Goal: Task Accomplishment & Management: Use online tool/utility

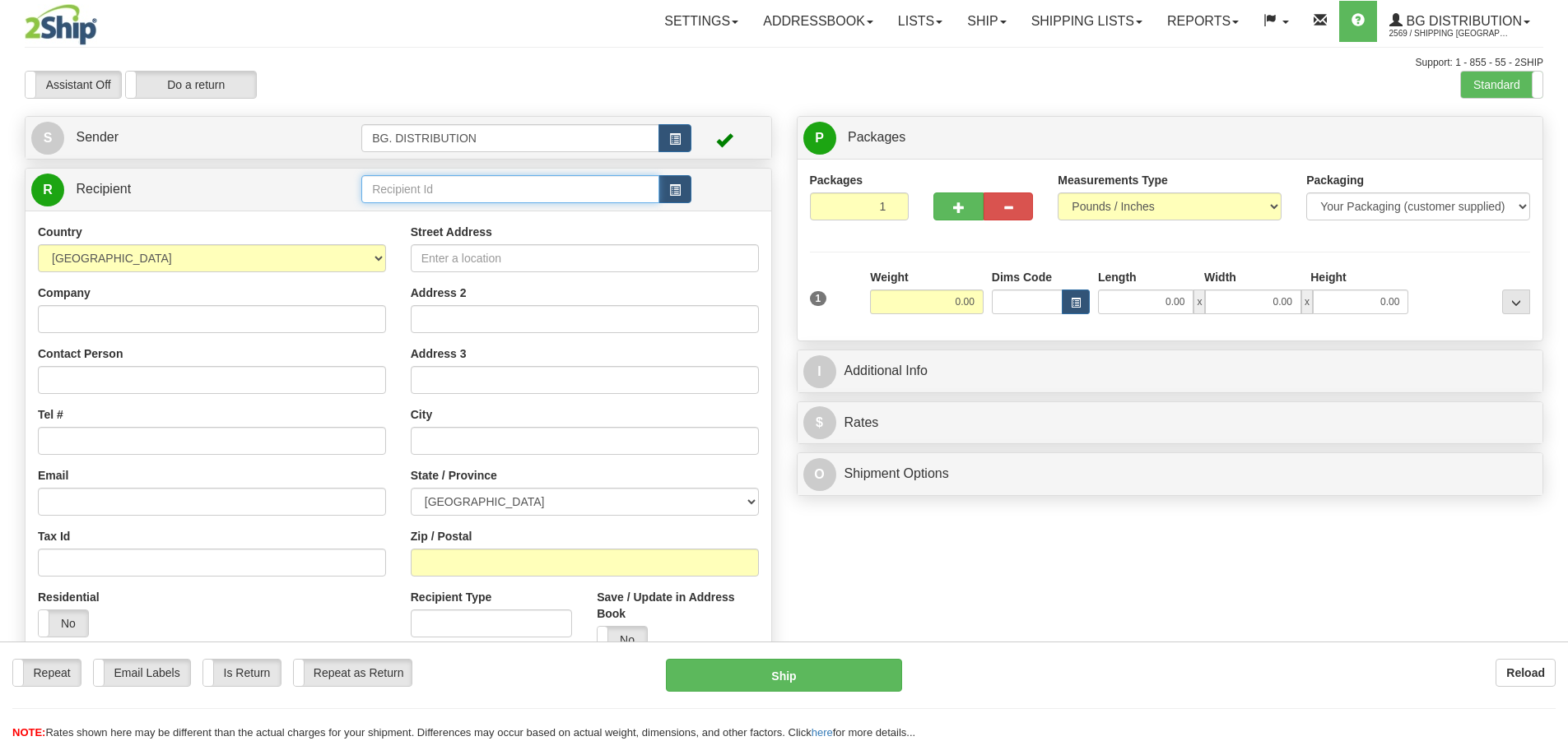
click at [426, 186] on input "text" at bounding box center [510, 189] width 298 height 28
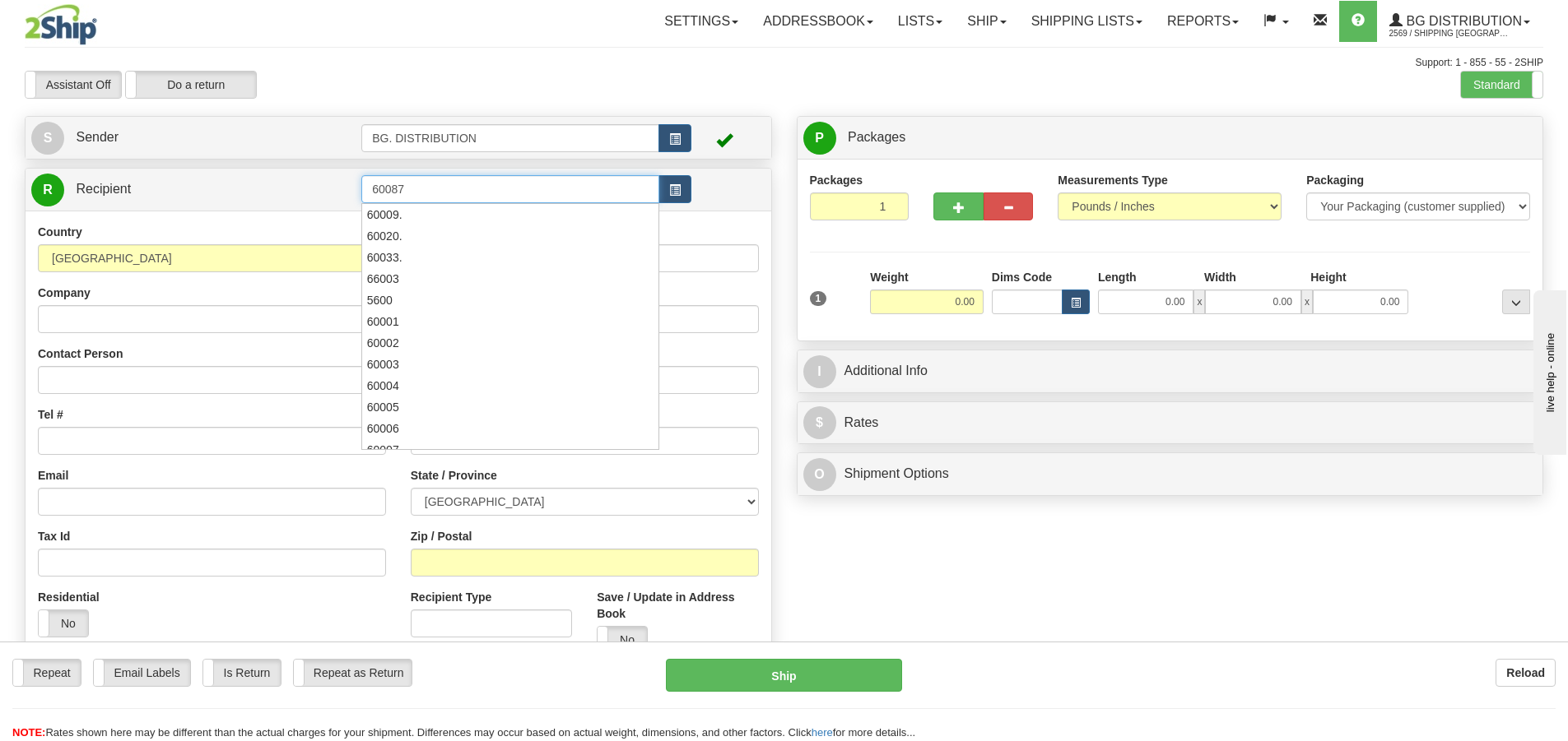
type input "60087"
click button "Delete" at bounding box center [0, 0] width 0 height 0
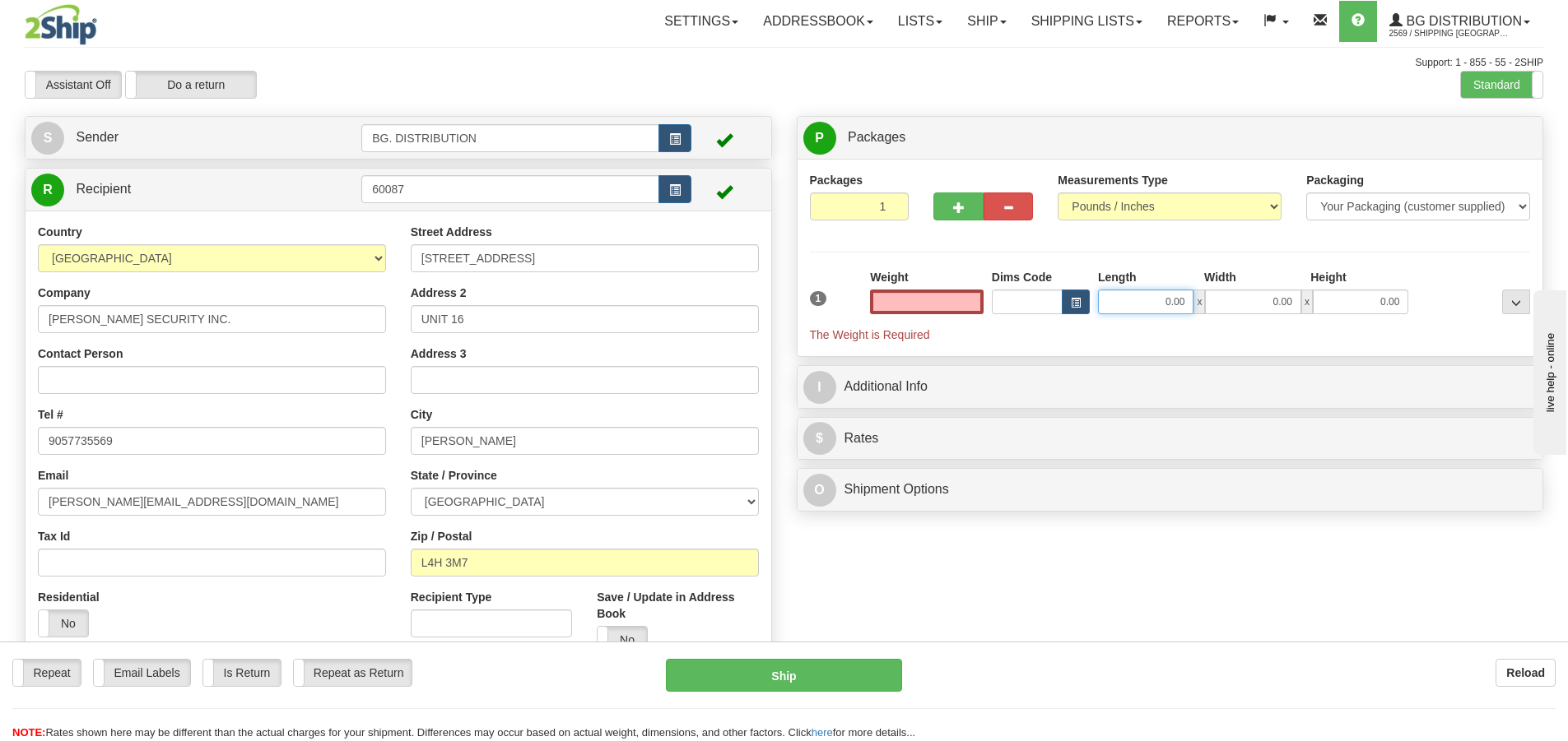
type input "0.00"
click at [1149, 296] on input "0.00" at bounding box center [1145, 301] width 95 height 25
type input "11.00"
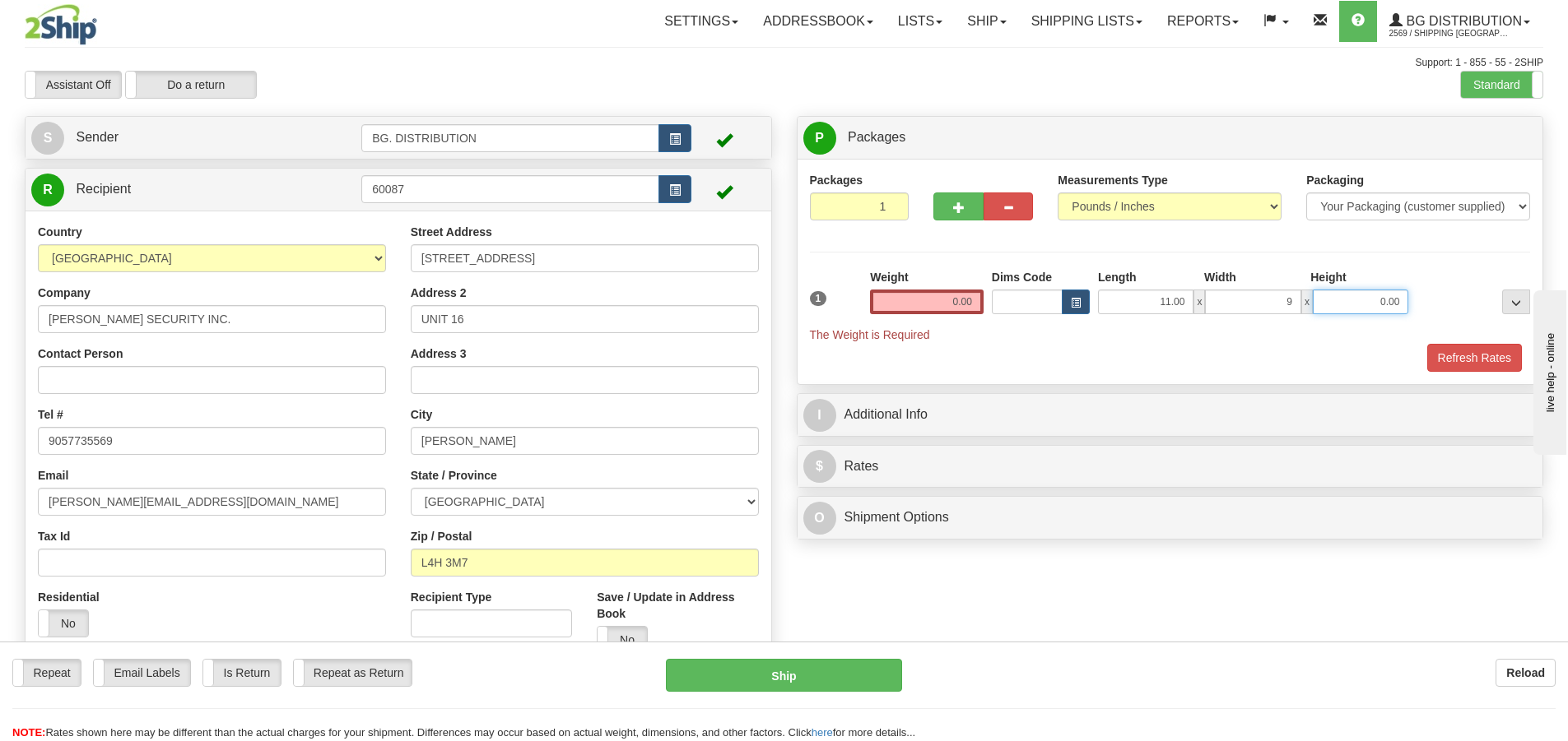
type input "9.00"
type input "6.00"
click at [962, 303] on input "0.00" at bounding box center [926, 301] width 114 height 25
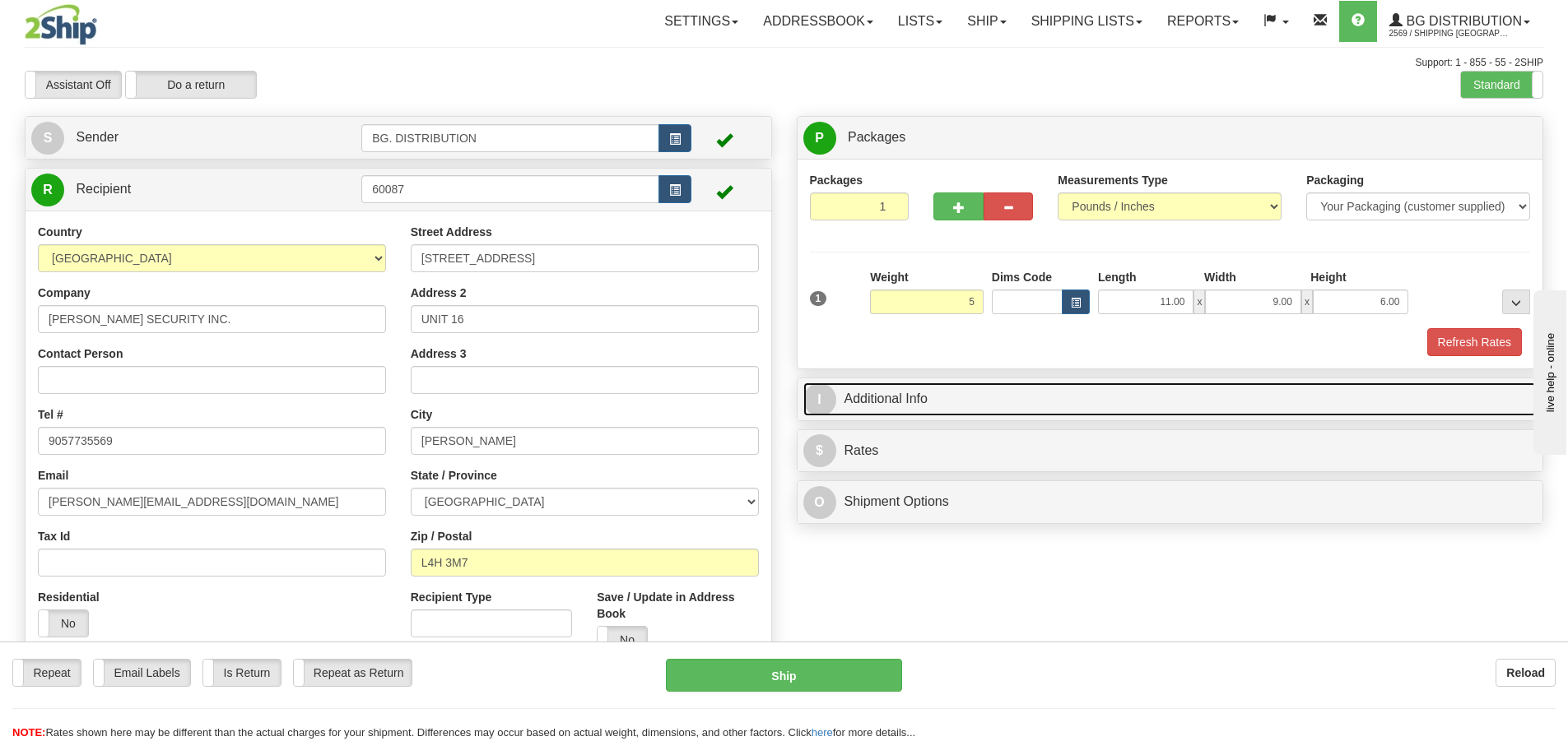
type input "5.00"
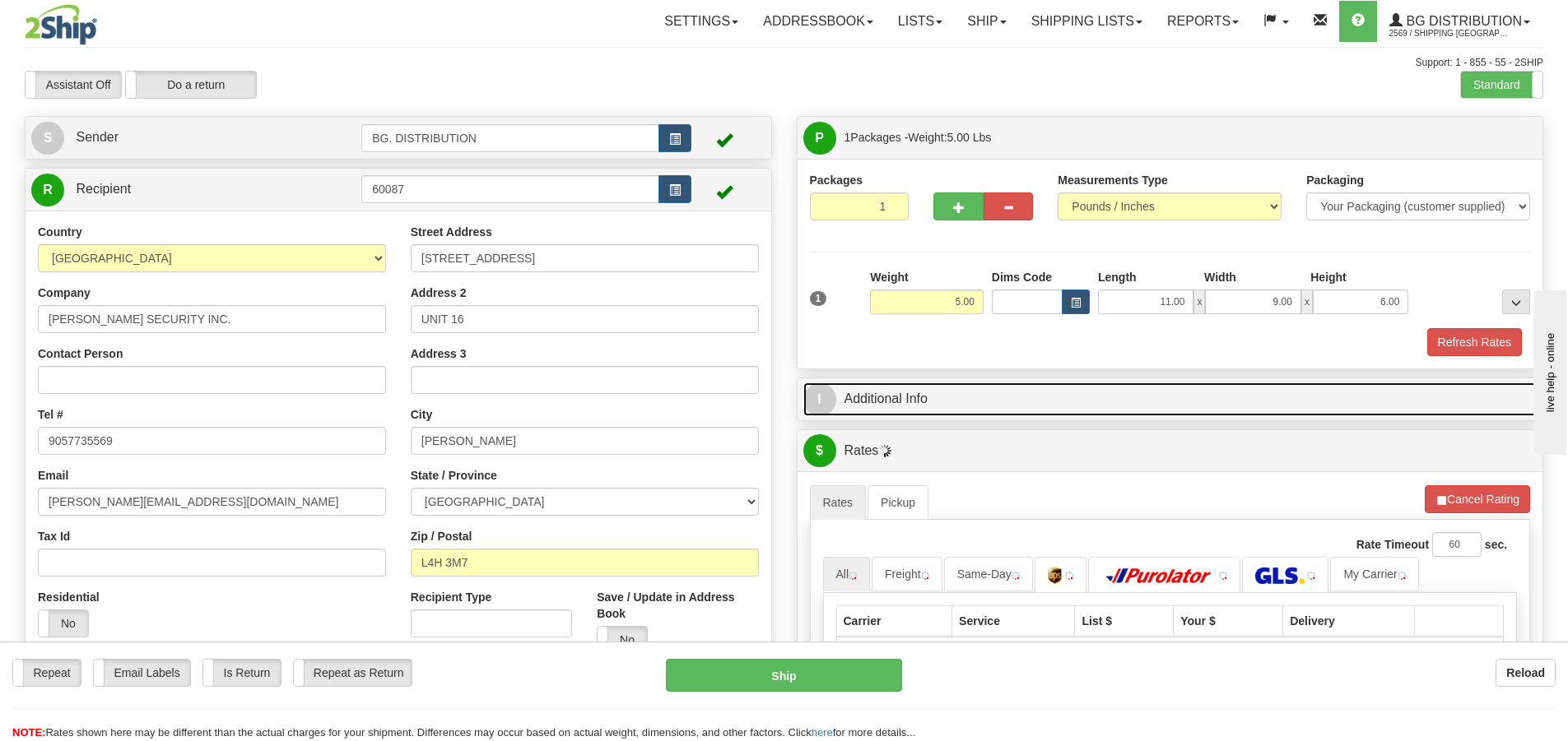
click at [824, 400] on span "I" at bounding box center [820, 400] width 33 height 33
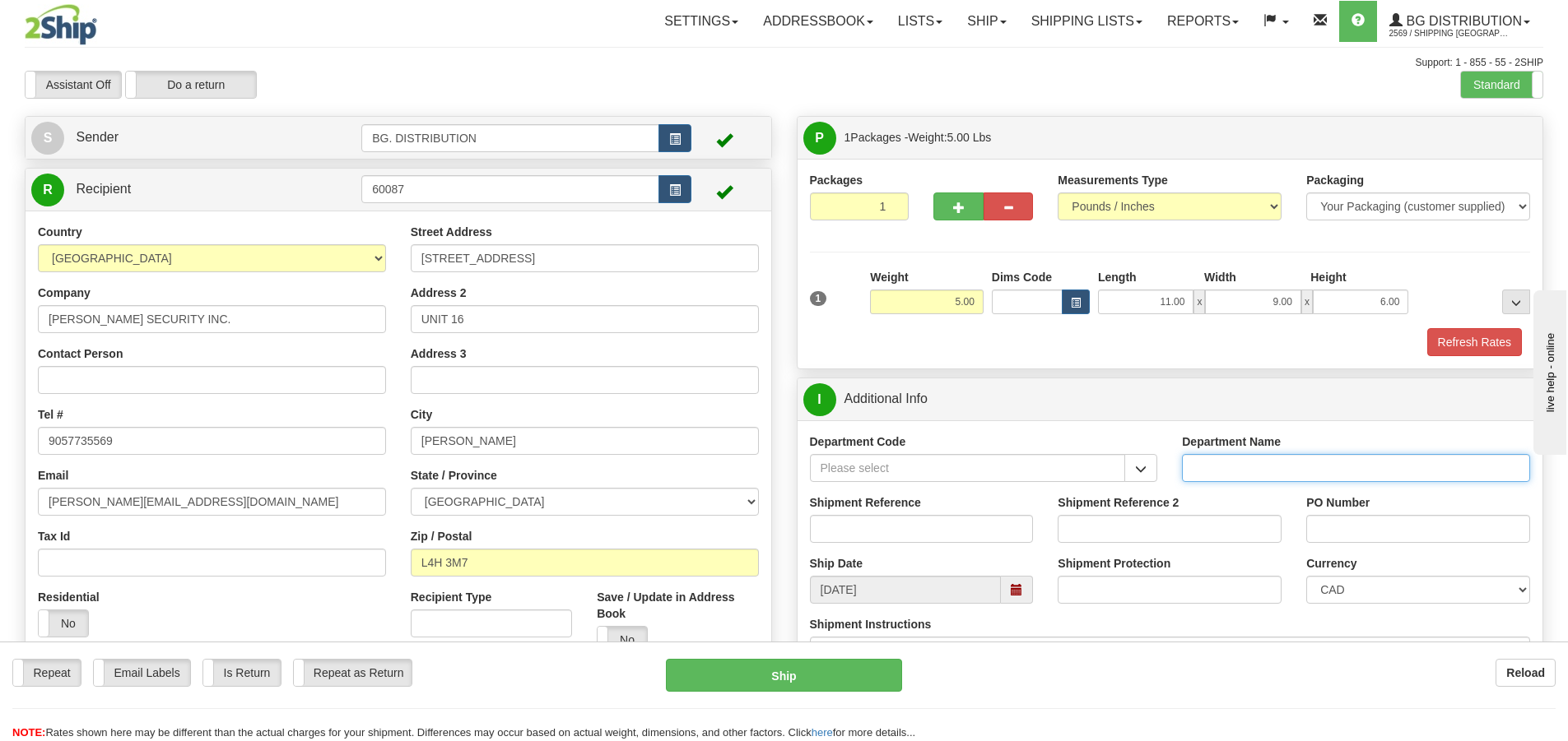
click at [1243, 460] on input "Department Name" at bounding box center [1355, 468] width 349 height 28
type input "."
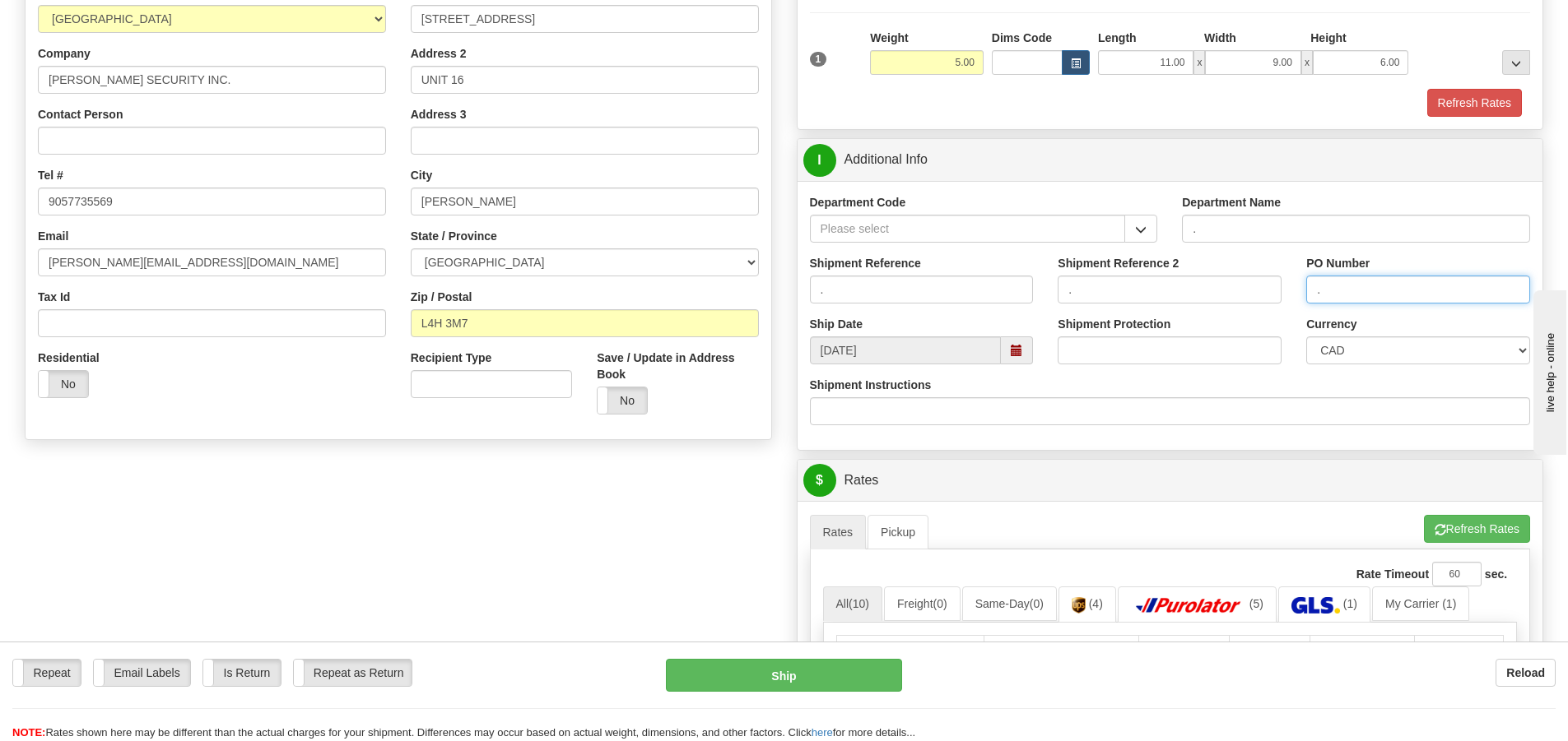
scroll to position [411, 0]
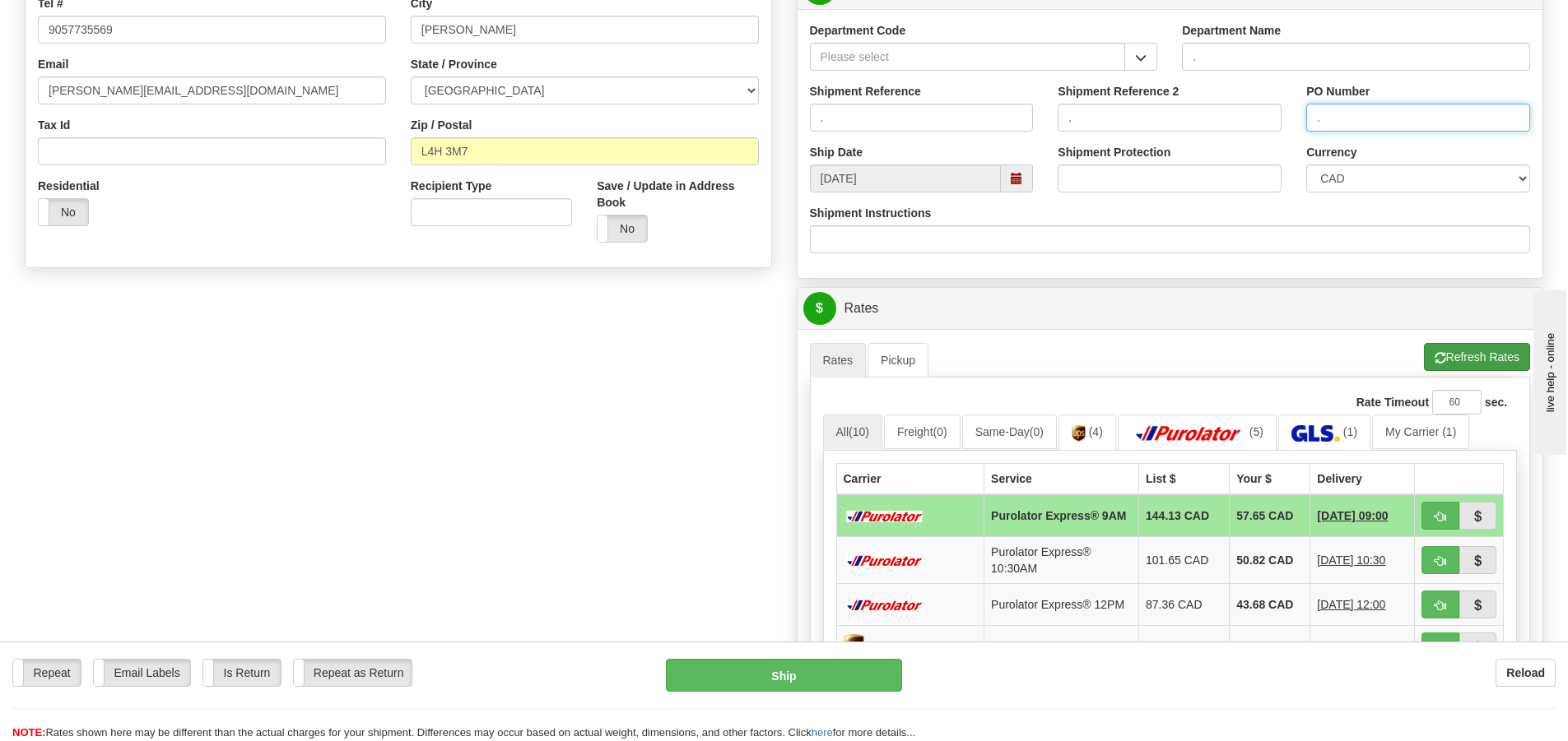
type input "."
click at [1464, 349] on button "Refresh Rates" at bounding box center [1476, 357] width 106 height 28
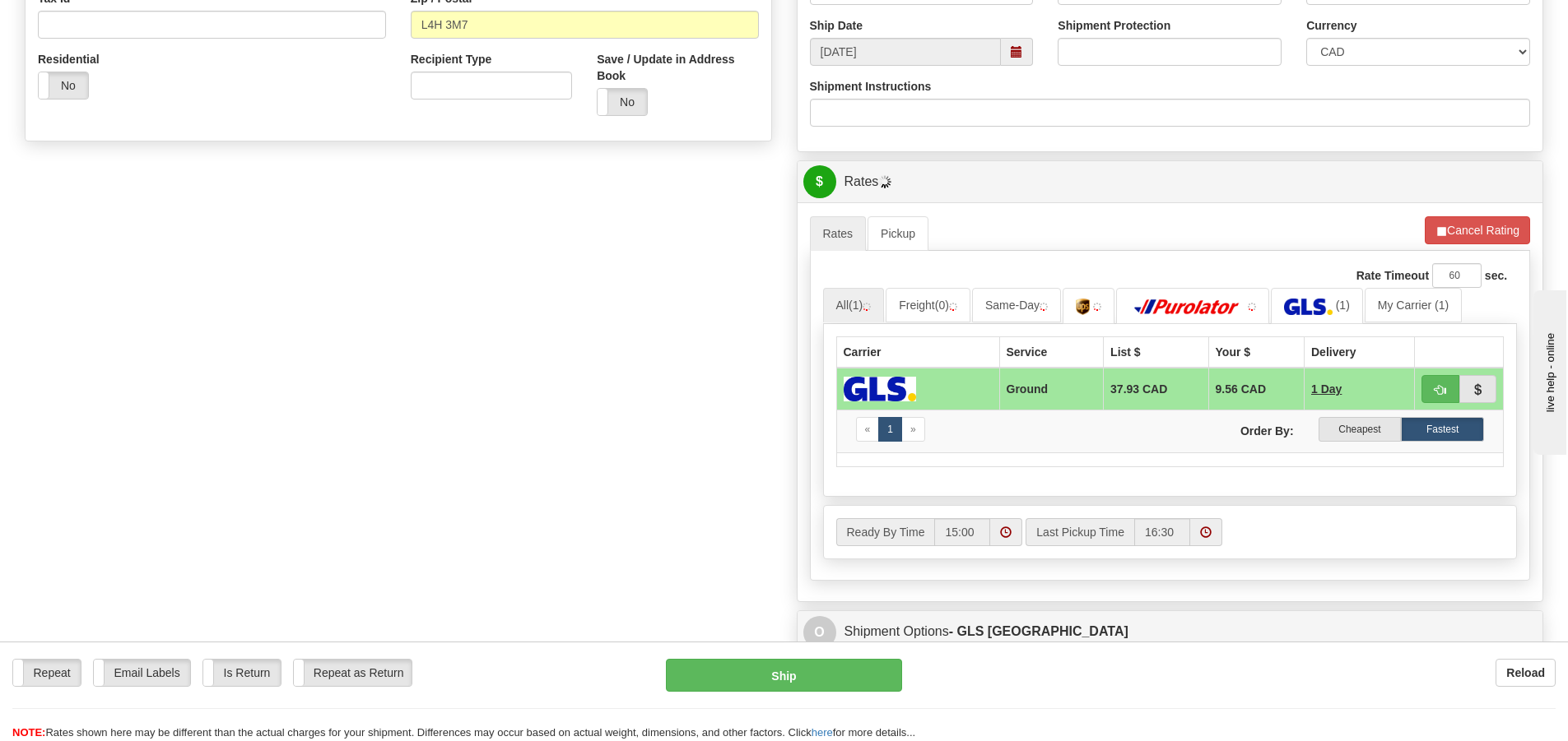
scroll to position [658, 0]
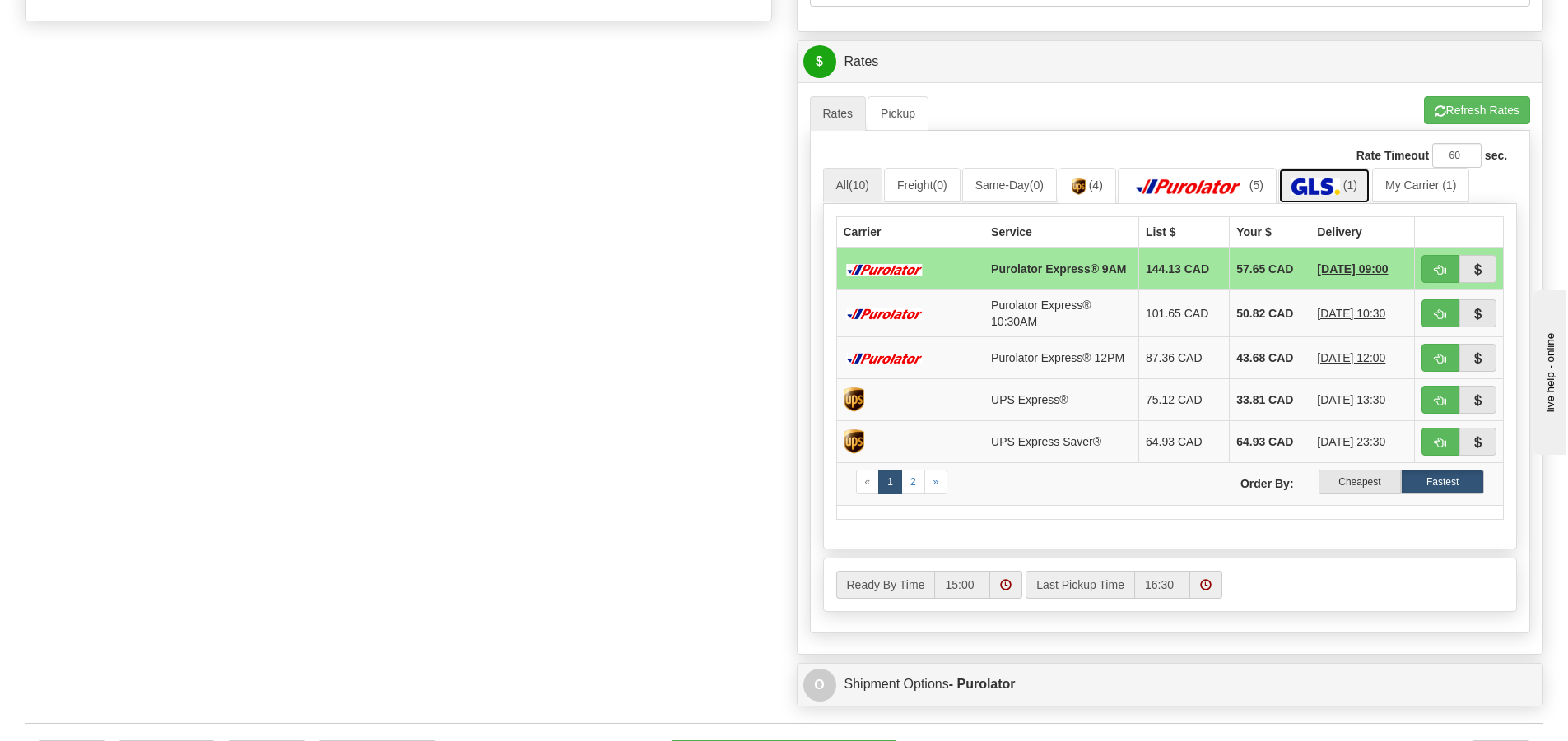
click at [1333, 186] on img at bounding box center [1316, 187] width 49 height 17
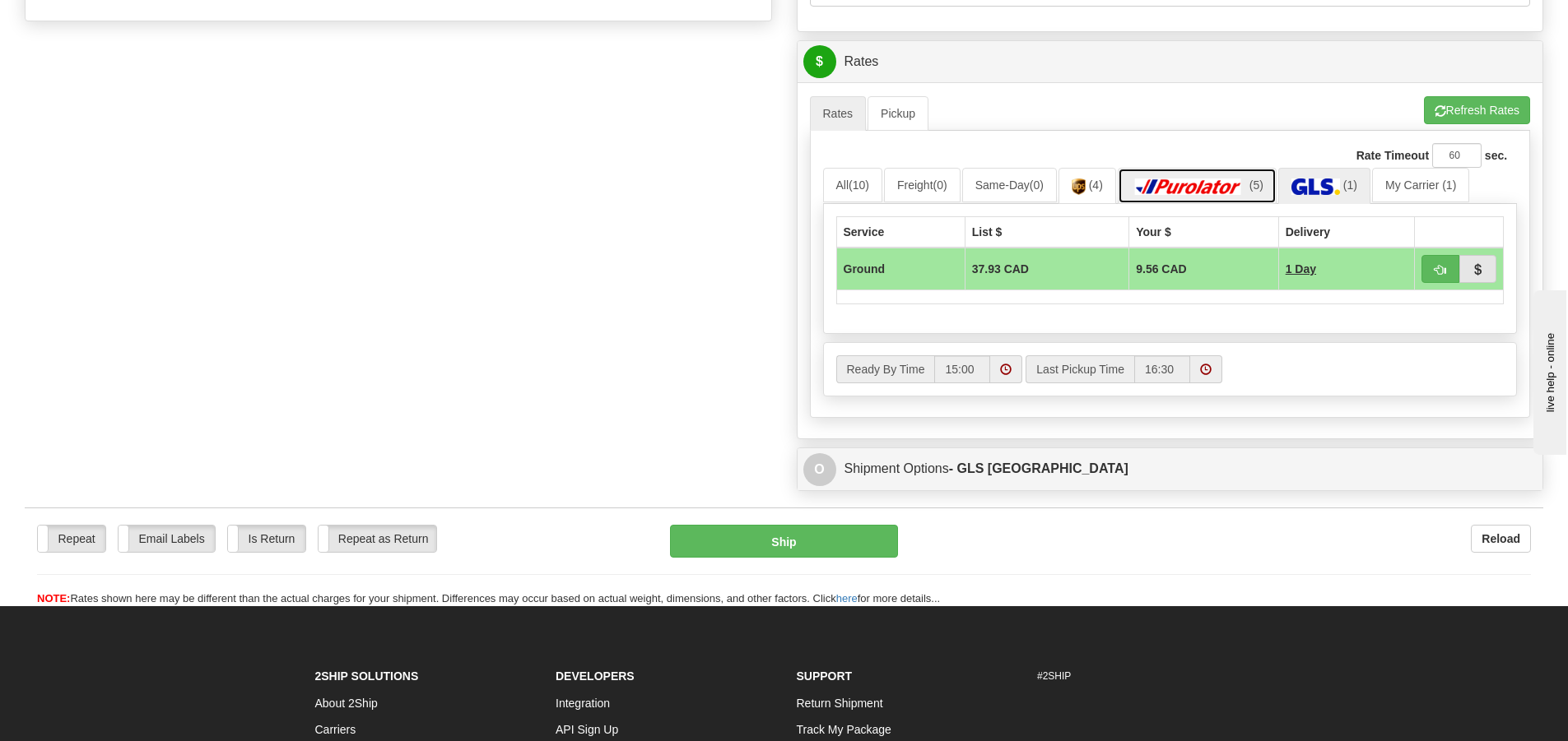
click at [1206, 188] on img at bounding box center [1188, 187] width 116 height 17
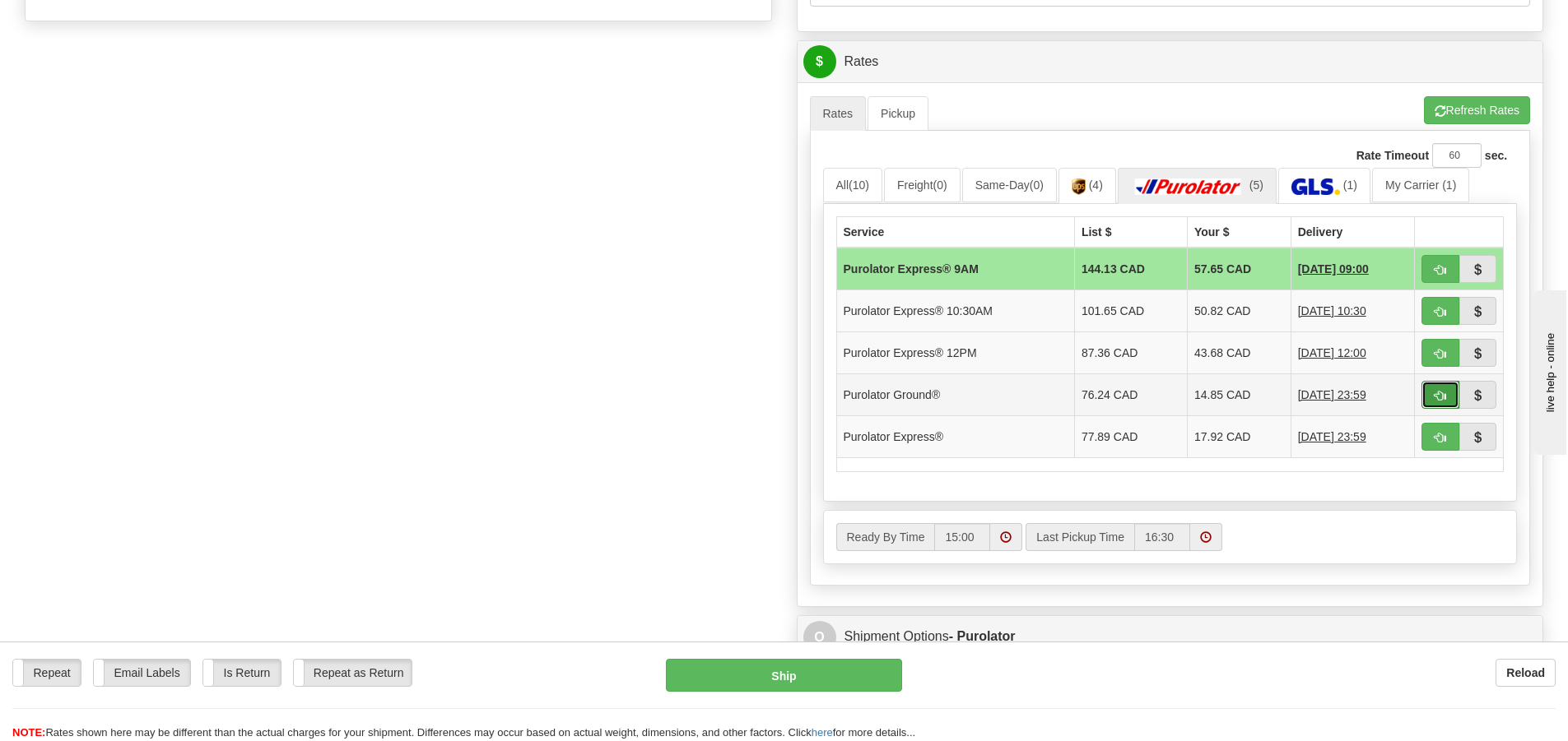
click at [1435, 391] on span "button" at bounding box center [1440, 396] width 11 height 11
type input "260"
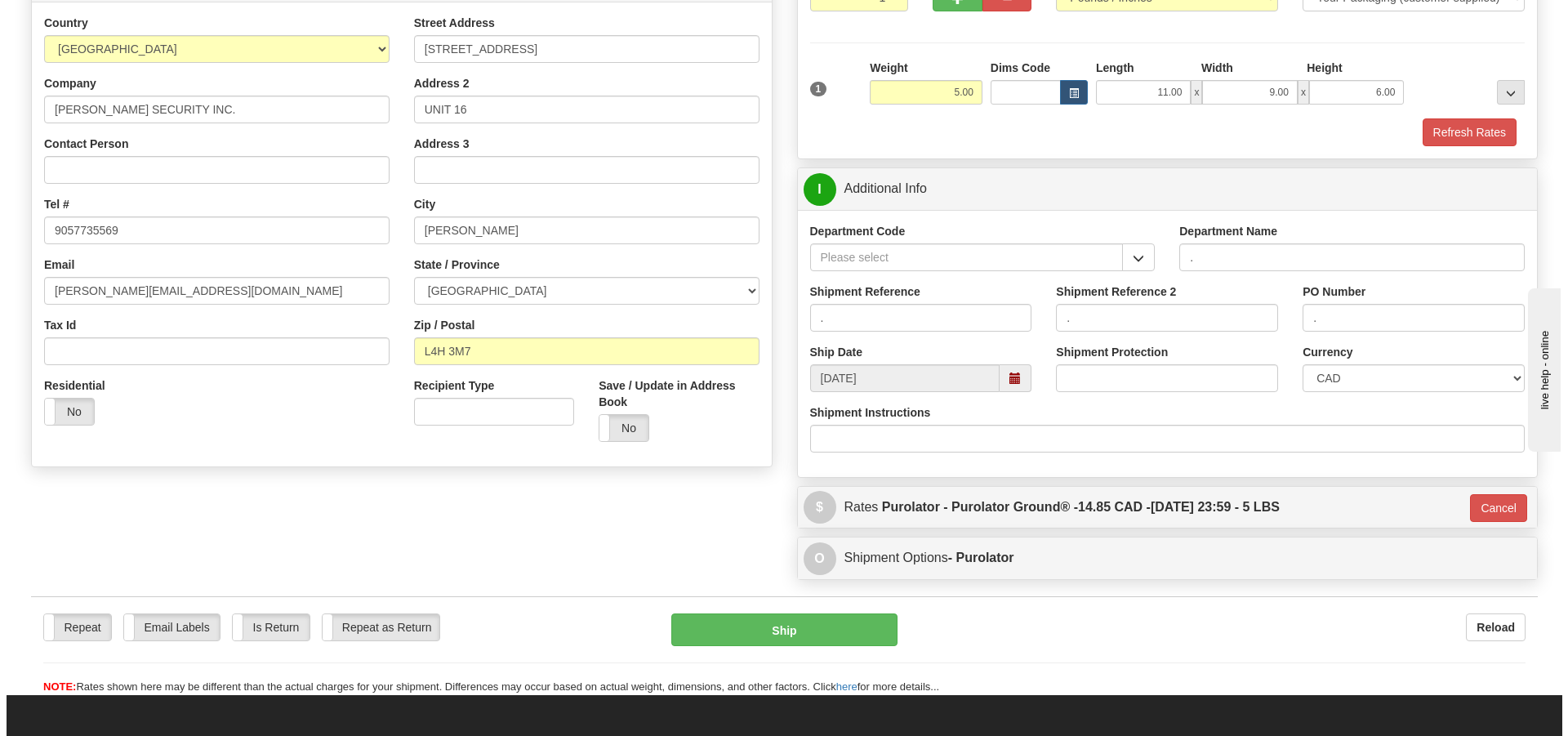
scroll to position [179, 0]
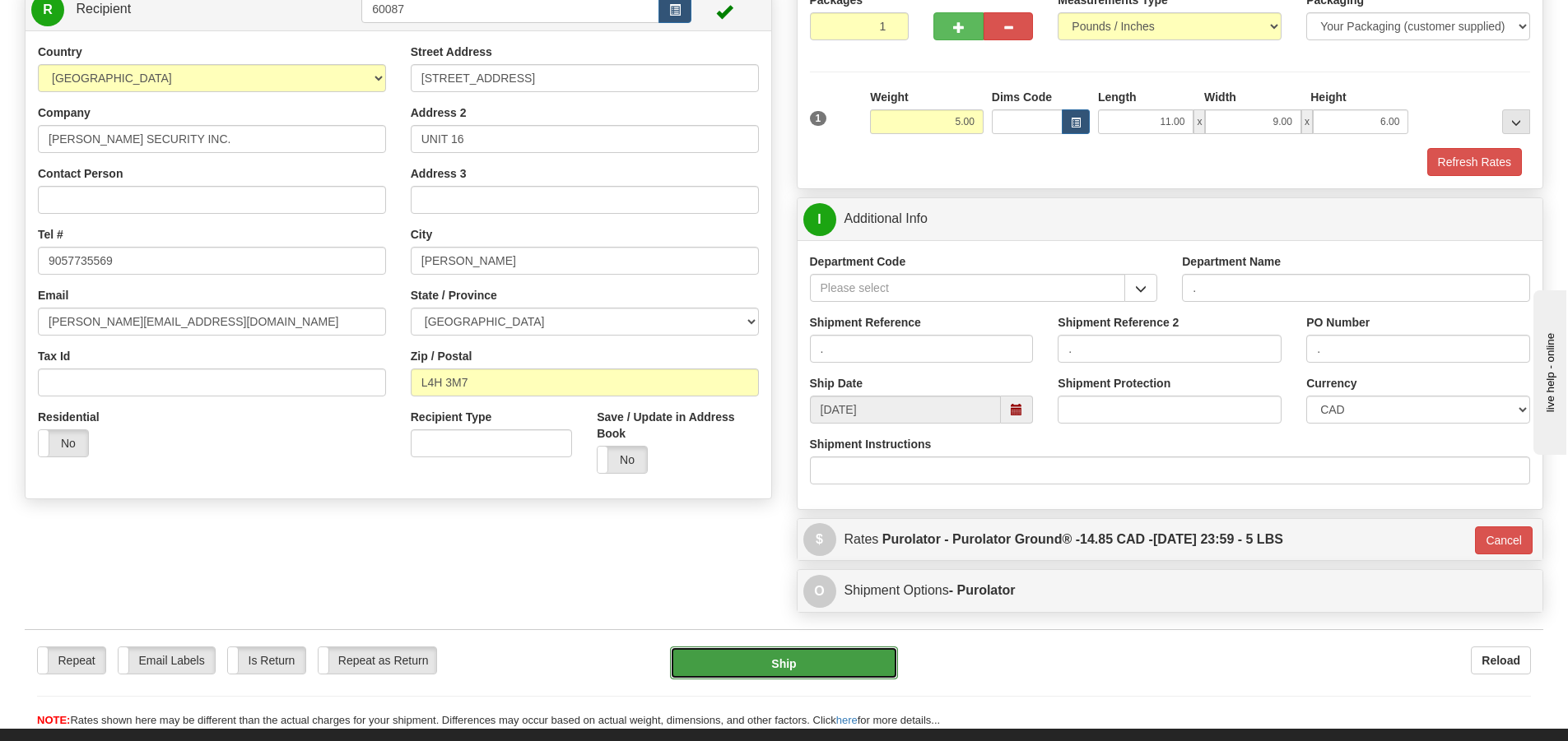
click at [779, 654] on button "Ship" at bounding box center [784, 663] width 228 height 33
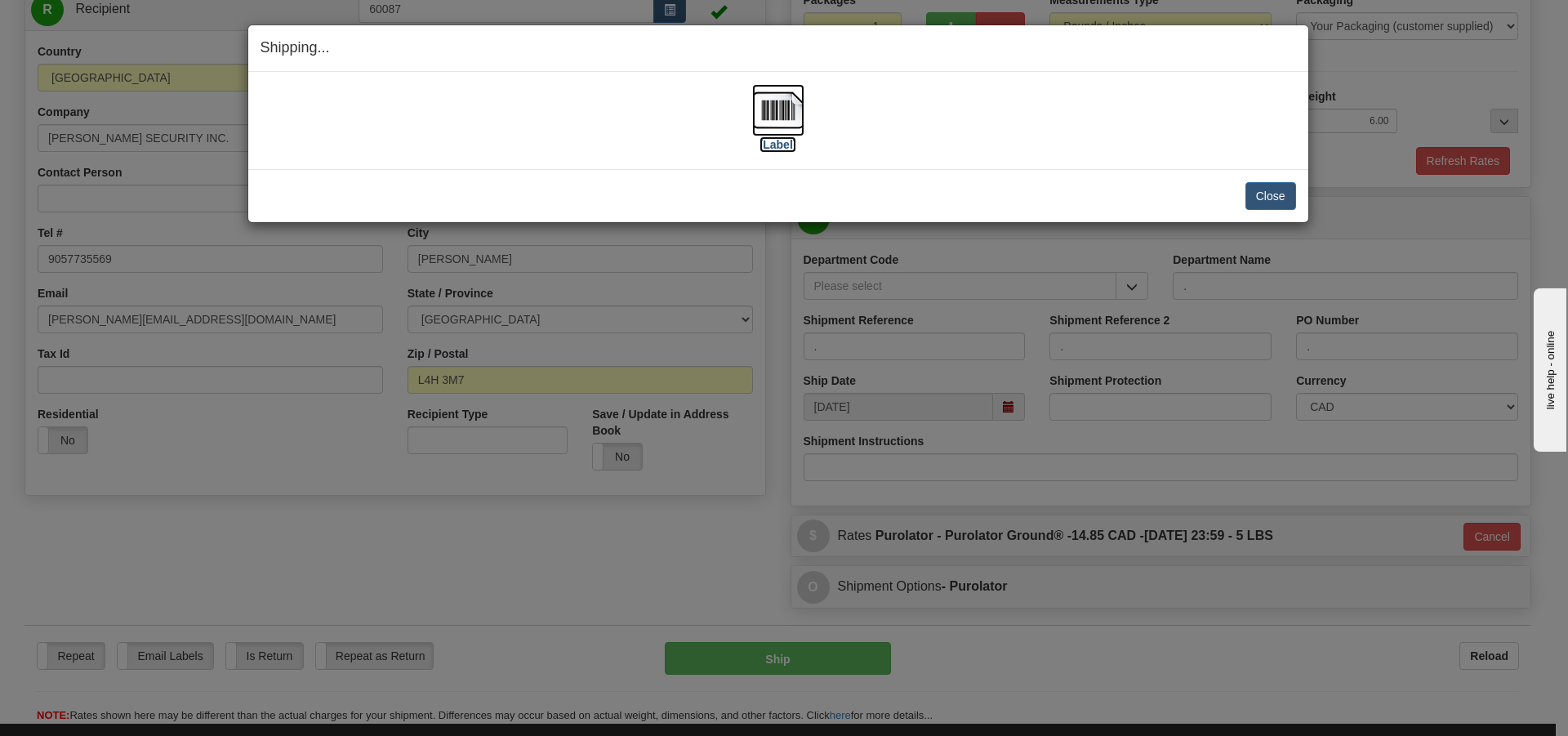
click at [774, 150] on label "[Label]" at bounding box center [778, 145] width 38 height 17
click at [1275, 195] on button "Close" at bounding box center [1270, 196] width 50 height 28
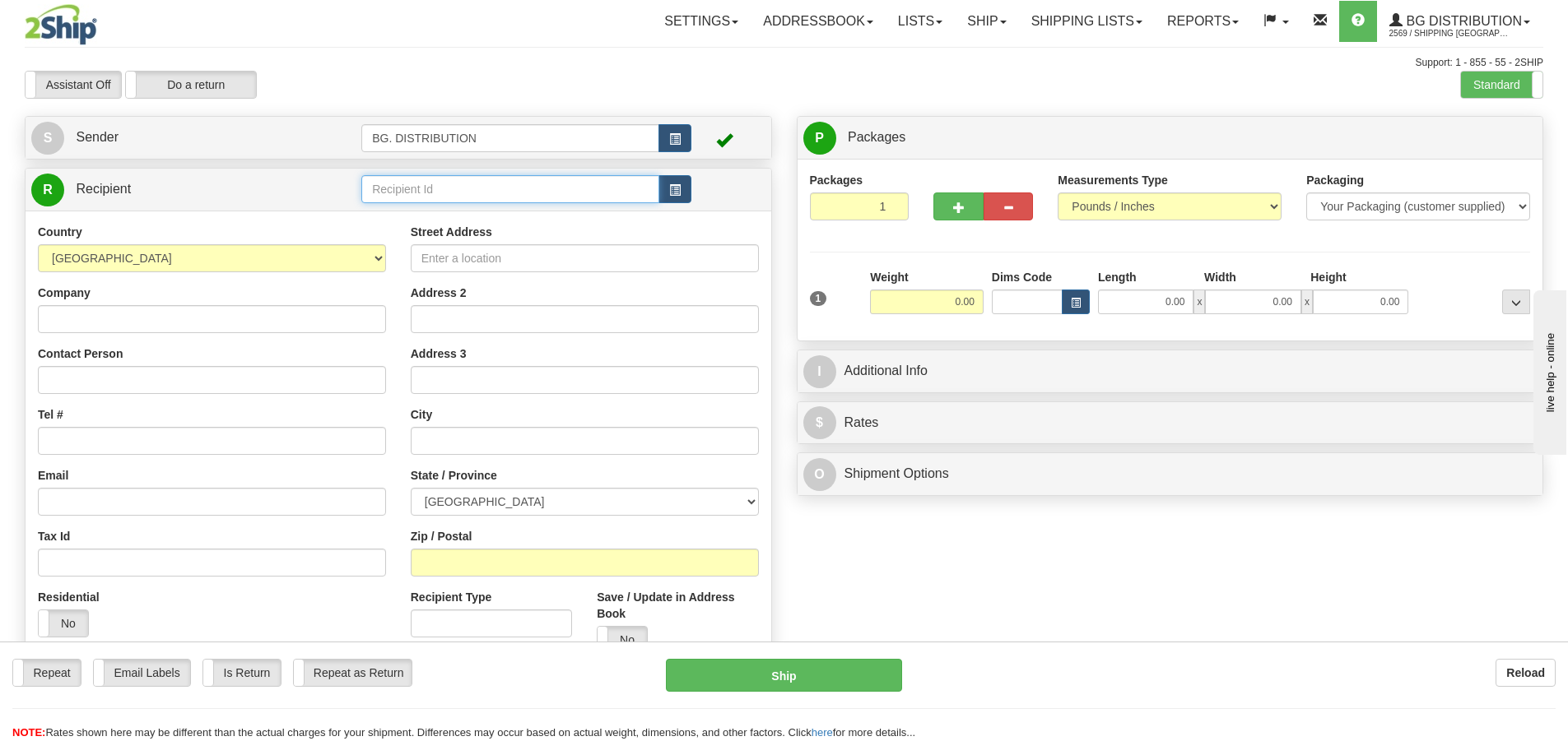
click at [486, 178] on input "text" at bounding box center [510, 189] width 298 height 28
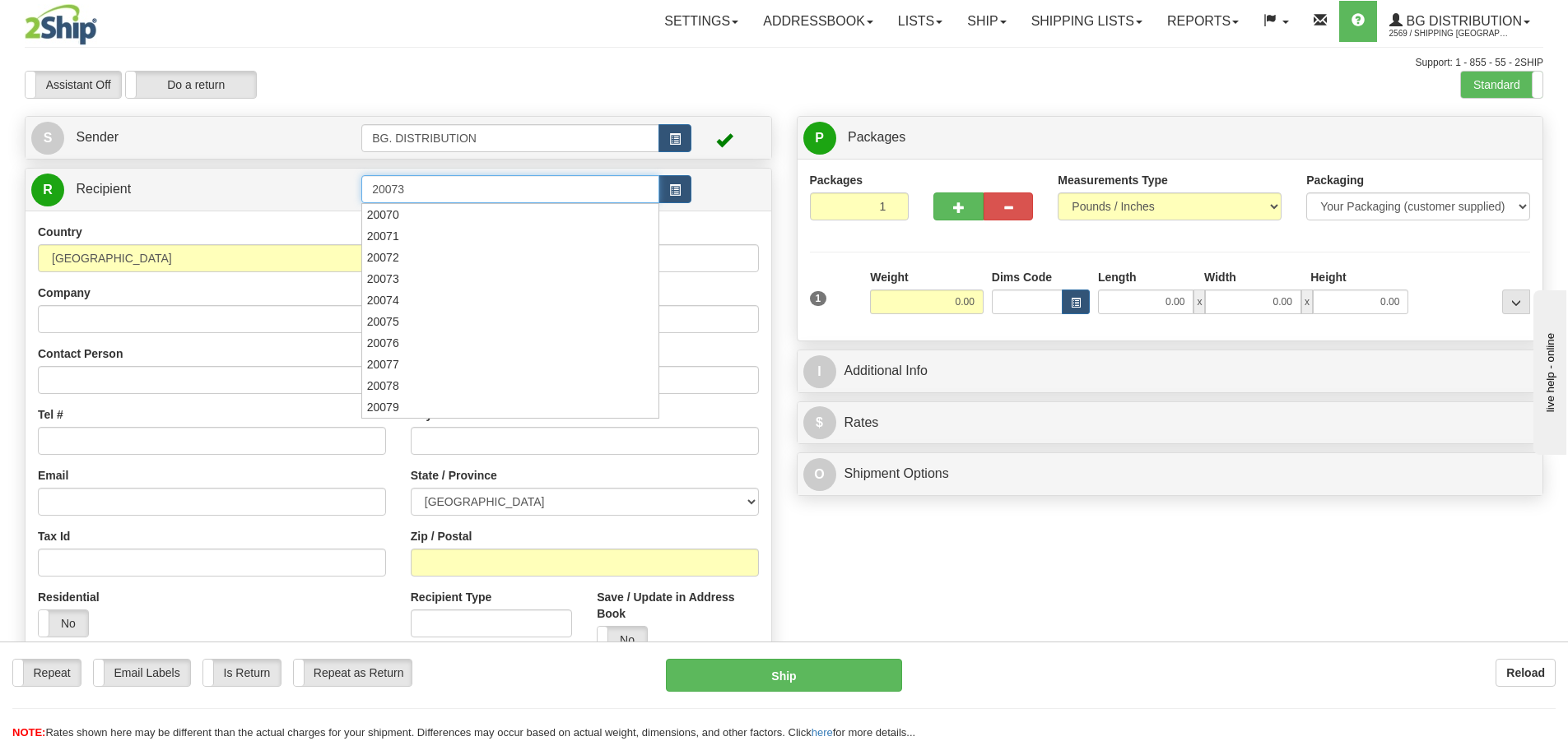
type input "20073"
click button "Delete" at bounding box center [0, 0] width 0 height 0
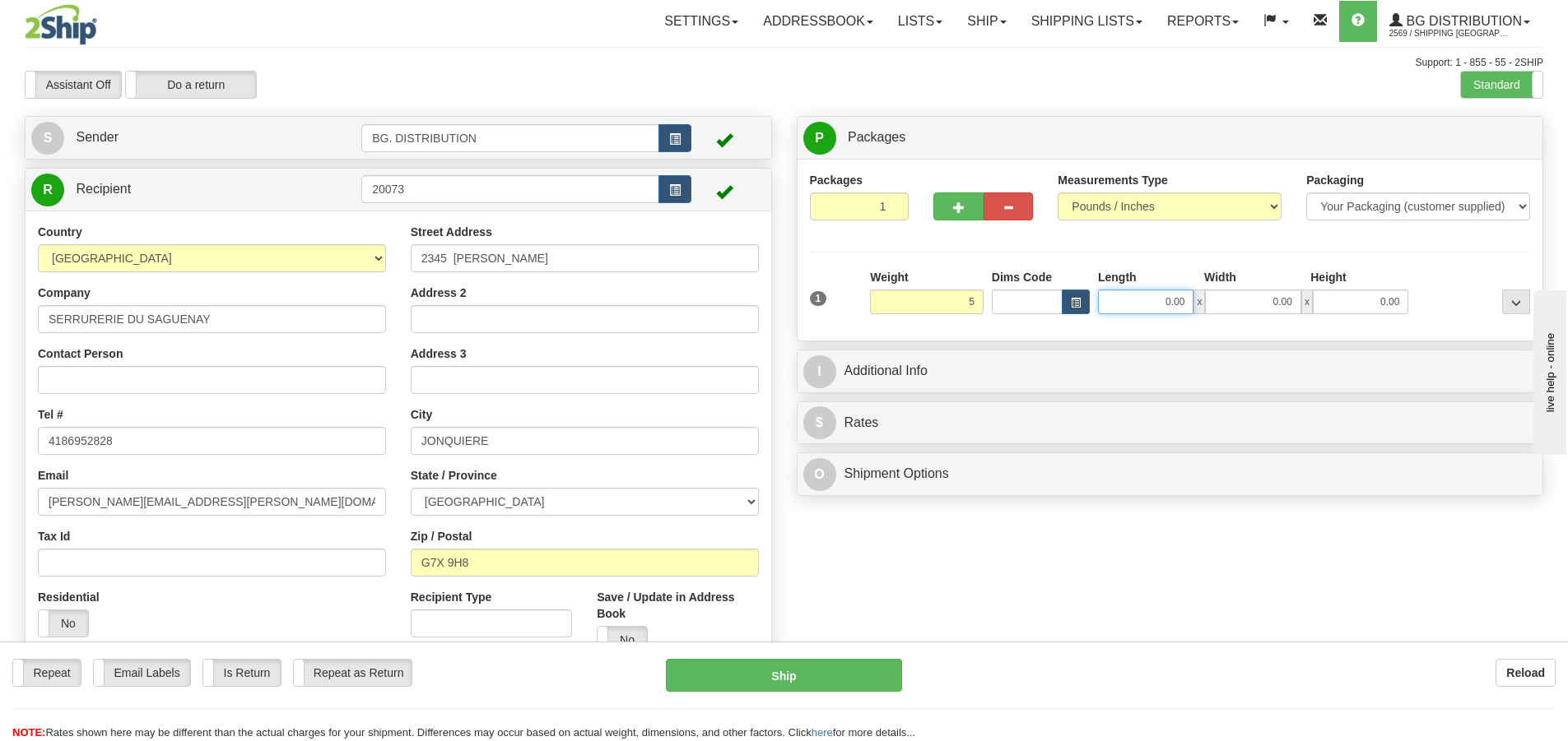
type input "5.00"
click at [1180, 303] on input "0.00" at bounding box center [1145, 301] width 95 height 25
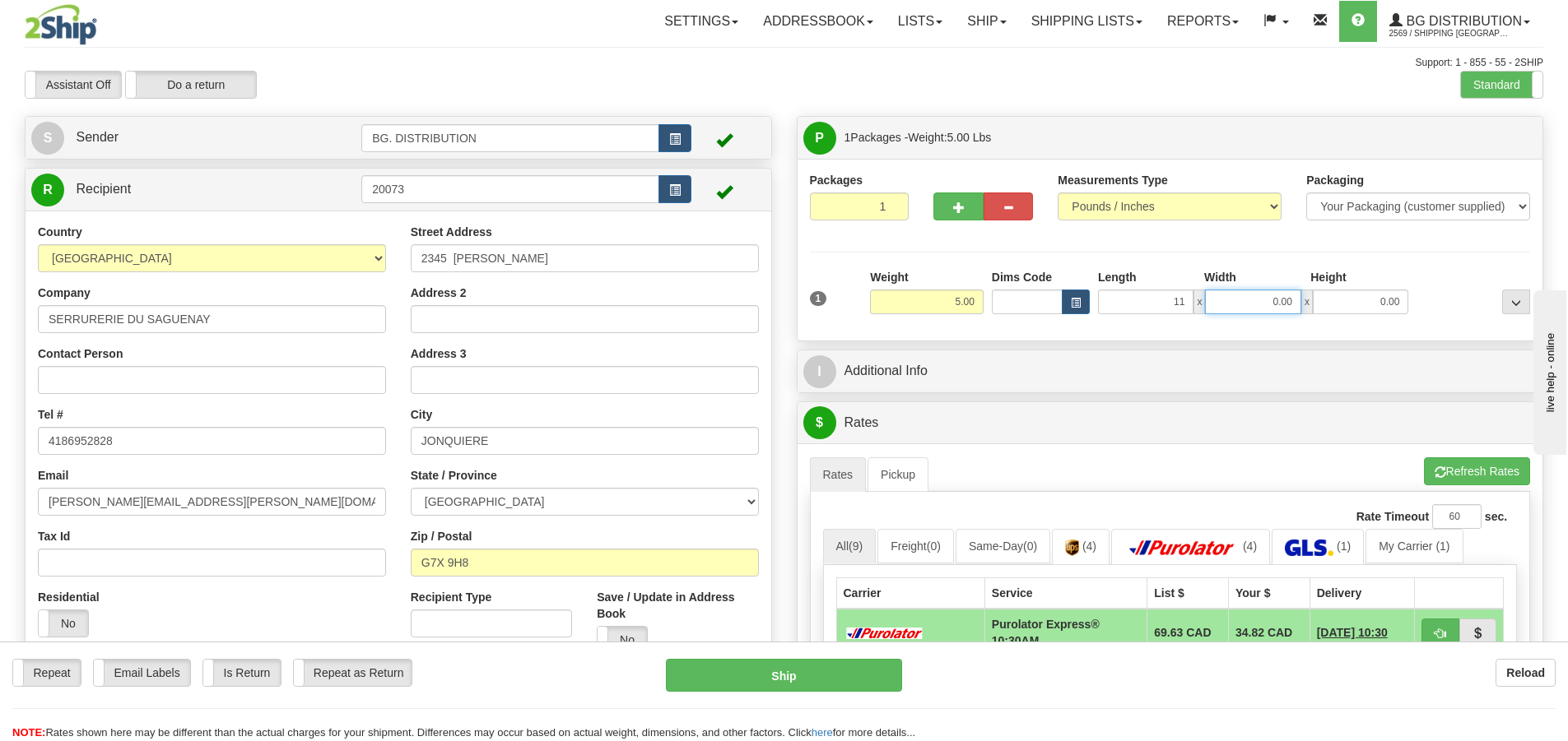
type input "11.00"
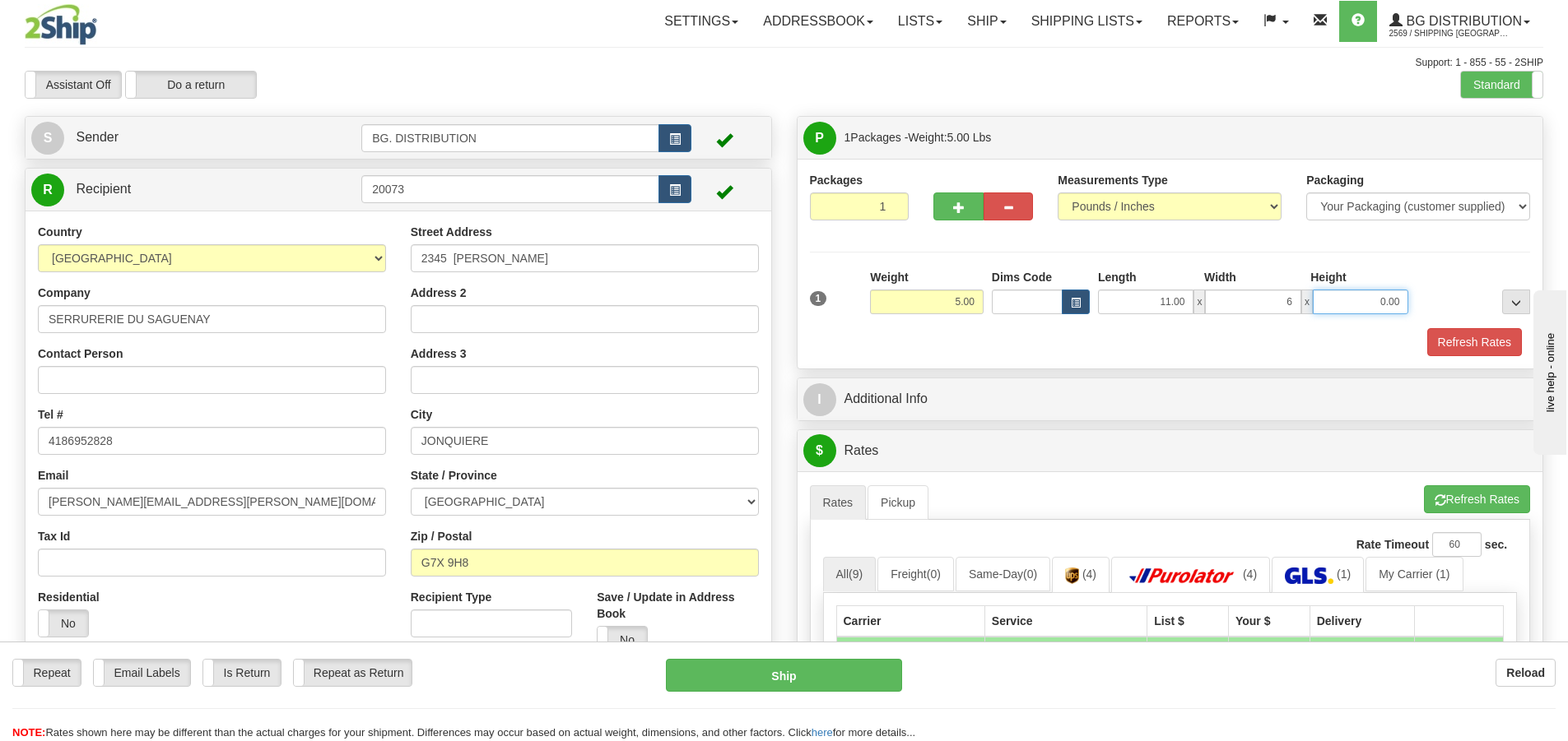
type input "6.00"
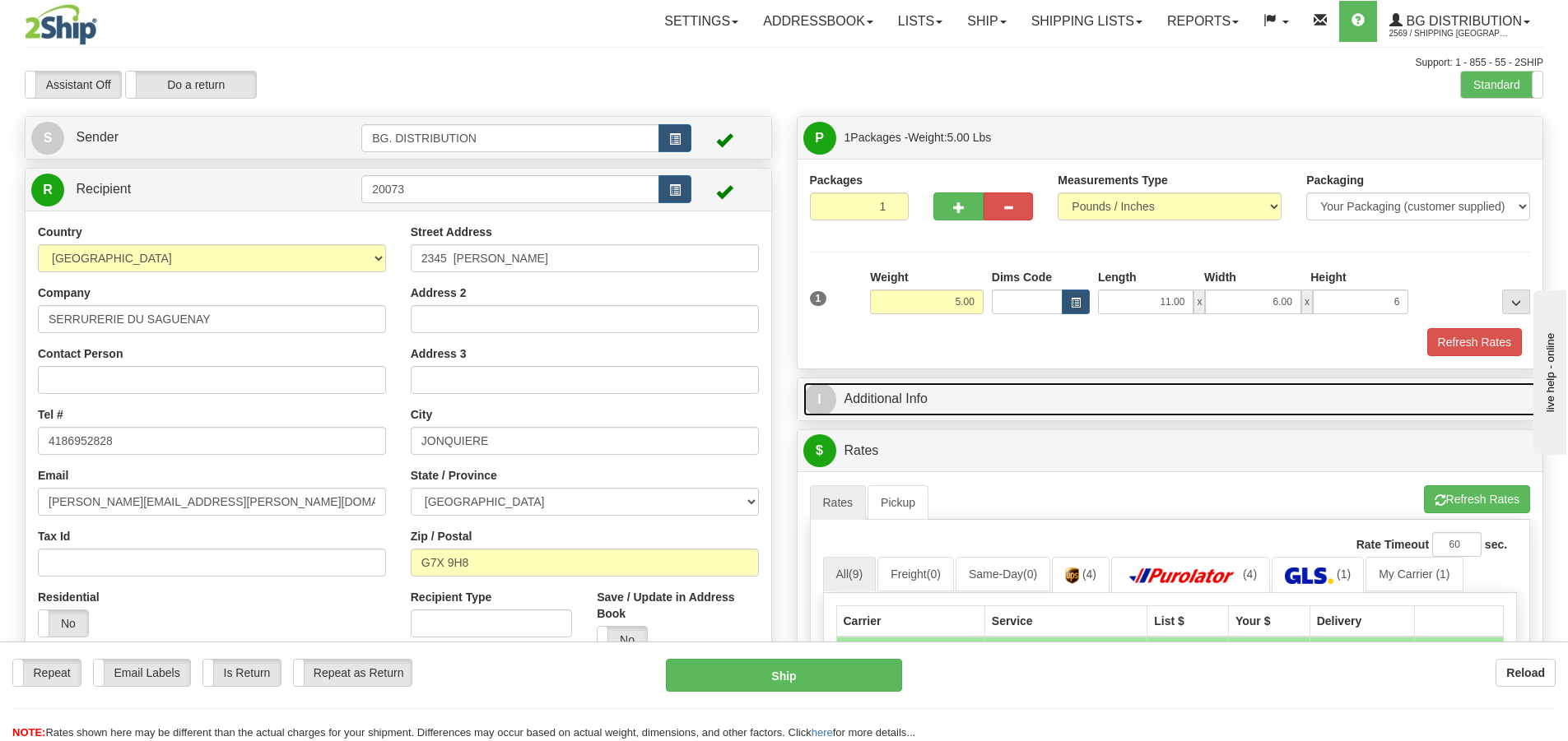
type input "6.00"
click at [813, 399] on span "I" at bounding box center [820, 400] width 33 height 33
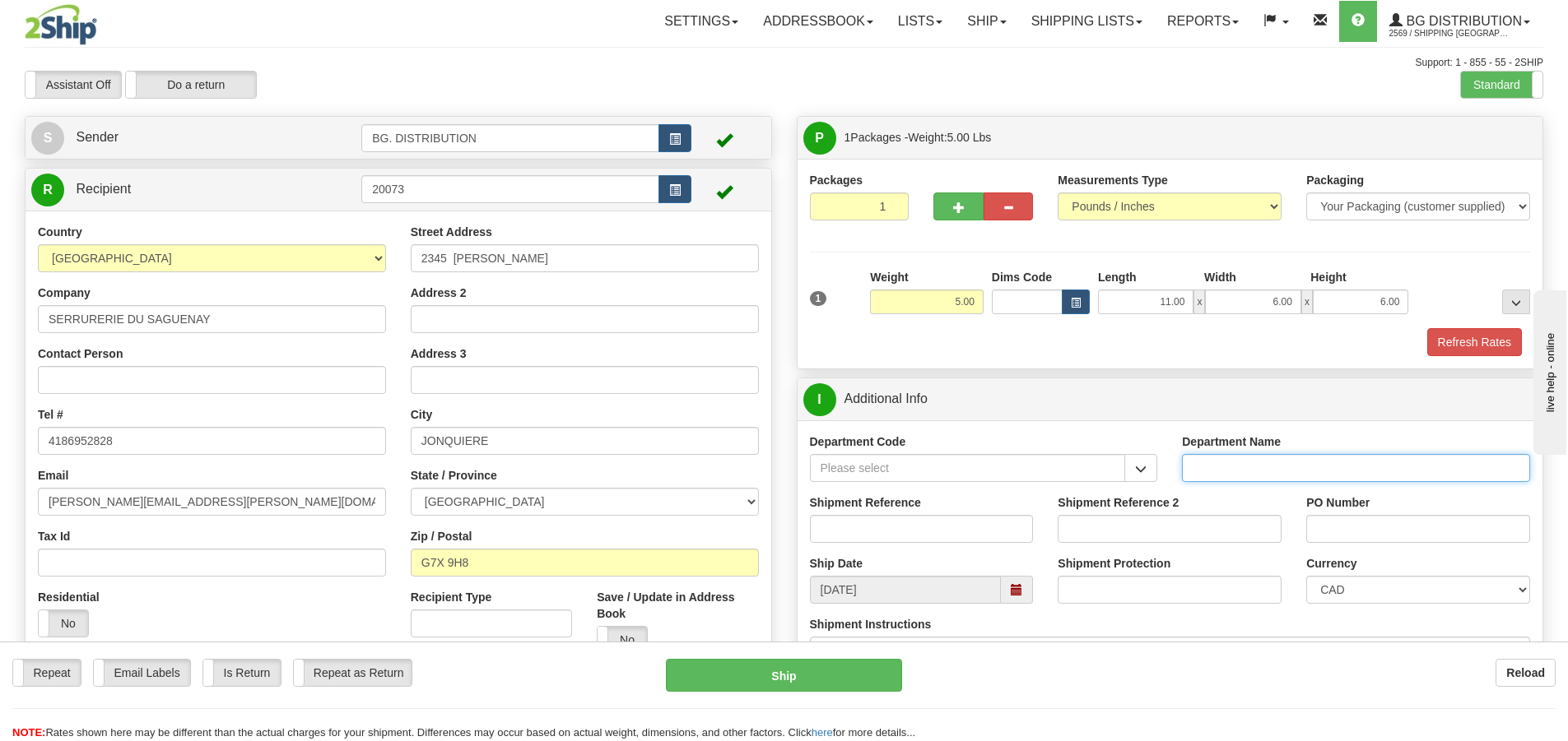
click at [1262, 471] on input "Department Name" at bounding box center [1355, 468] width 349 height 28
type input "."
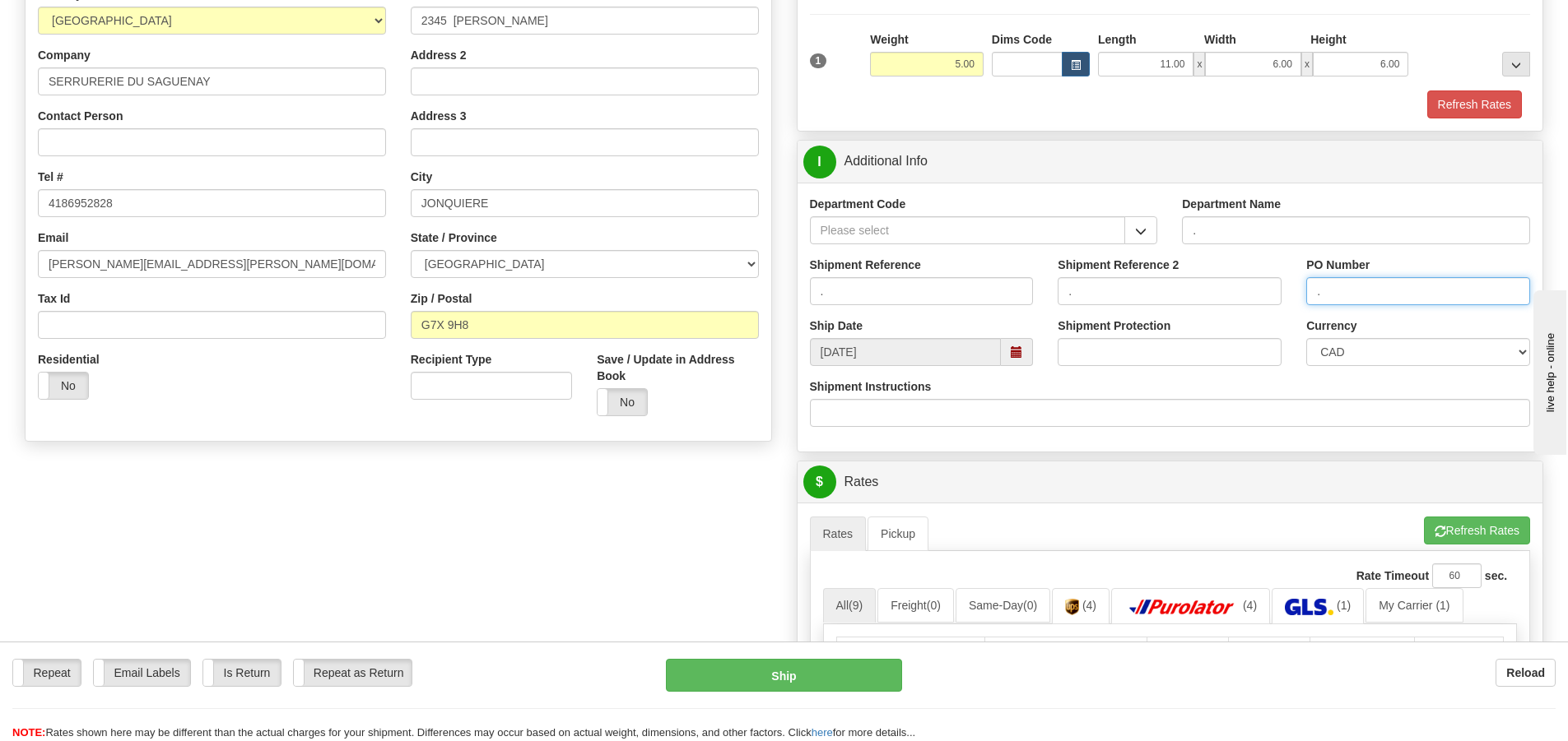
scroll to position [247, 0]
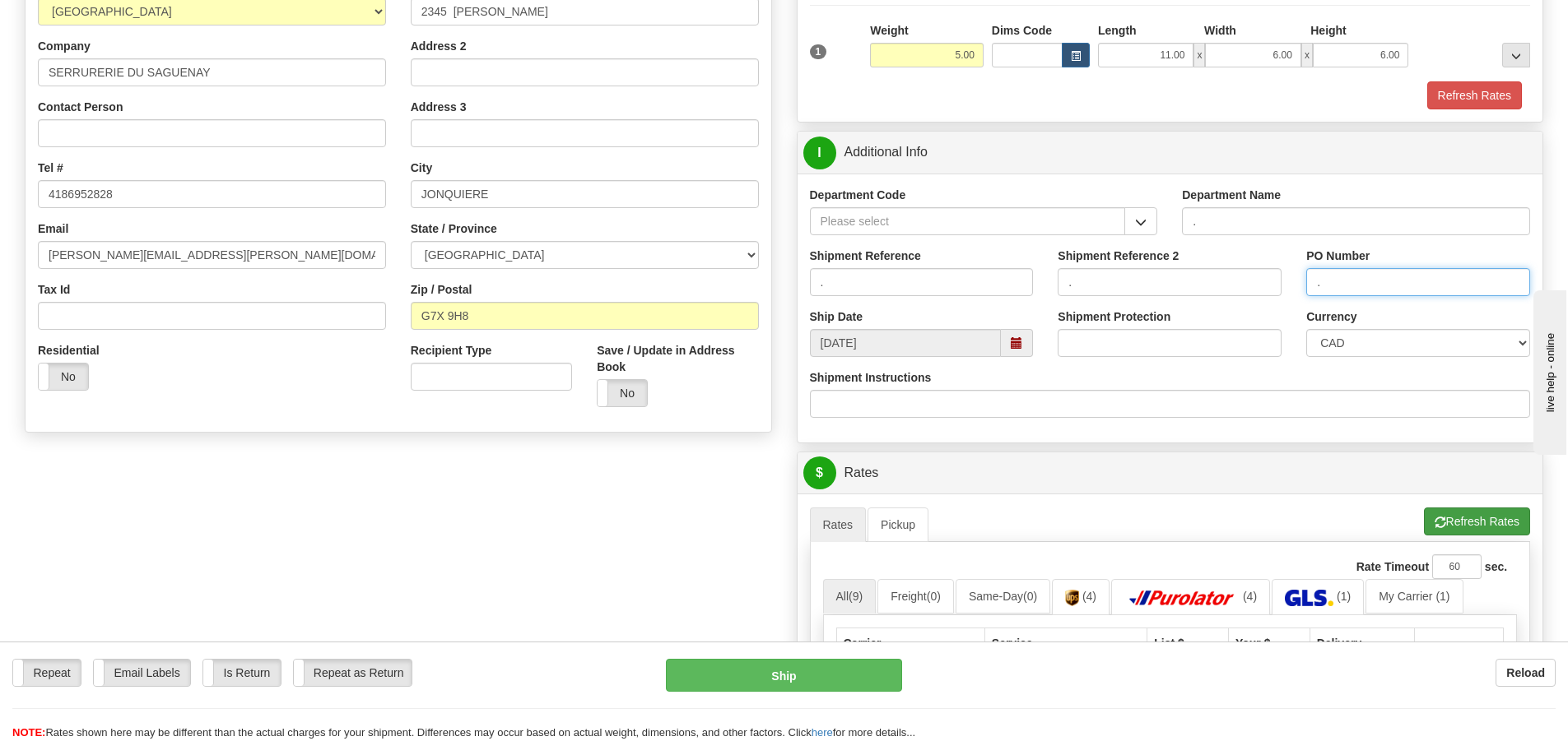
type input "."
click at [1472, 519] on button "Refresh Rates" at bounding box center [1476, 521] width 106 height 28
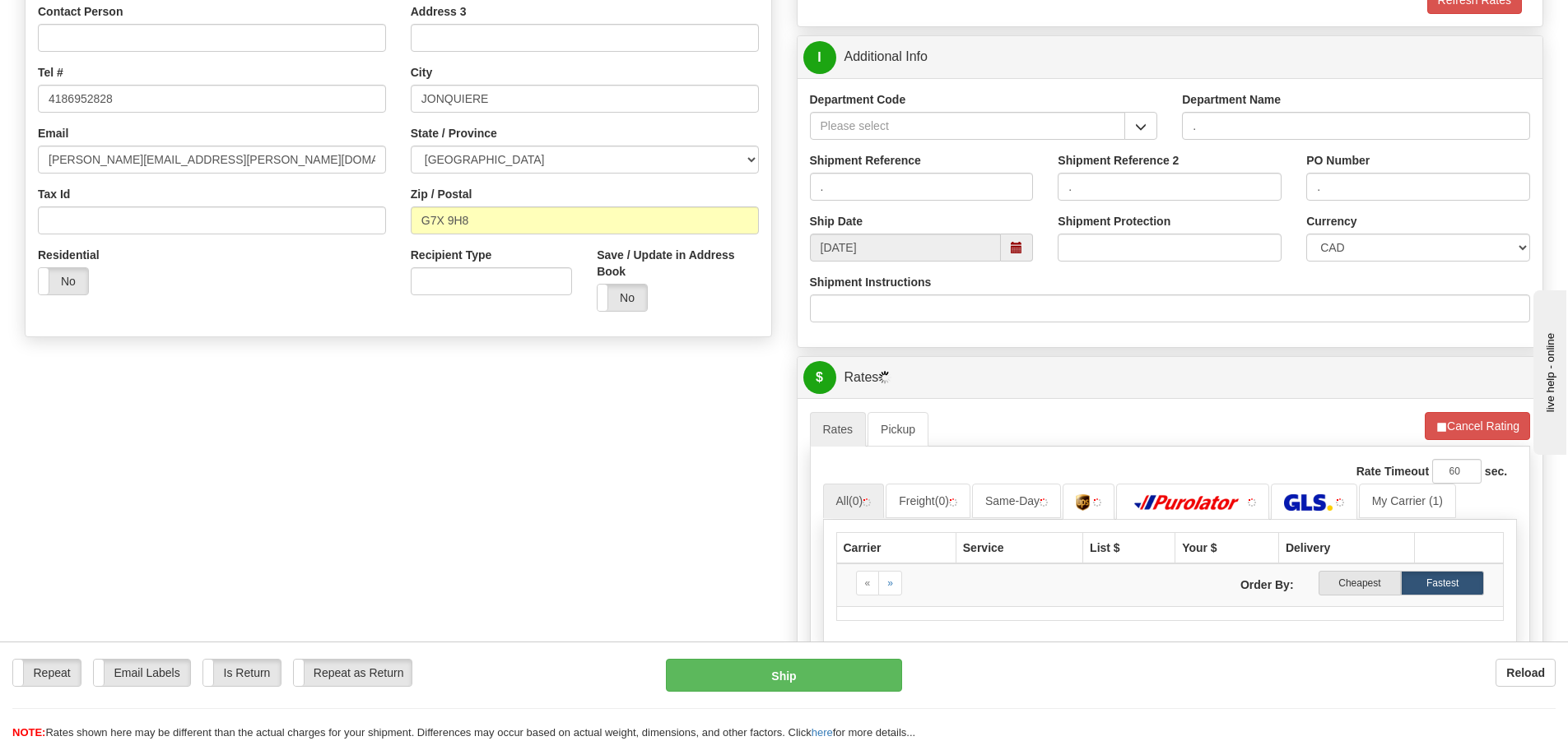
scroll to position [493, 0]
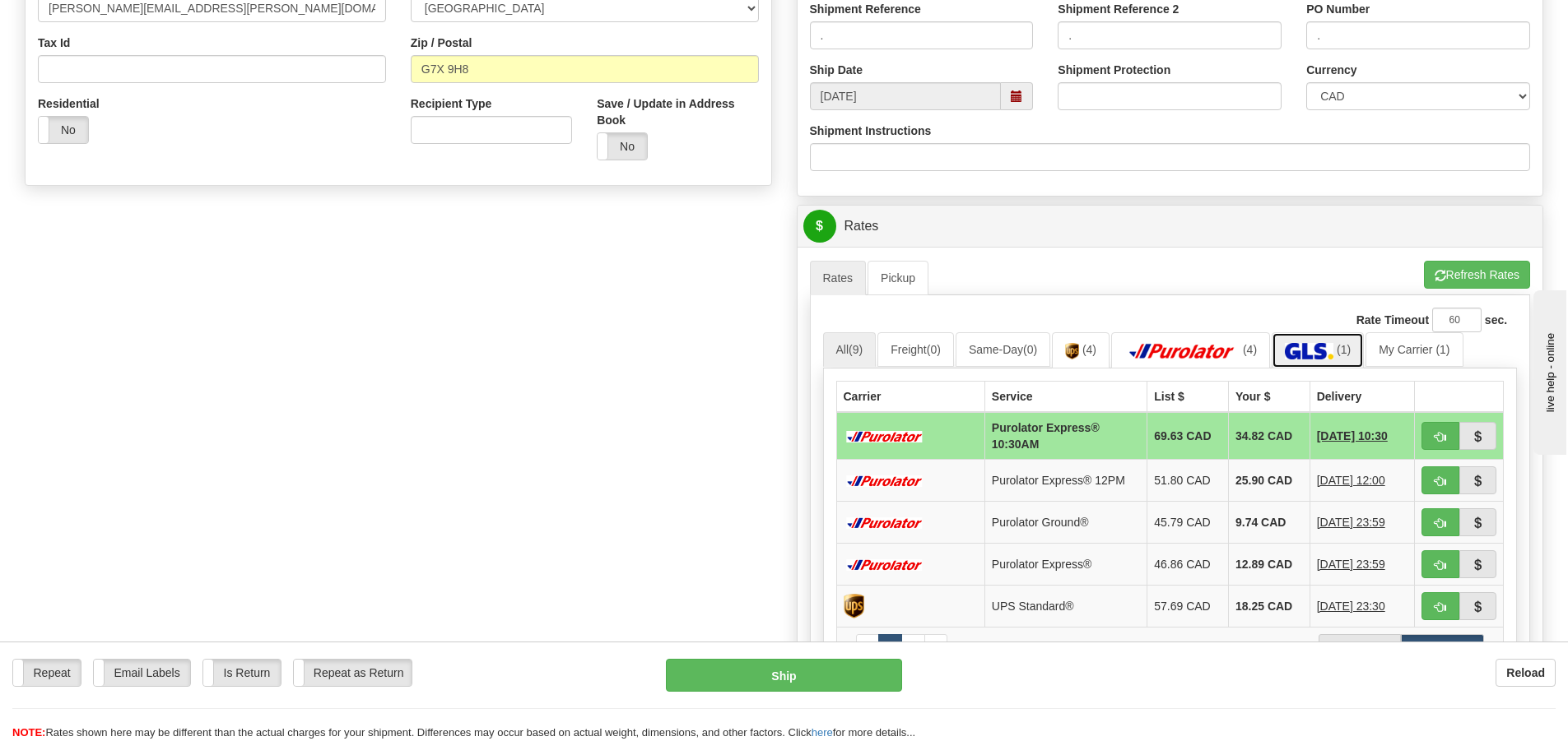
click at [1312, 342] on link "(1)" at bounding box center [1317, 350] width 92 height 35
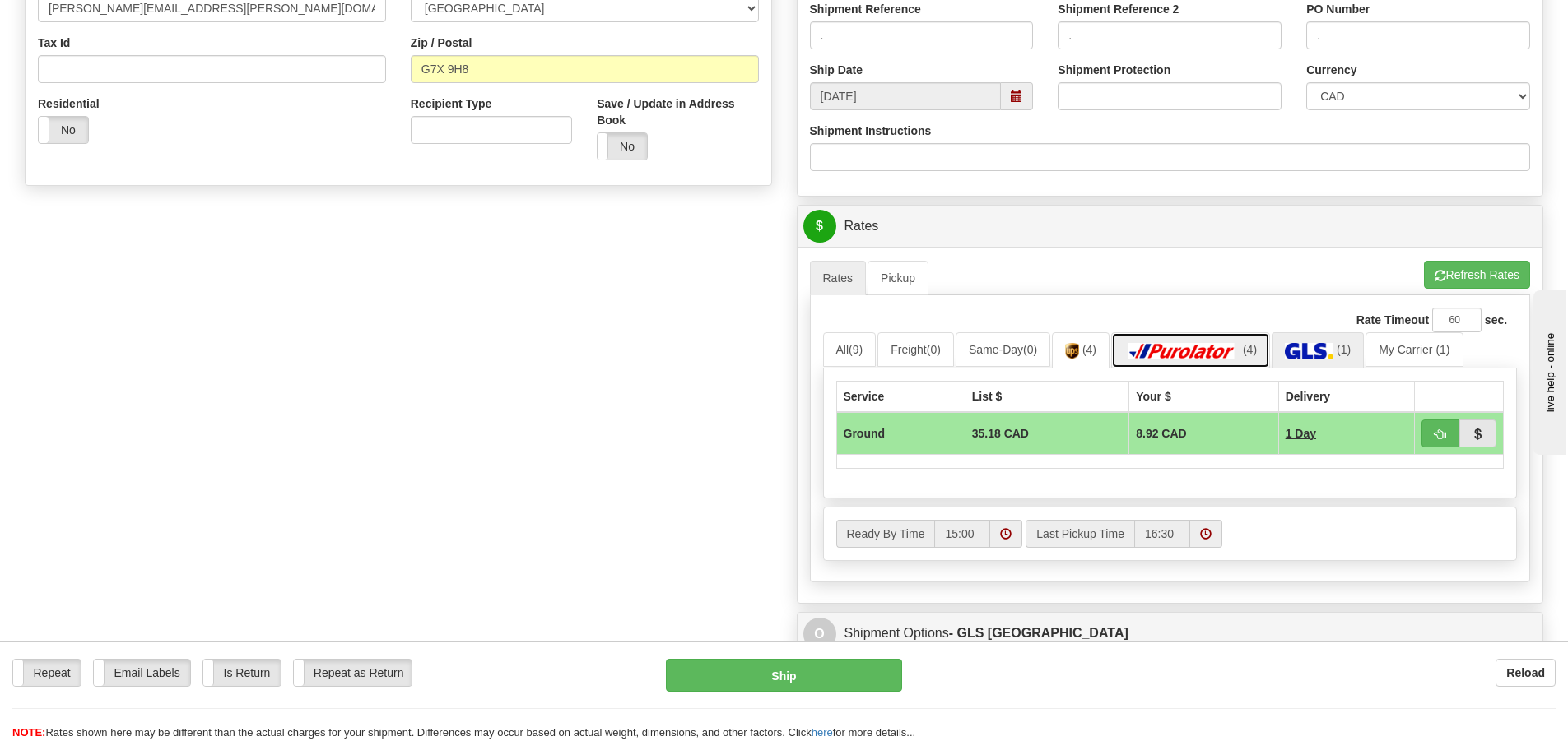
click at [1203, 346] on img at bounding box center [1182, 351] width 116 height 17
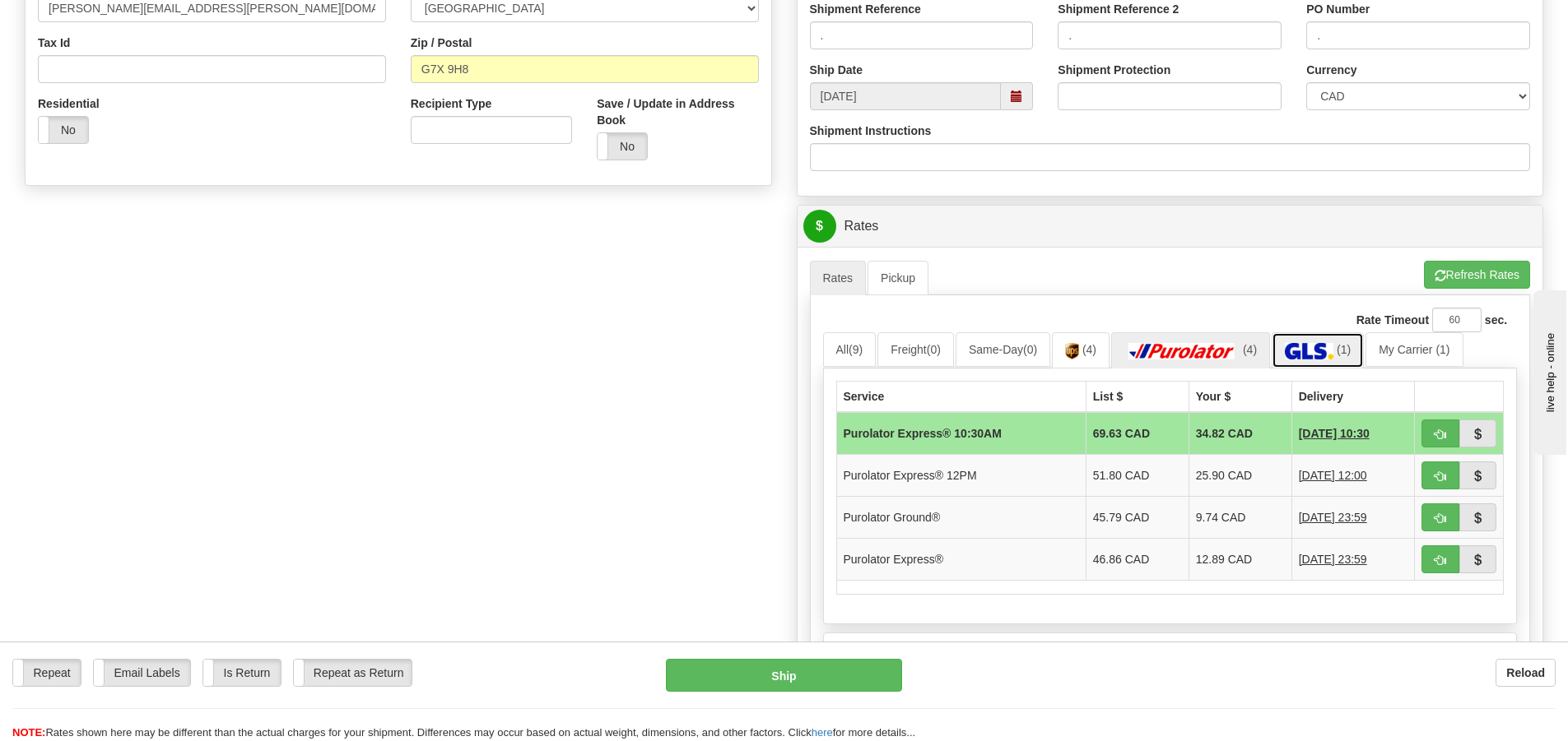
click at [1333, 346] on img at bounding box center [1309, 351] width 49 height 17
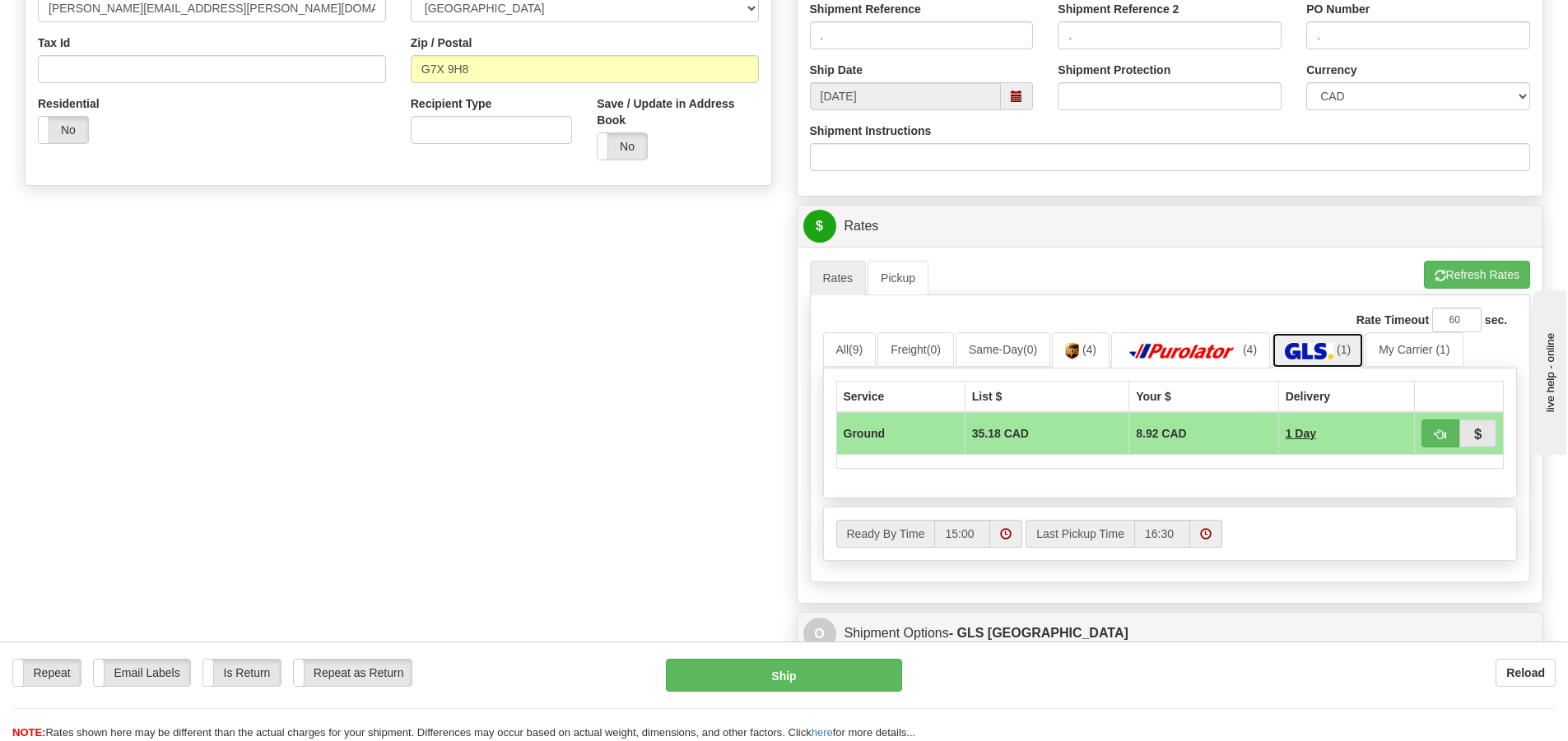
click at [1333, 351] on img at bounding box center [1309, 351] width 49 height 17
click at [1442, 434] on span "button" at bounding box center [1440, 435] width 11 height 11
type input "1"
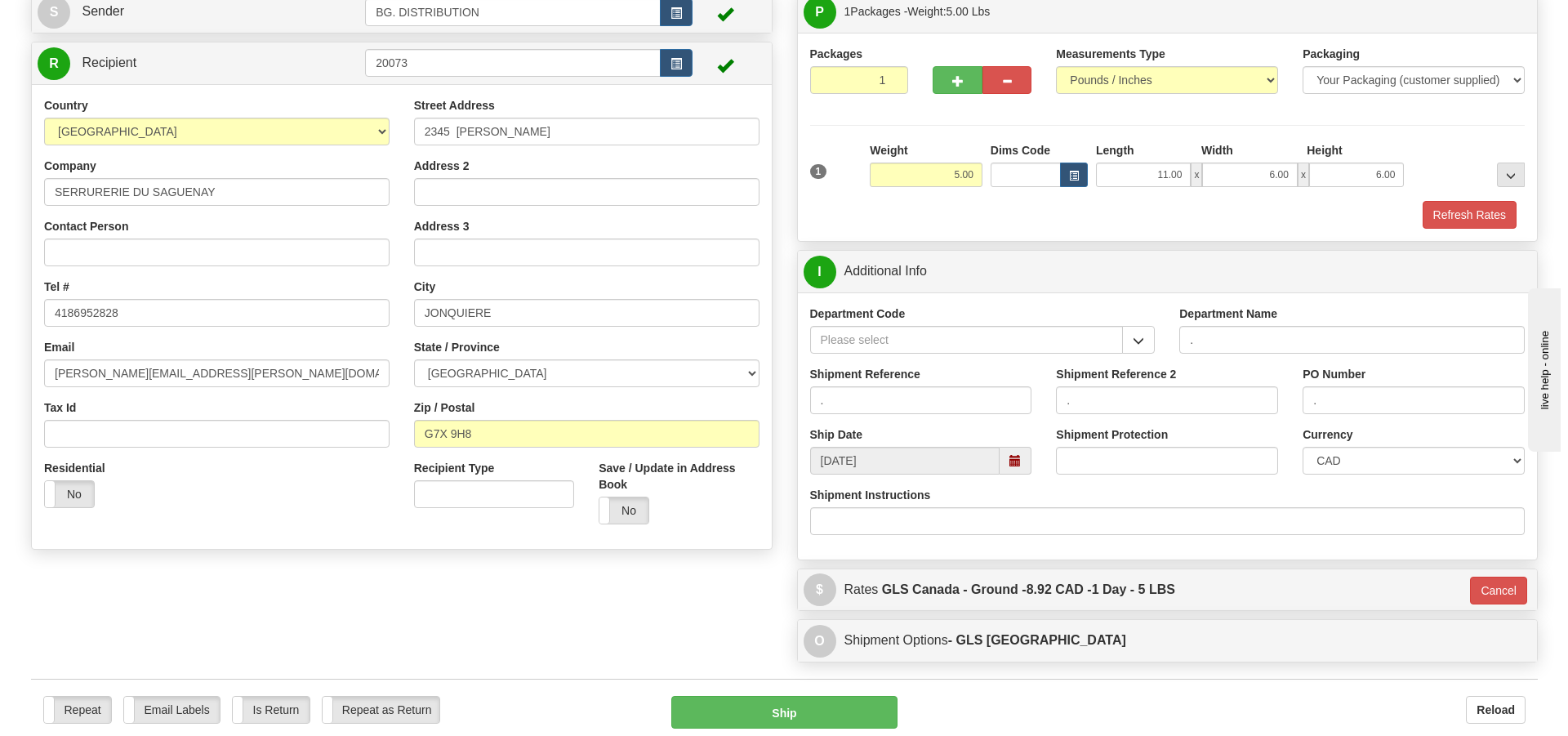
scroll to position [162, 0]
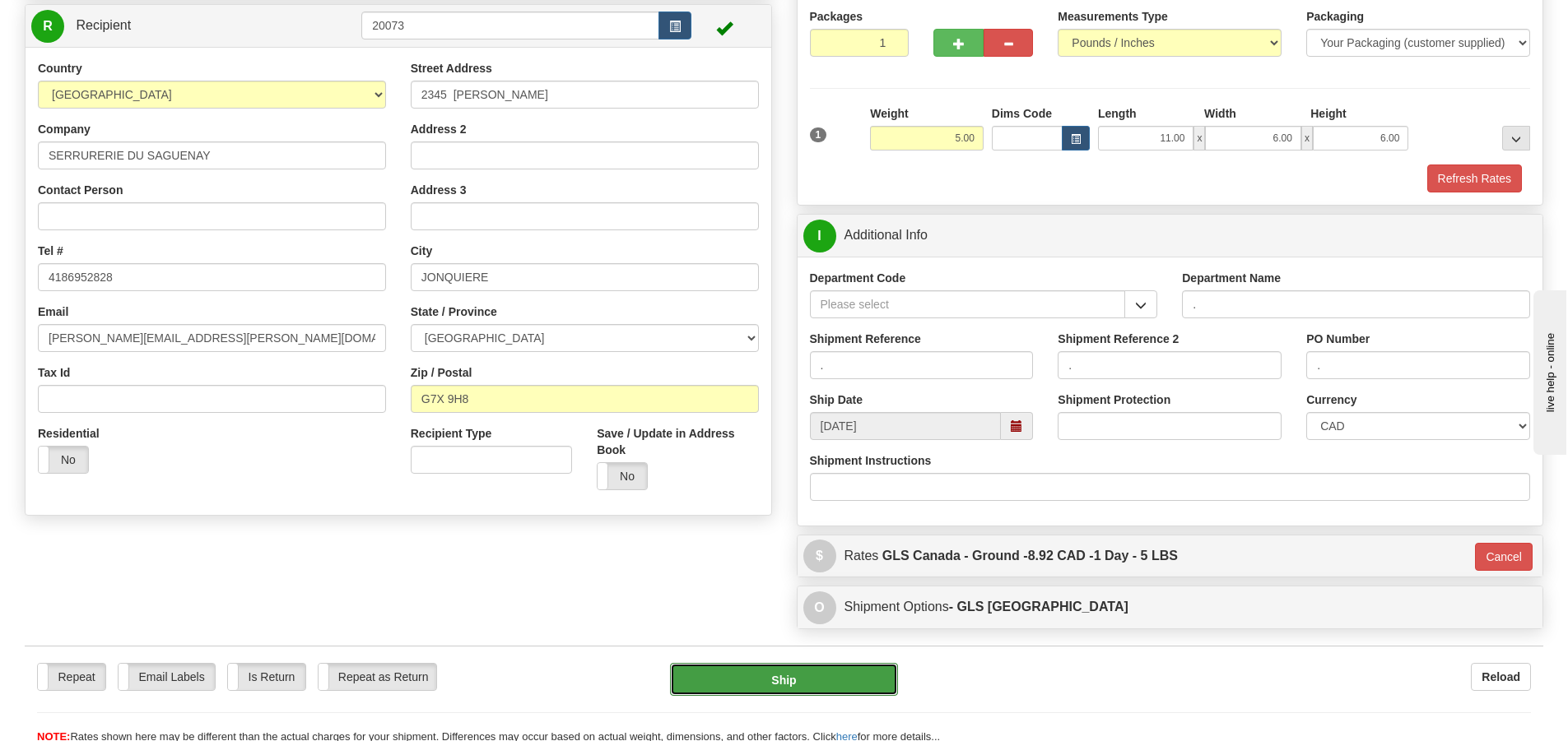
click at [876, 686] on button "Ship" at bounding box center [784, 679] width 228 height 33
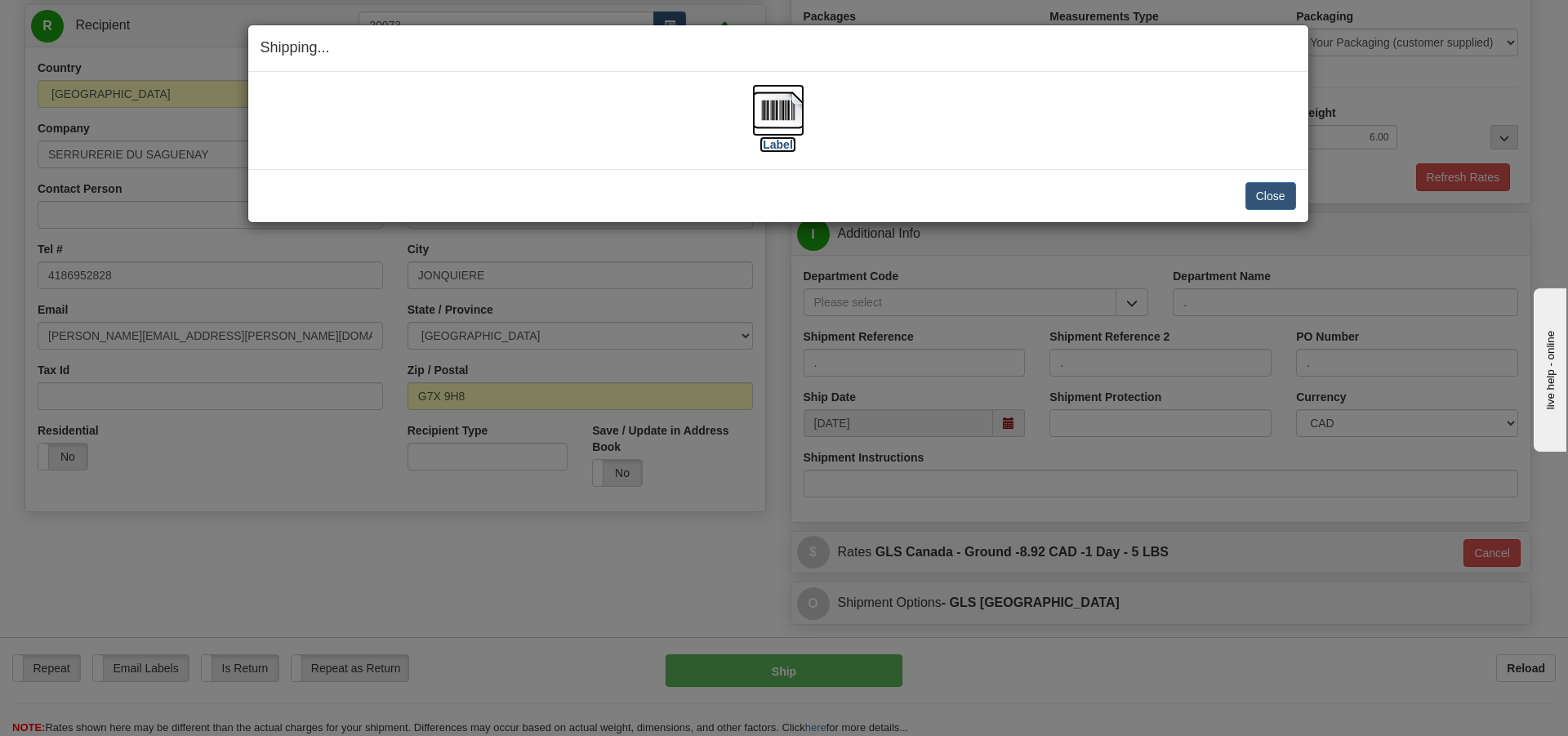
click at [786, 135] on img at bounding box center [778, 110] width 52 height 52
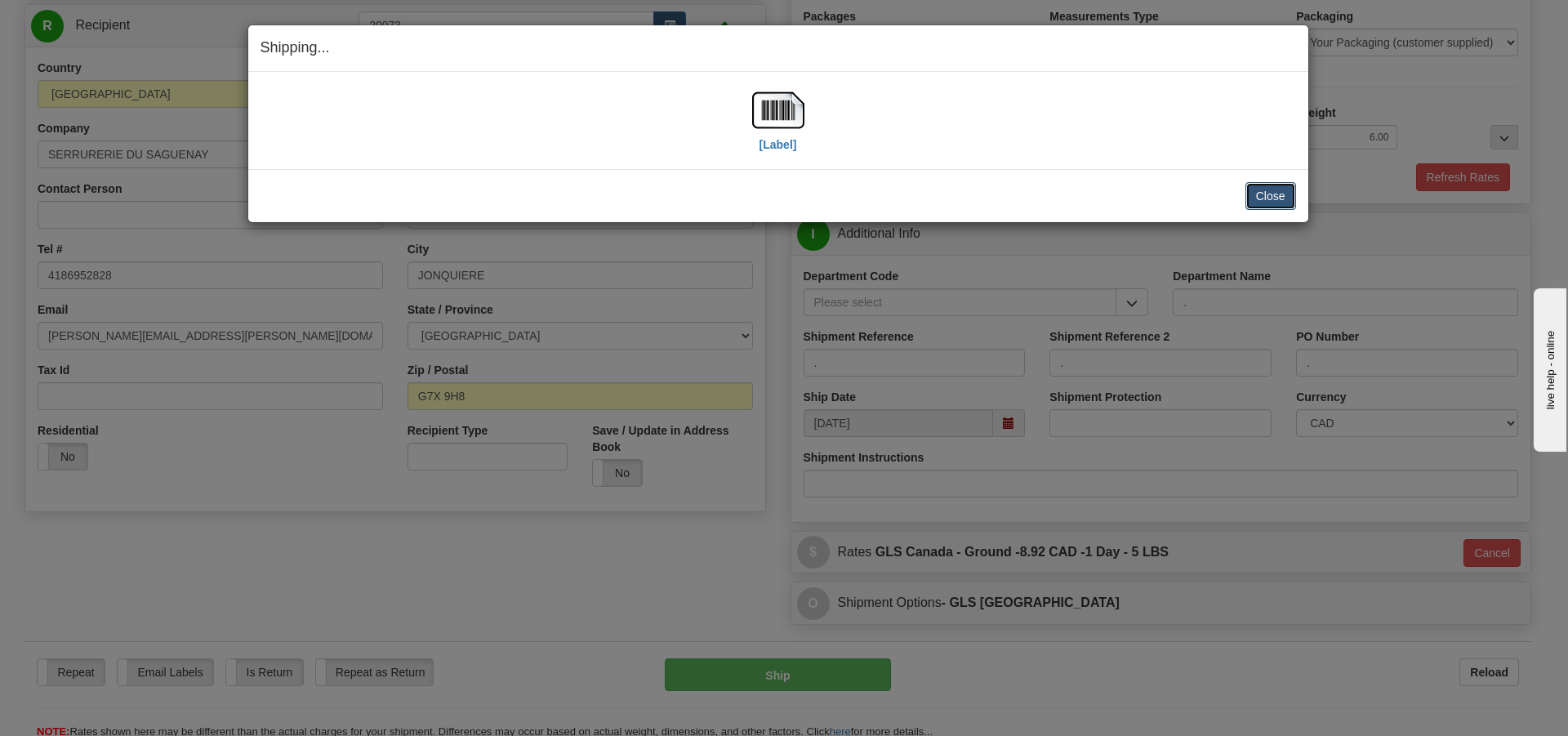
click at [1278, 199] on button "Close" at bounding box center [1270, 196] width 50 height 28
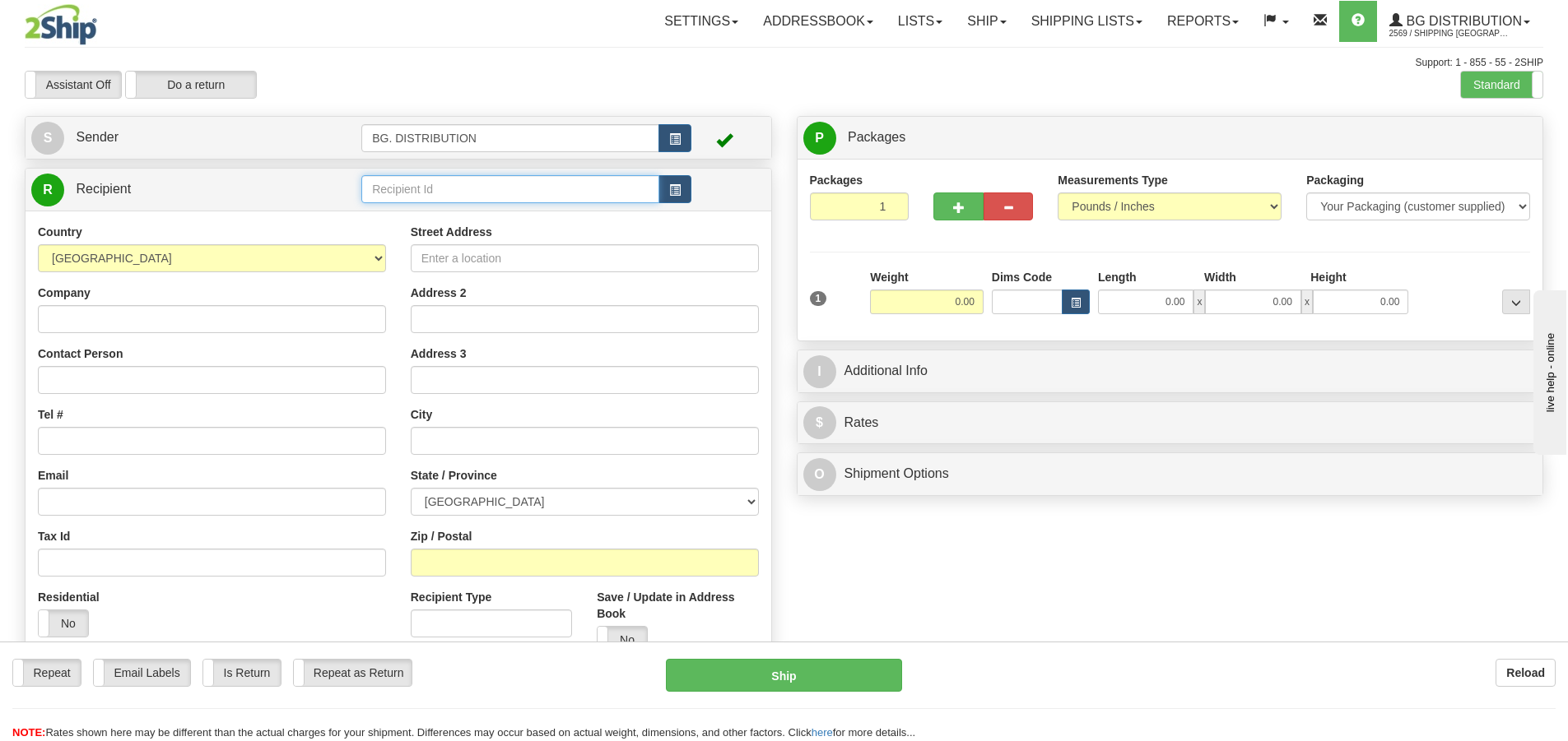
click at [535, 200] on input "text" at bounding box center [510, 189] width 298 height 28
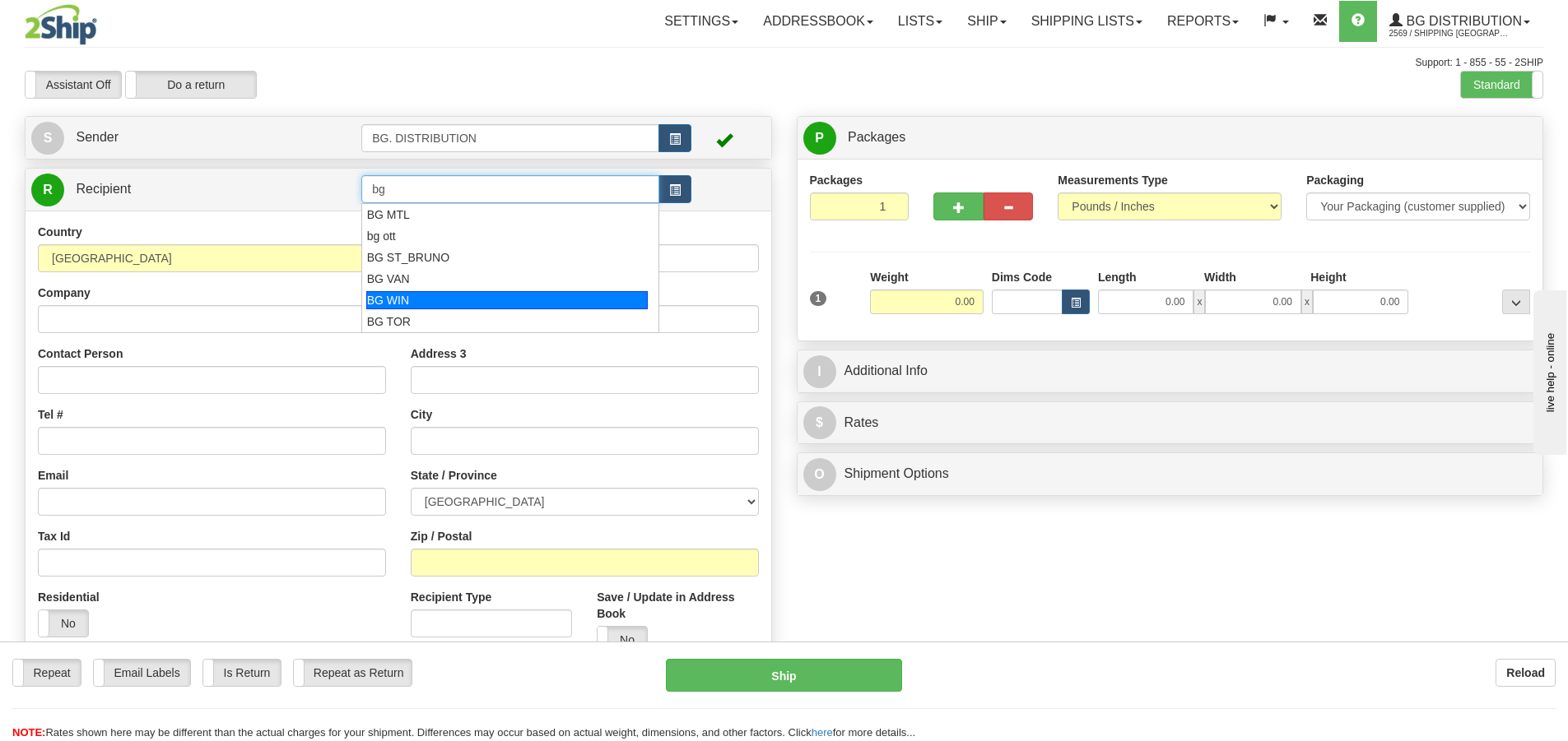
click at [514, 293] on div "BG WIN" at bounding box center [507, 300] width 282 height 18
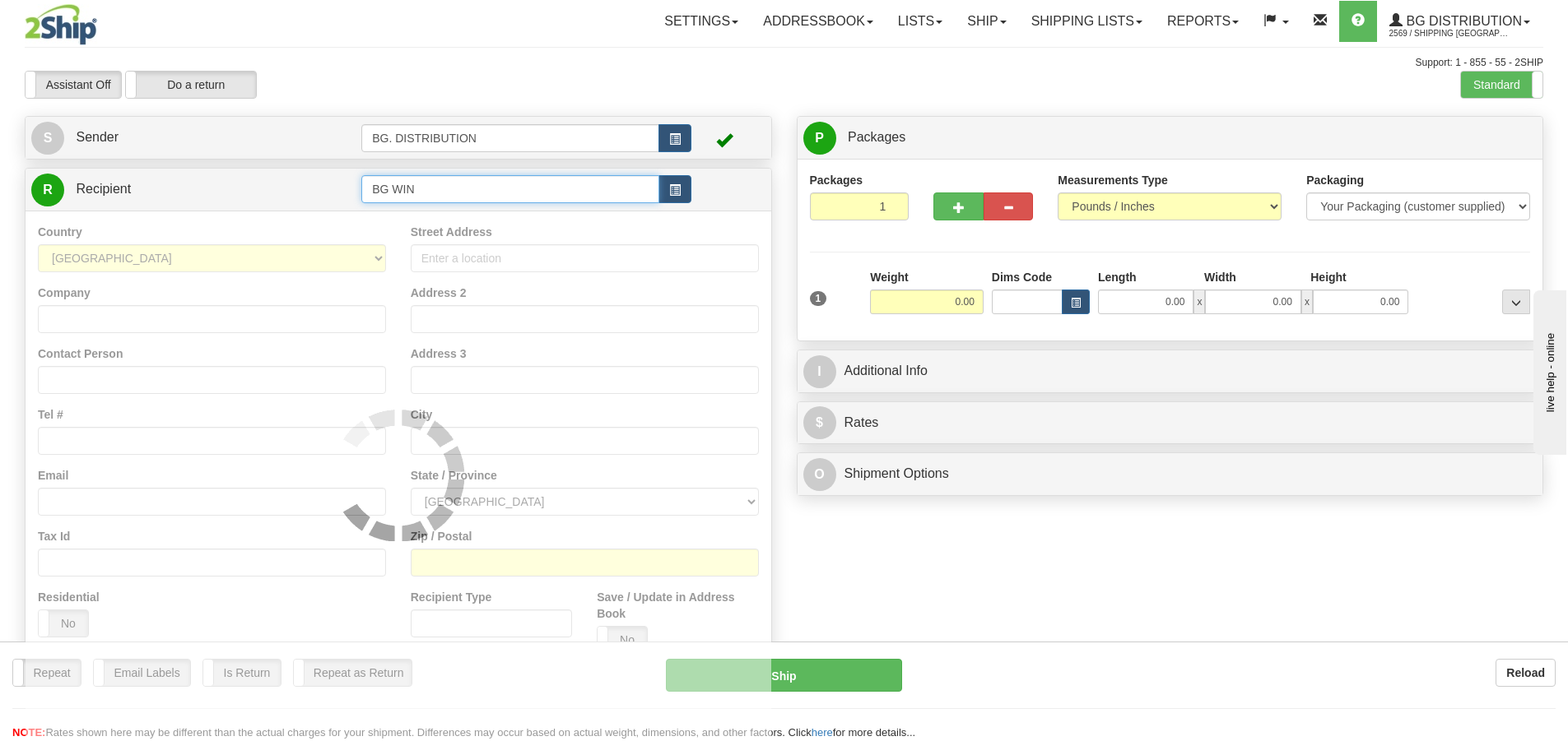
type input "BG WIN"
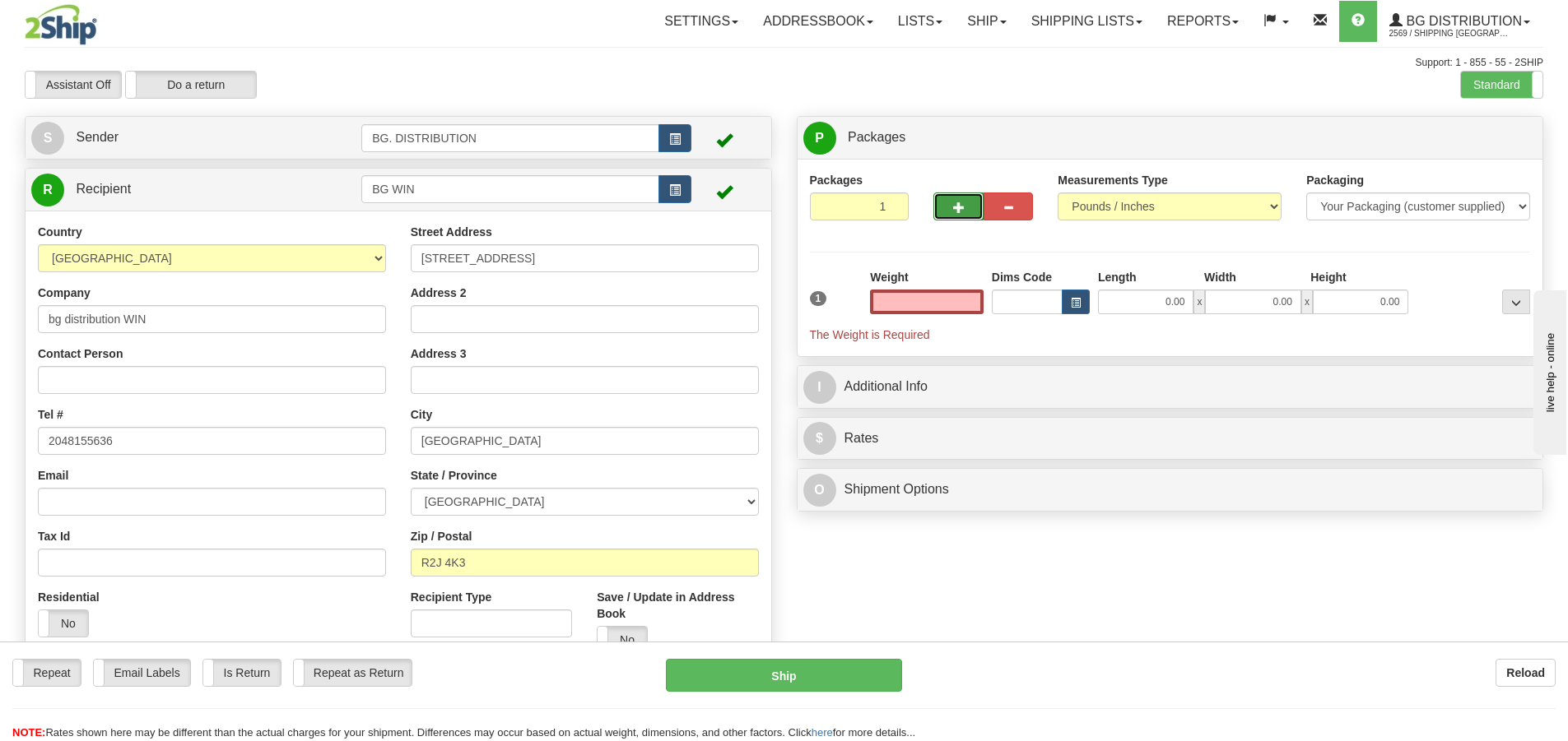
type input "0.00"
click at [946, 204] on button "button" at bounding box center [957, 206] width 49 height 28
type input "2"
click at [1488, 137] on span "Package Level" at bounding box center [1495, 138] width 65 height 11
radio input "true"
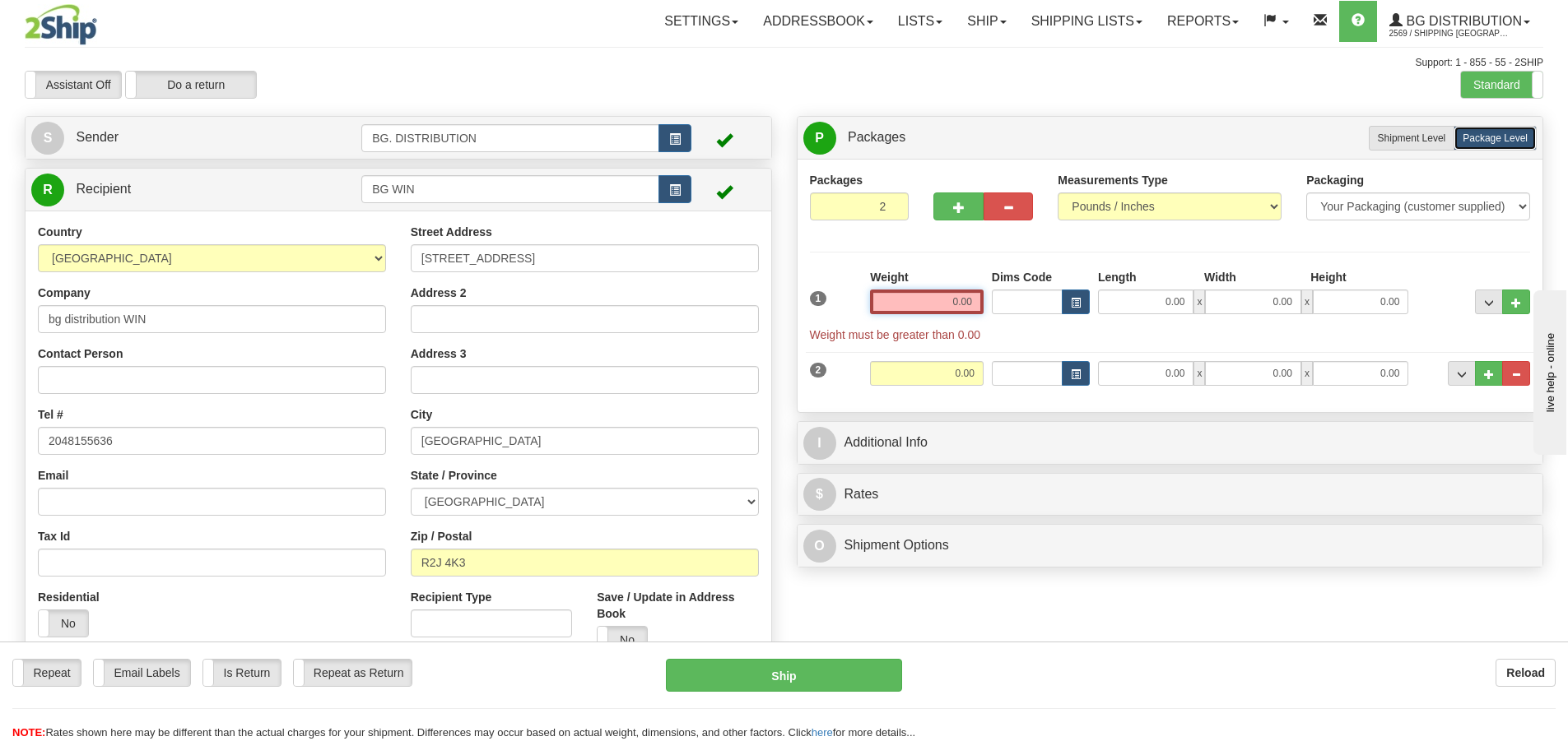
click at [944, 303] on input "0.00" at bounding box center [926, 301] width 114 height 25
type input "0.00"
click at [1165, 284] on div "Length" at bounding box center [1146, 279] width 106 height 20
click at [1165, 295] on input "0.00" at bounding box center [1145, 301] width 95 height 25
type input "38.00"
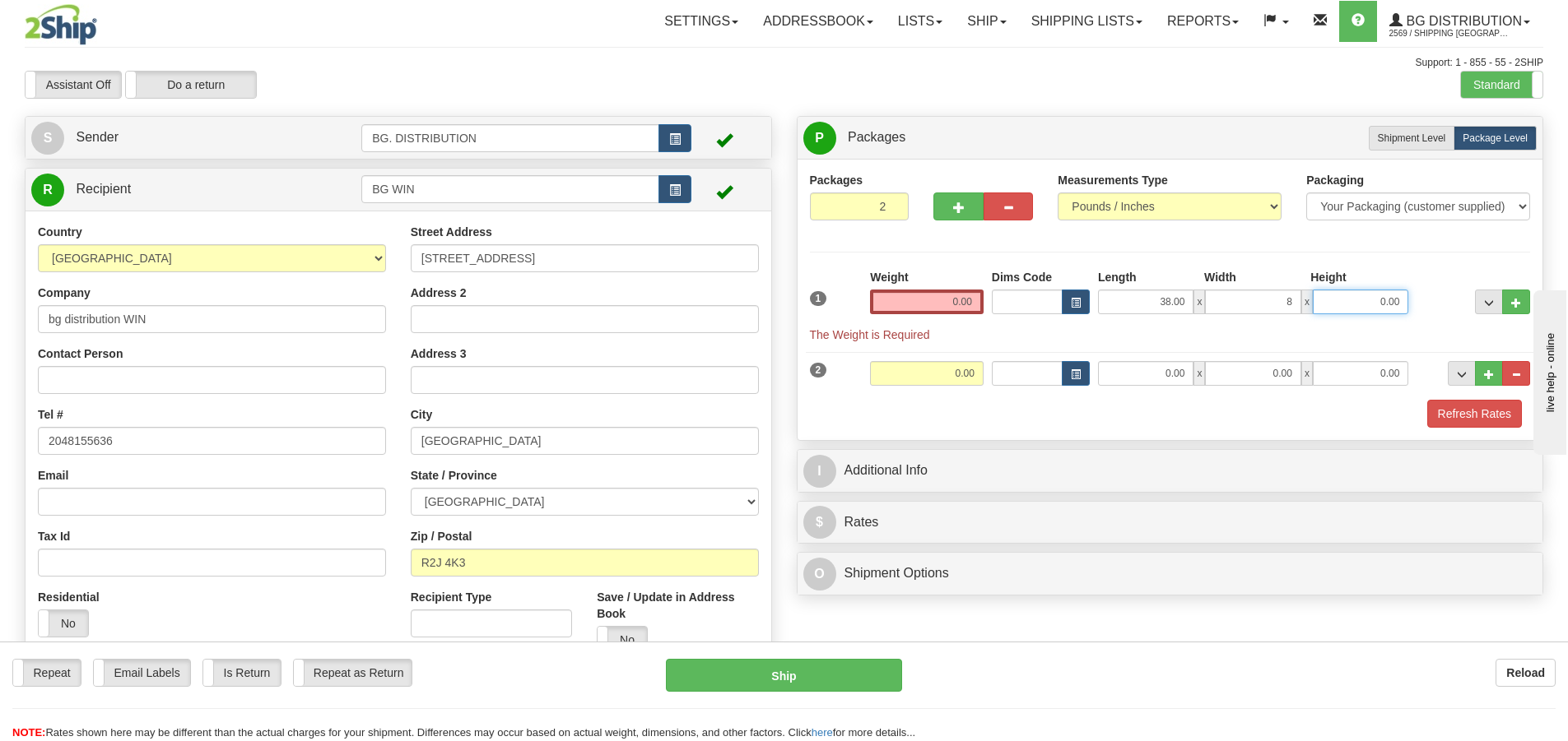
type input "8.00"
type input "4.00"
click at [1180, 370] on input "0.00" at bounding box center [1145, 373] width 95 height 25
type input "38.00"
type input "8.00"
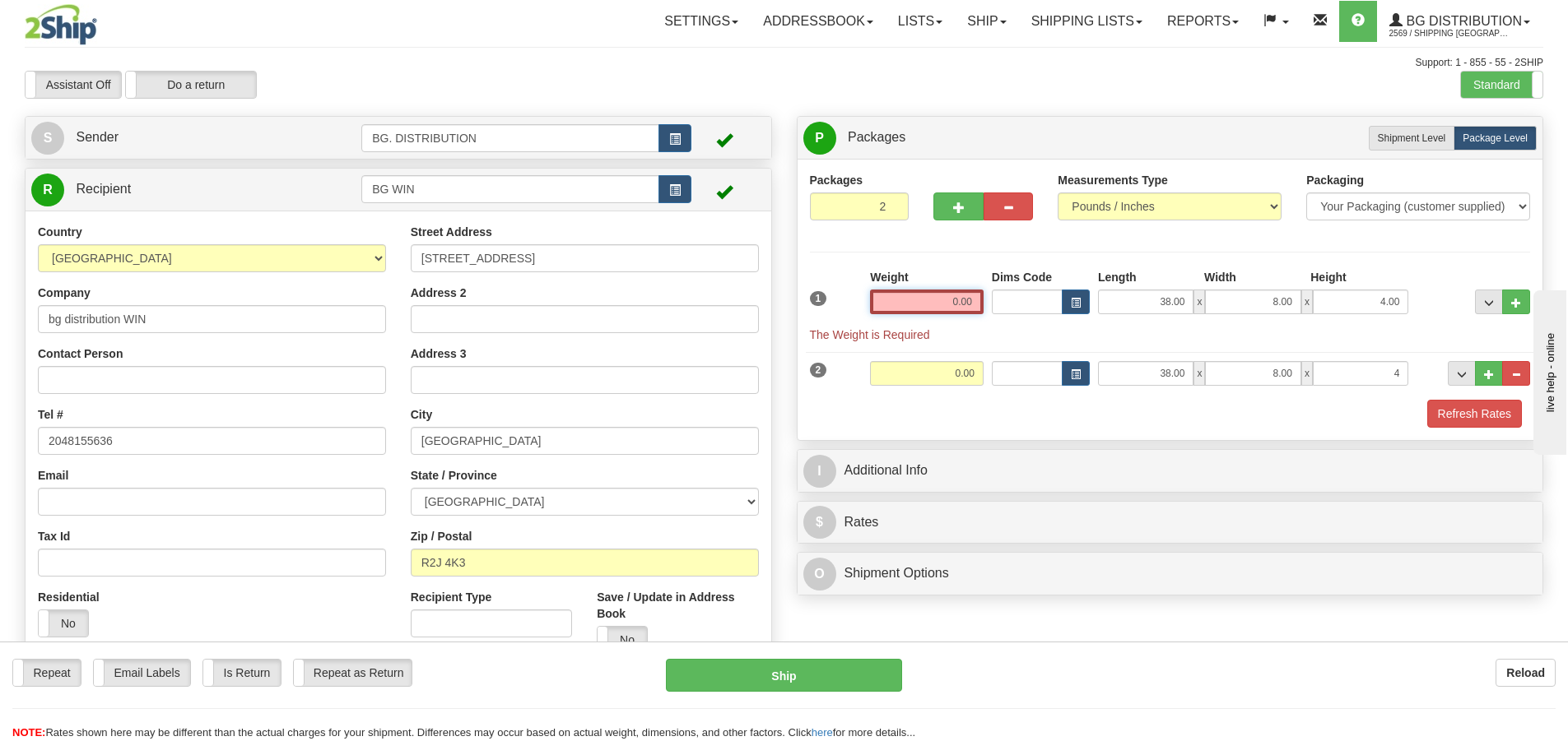
type input "4.00"
click at [938, 302] on input "0.00" at bounding box center [926, 301] width 114 height 25
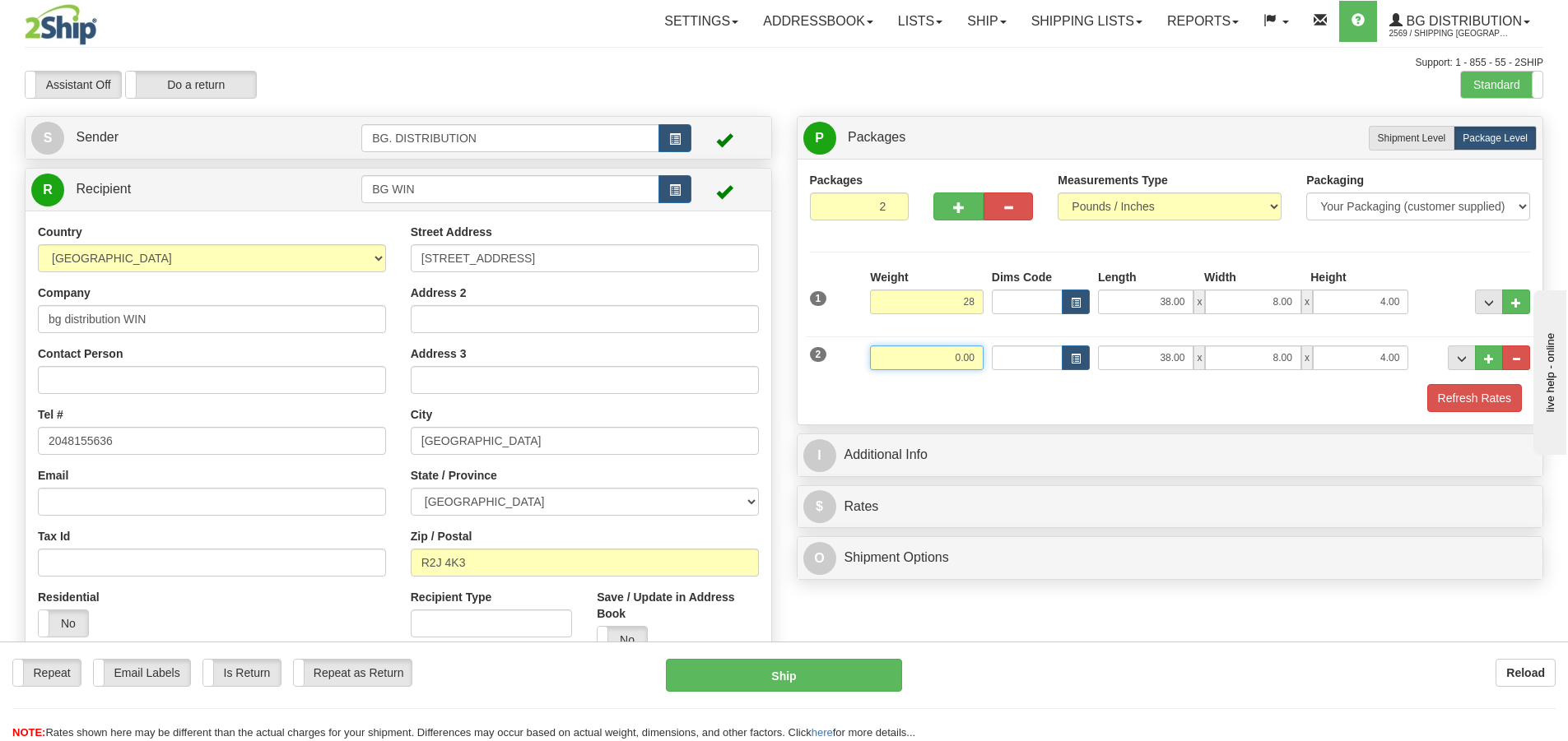
type input "28.00"
click at [974, 357] on input "0.00" at bounding box center [926, 358] width 114 height 25
type input "10.00"
click at [1020, 396] on div "Refresh Rates" at bounding box center [1170, 398] width 729 height 28
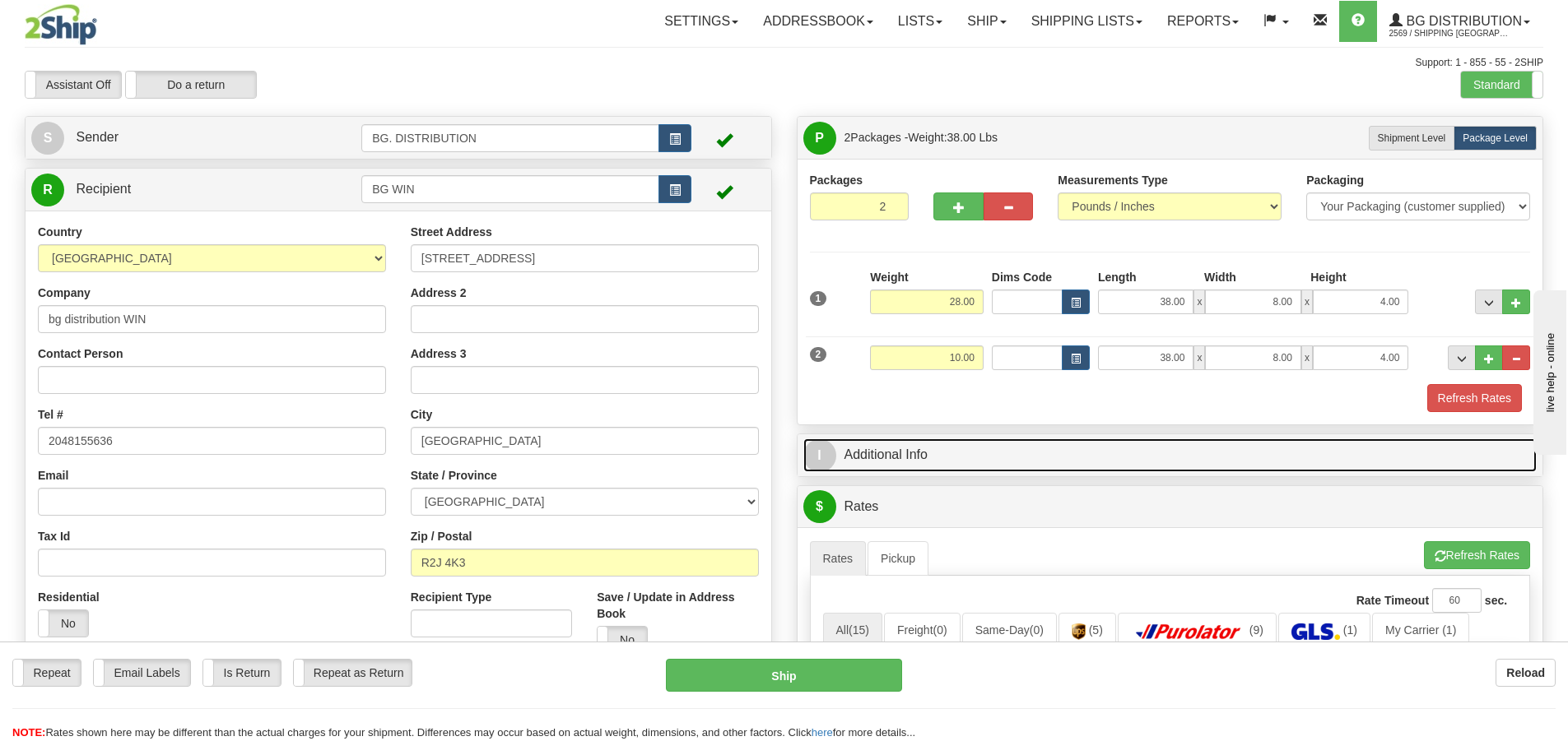
click at [827, 446] on span "I" at bounding box center [820, 456] width 33 height 33
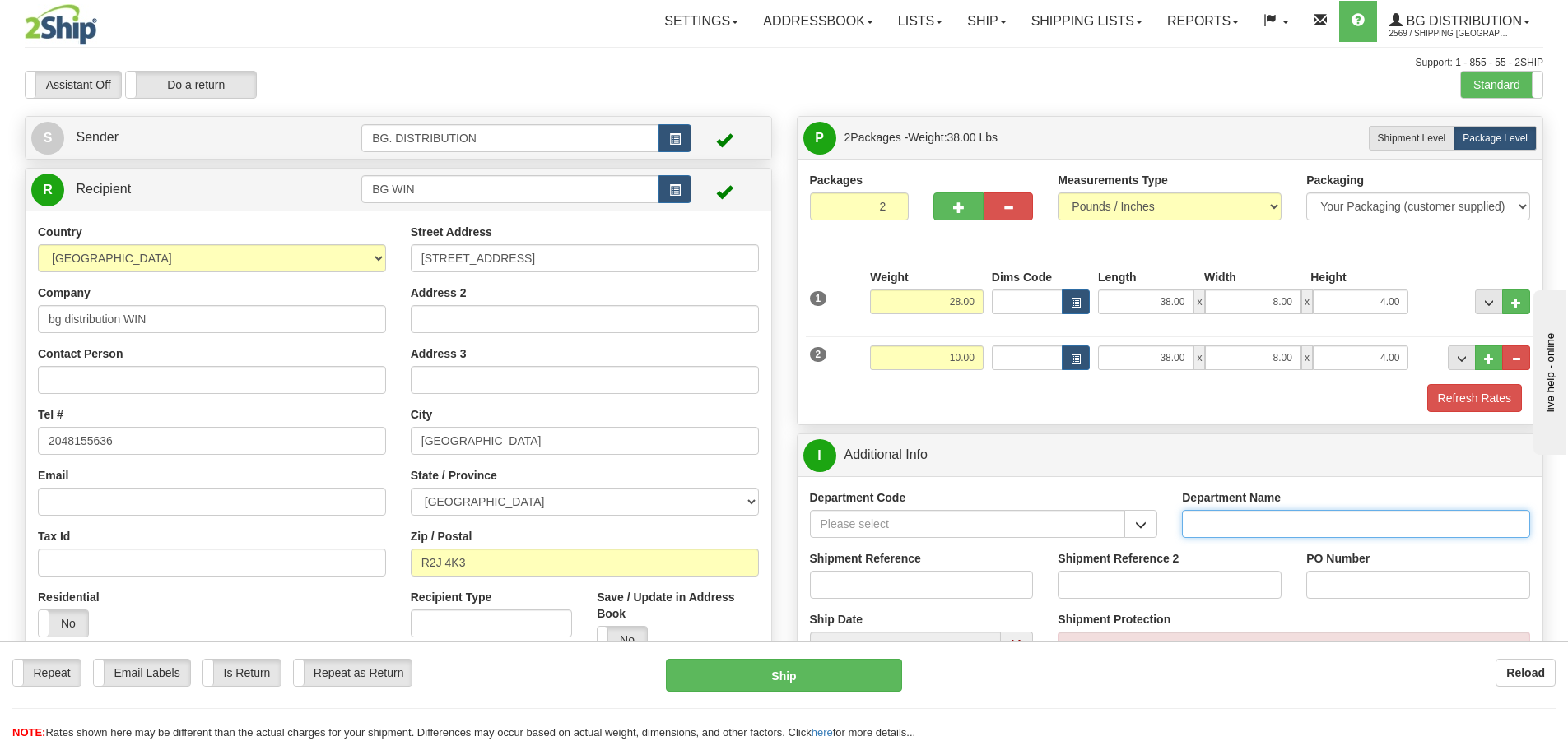
click at [1259, 520] on input "Department Name" at bounding box center [1355, 524] width 349 height 28
type input "."
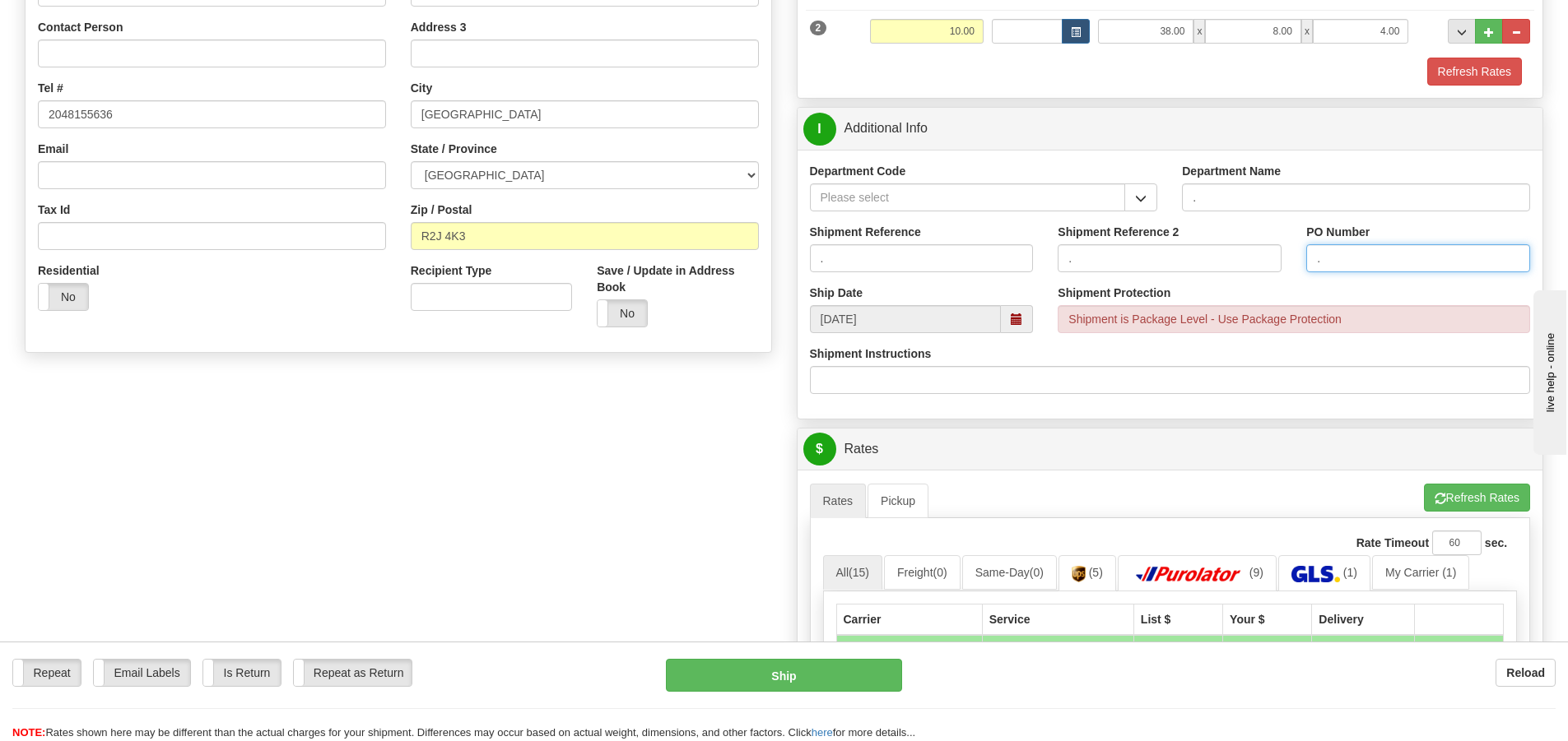
scroll to position [329, 0]
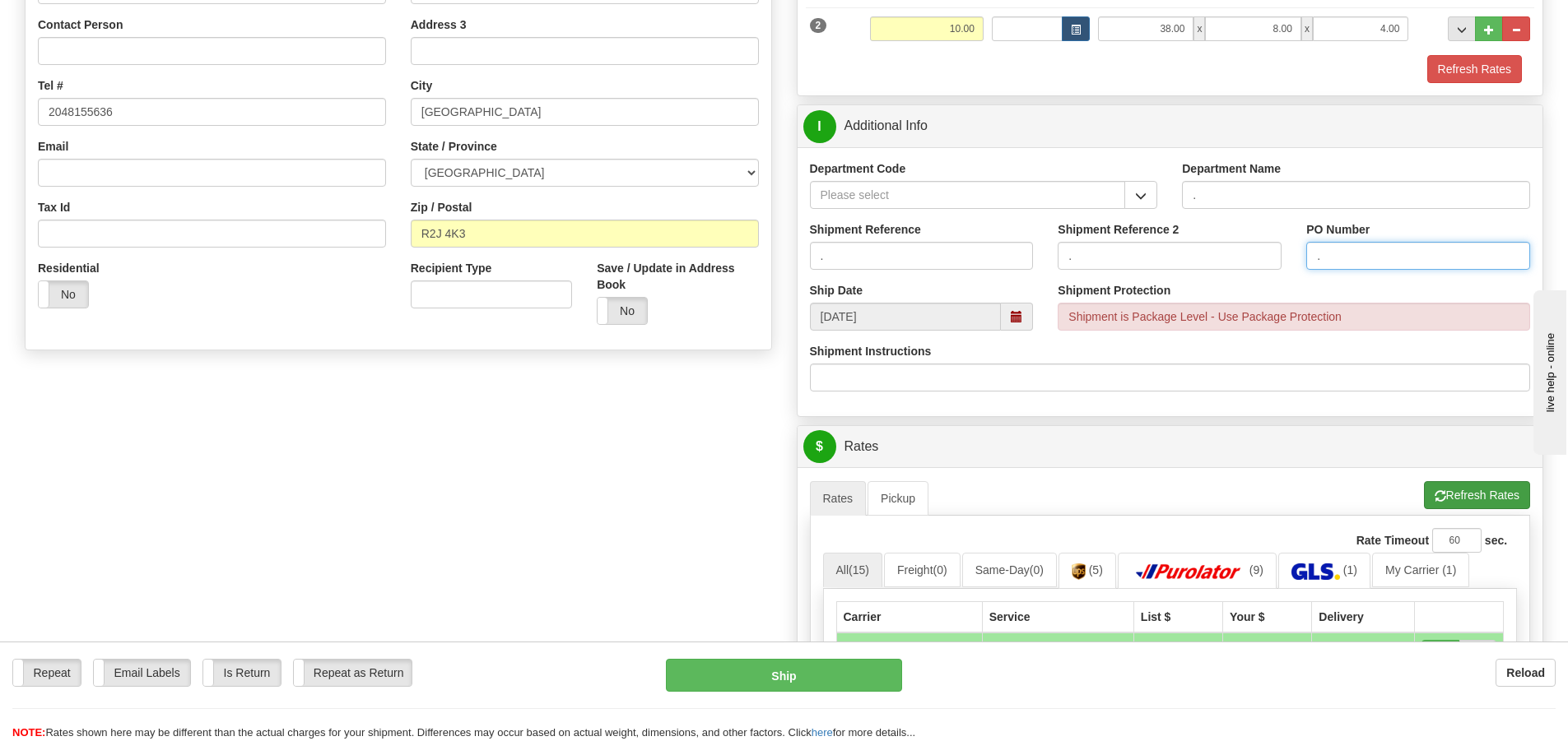
type input "."
click at [1457, 490] on button "Refresh Rates" at bounding box center [1476, 495] width 106 height 28
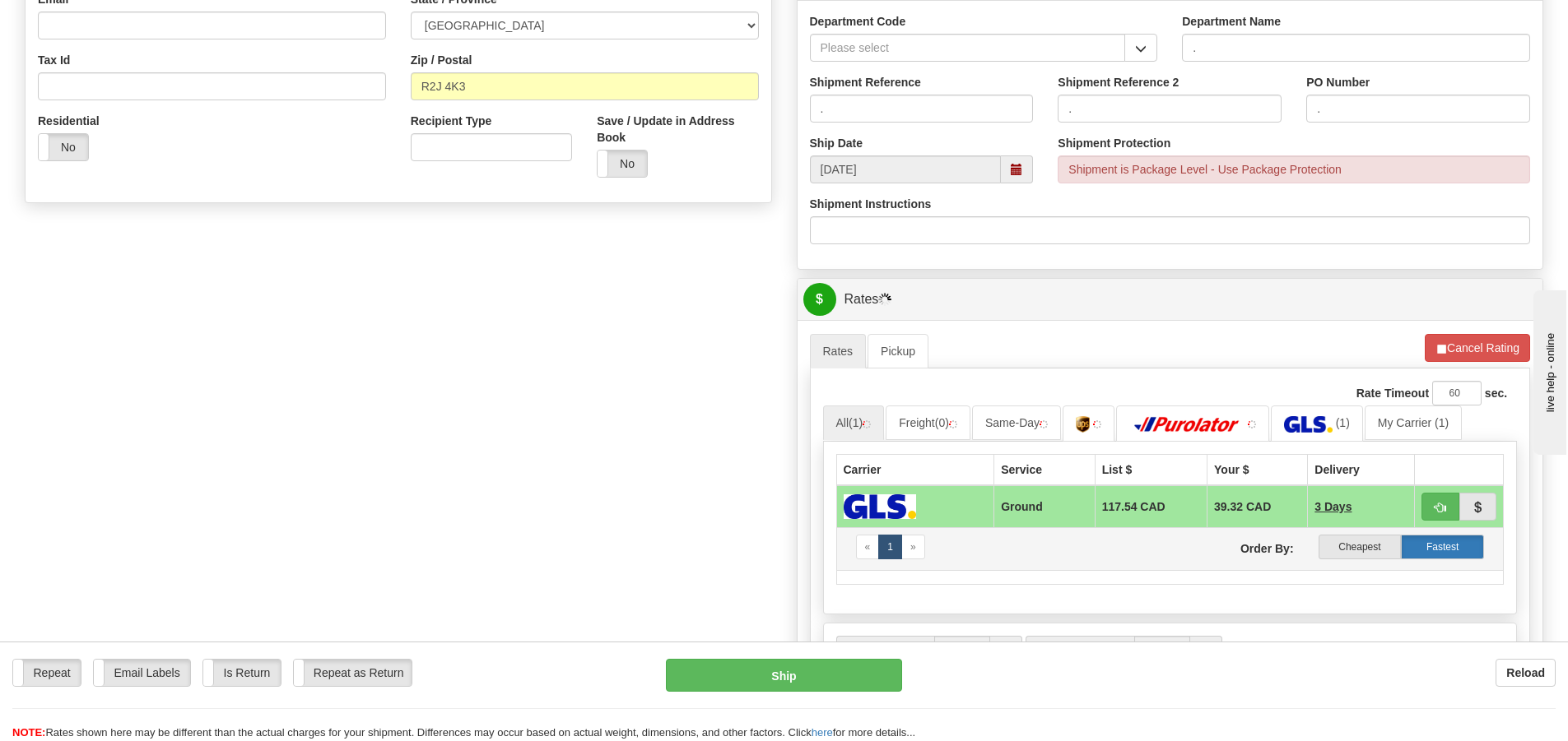
scroll to position [658, 0]
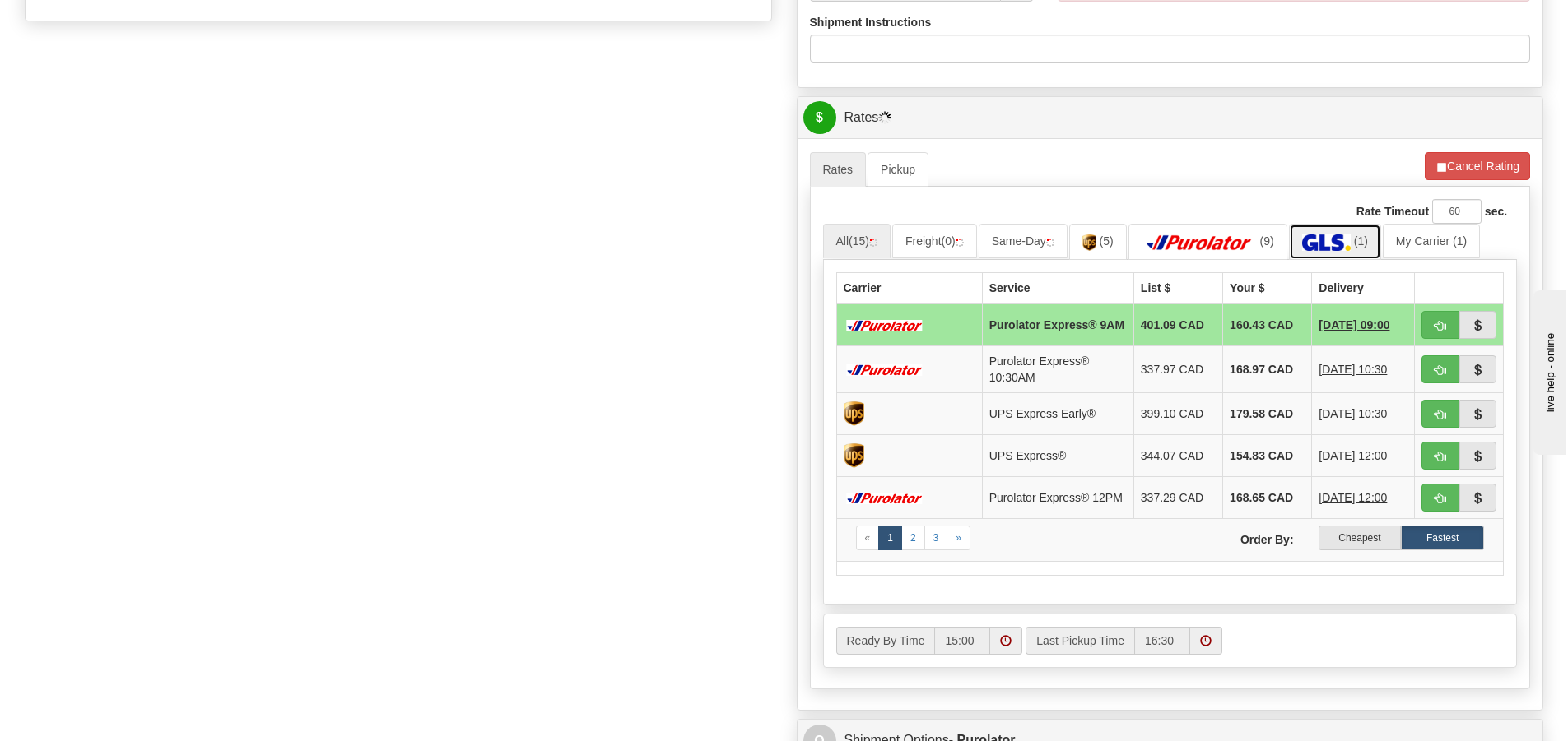
click at [1323, 242] on img at bounding box center [1326, 243] width 49 height 17
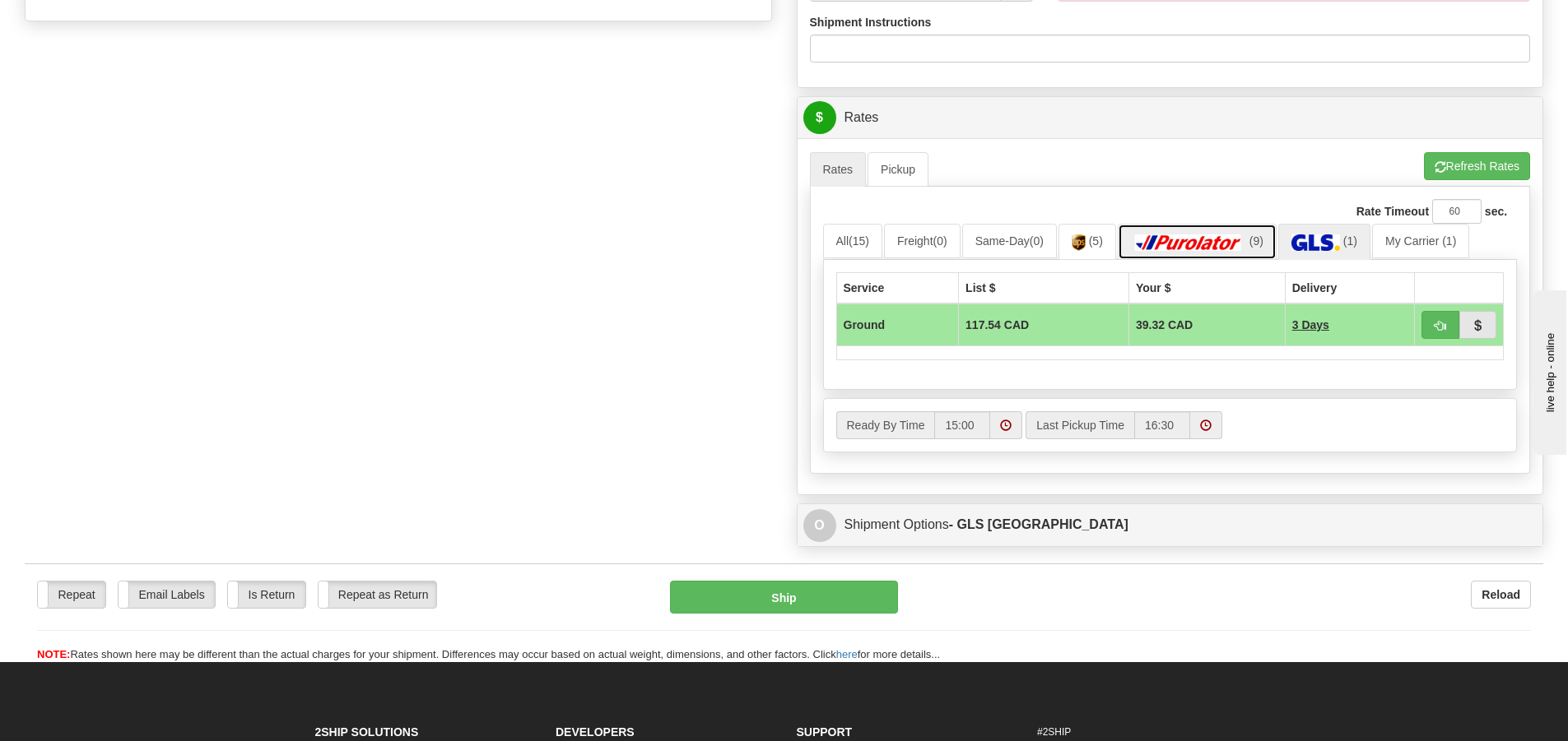
click at [1221, 238] on img at bounding box center [1188, 243] width 116 height 17
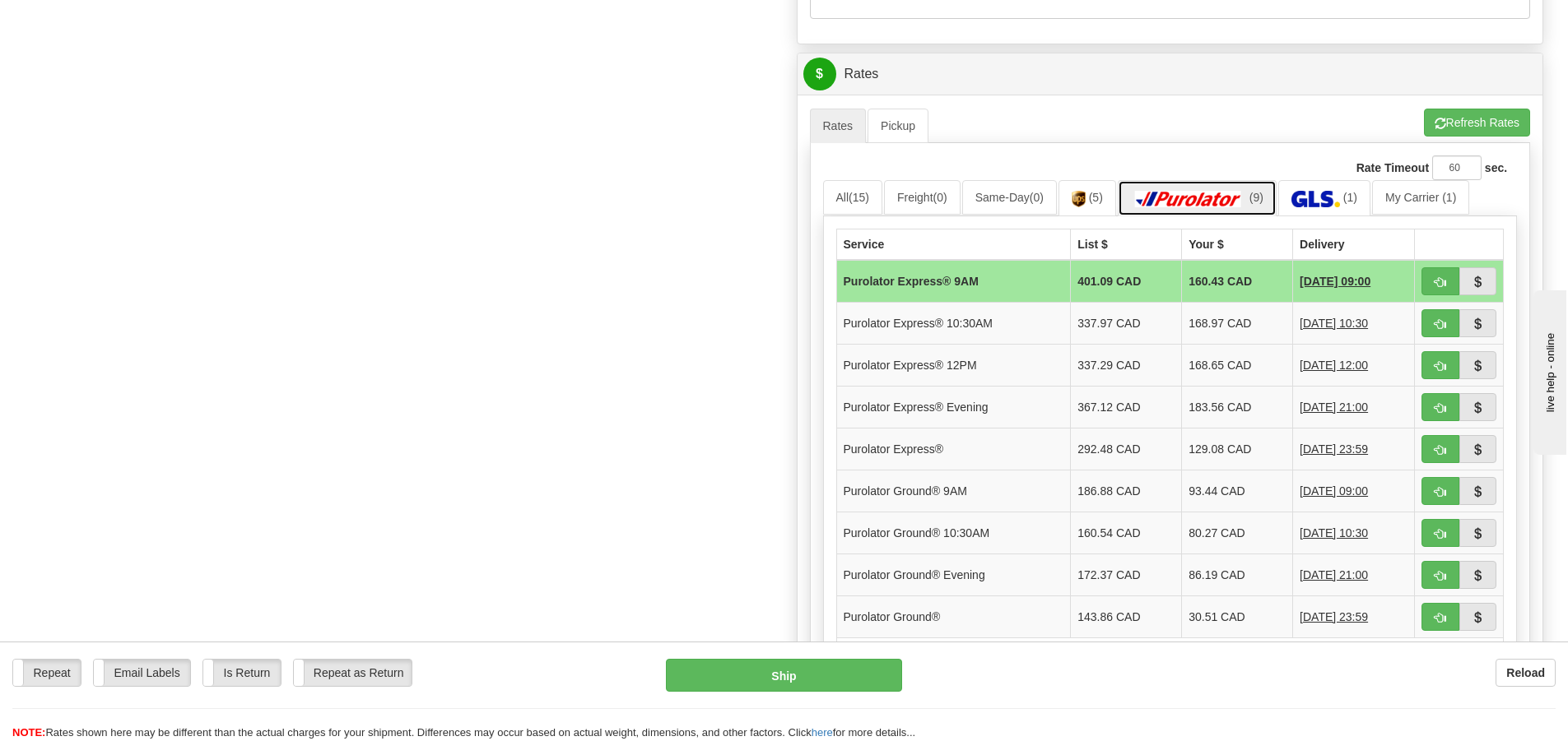
scroll to position [740, 0]
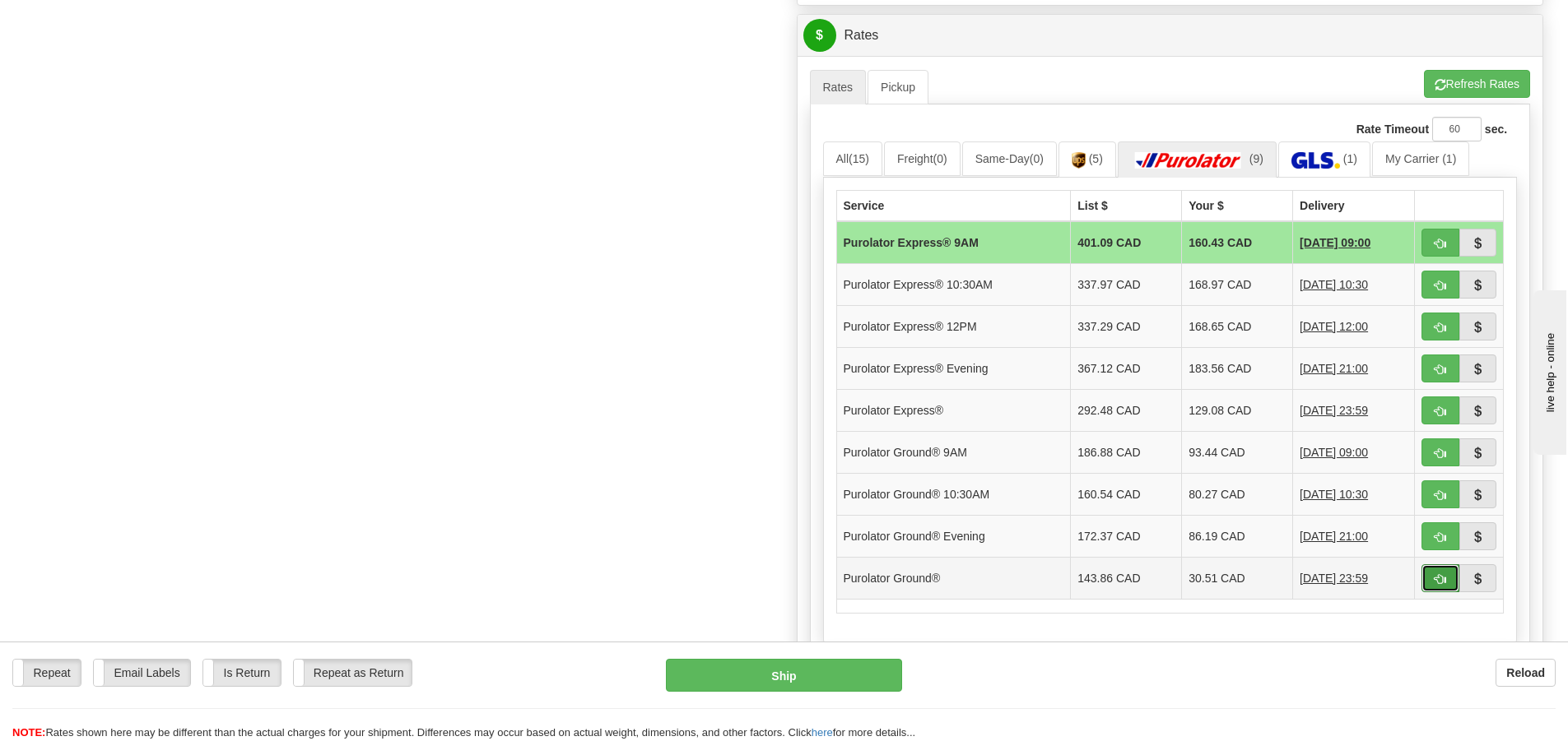
click at [1435, 577] on span "button" at bounding box center [1440, 579] width 11 height 11
type input "260"
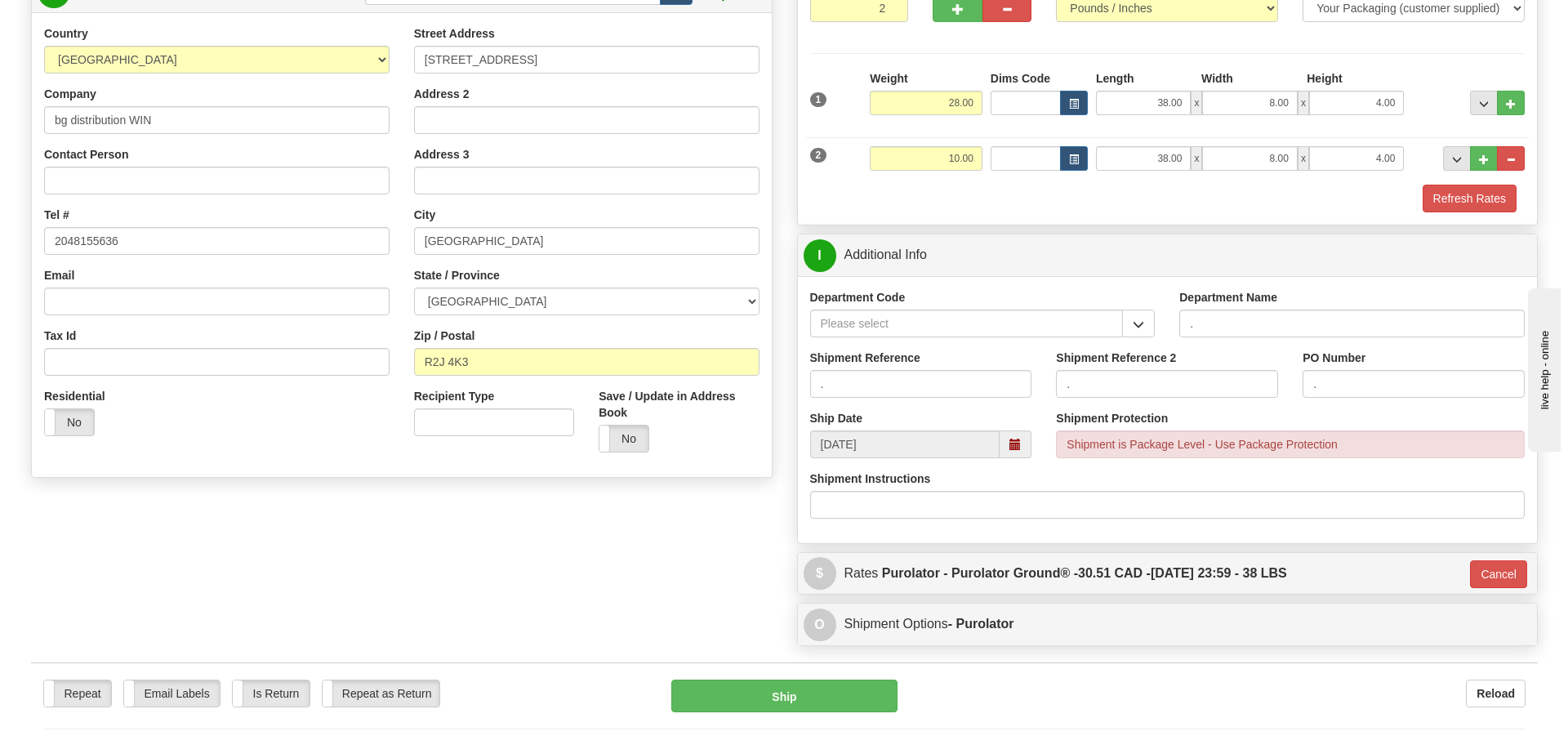
scroll to position [152, 0]
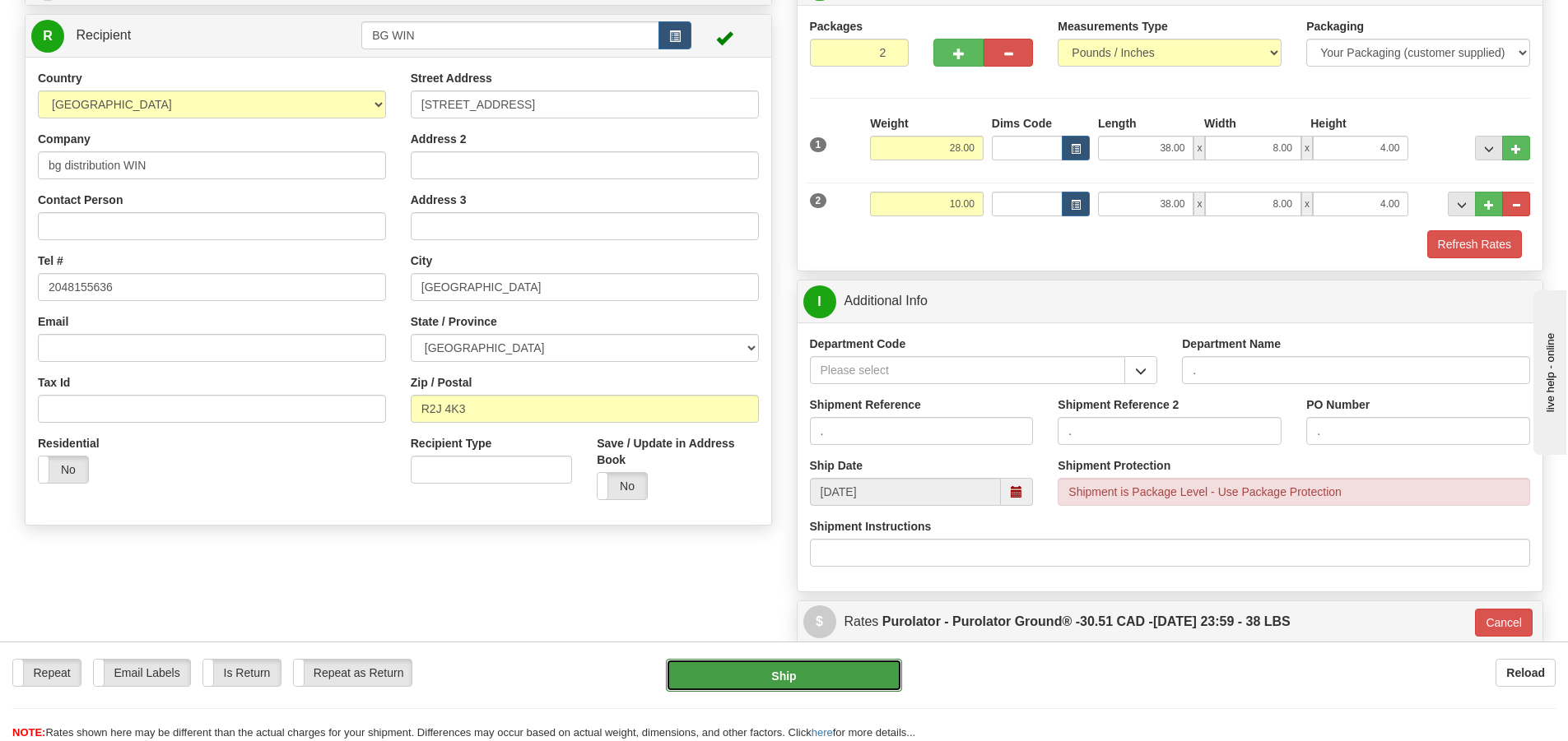
click at [840, 667] on button "Ship" at bounding box center [783, 675] width 236 height 33
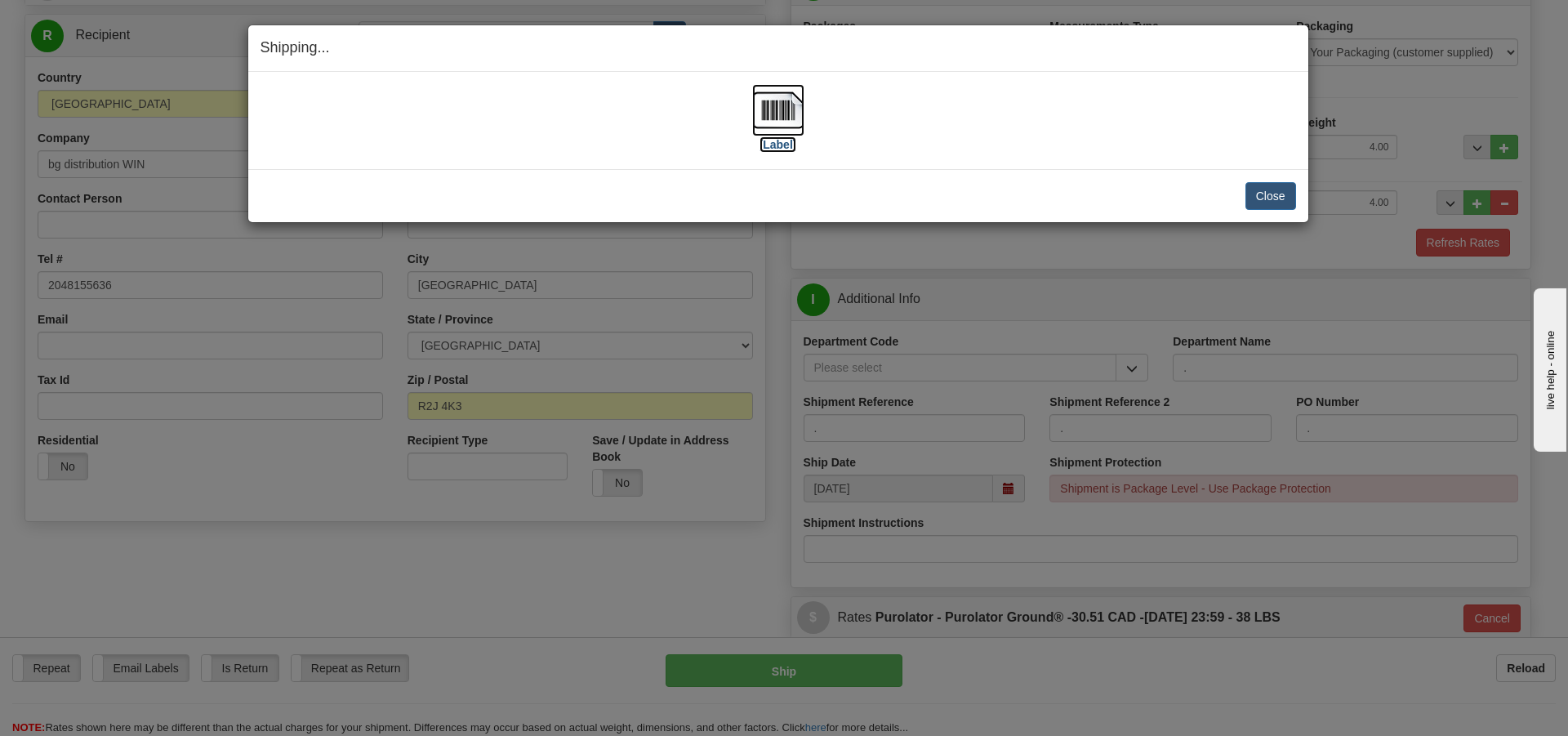
click at [784, 147] on label "[Label]" at bounding box center [778, 145] width 38 height 17
click at [1273, 193] on button "Close" at bounding box center [1270, 196] width 50 height 28
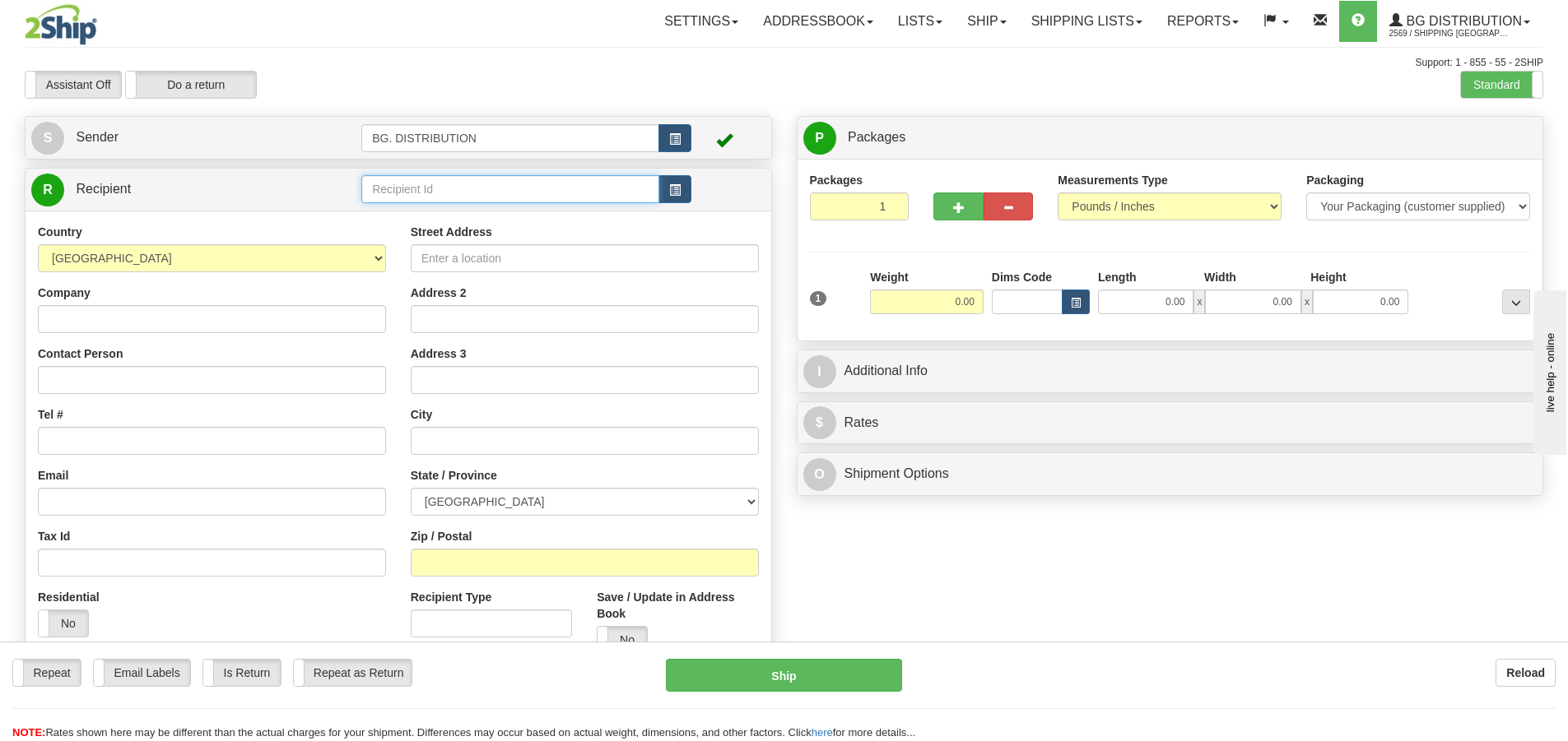
click at [436, 188] on input "text" at bounding box center [510, 189] width 298 height 28
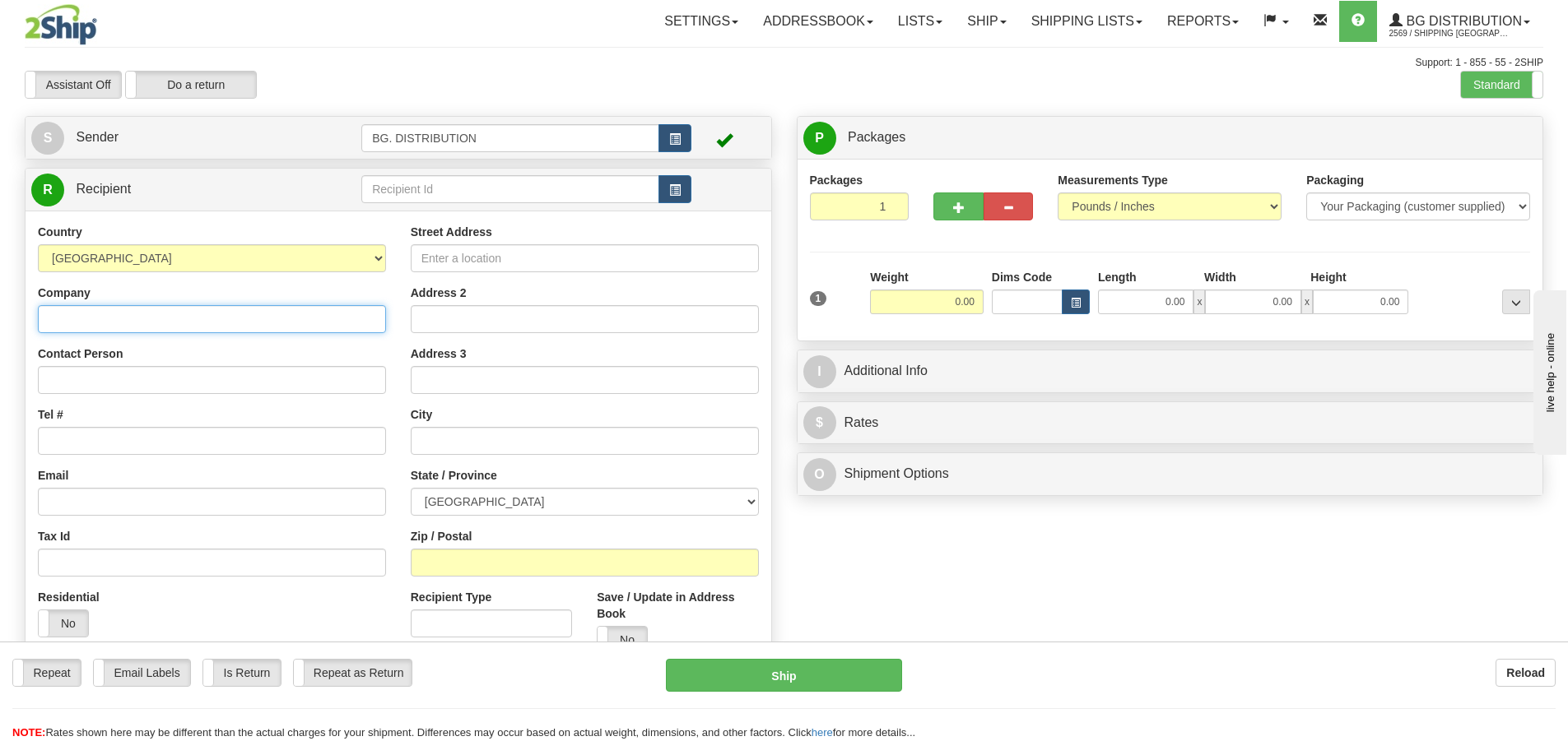
click at [145, 321] on input "Company" at bounding box center [212, 319] width 349 height 28
type input "c"
type input "CONNECTION NETWORK AGENCIES"
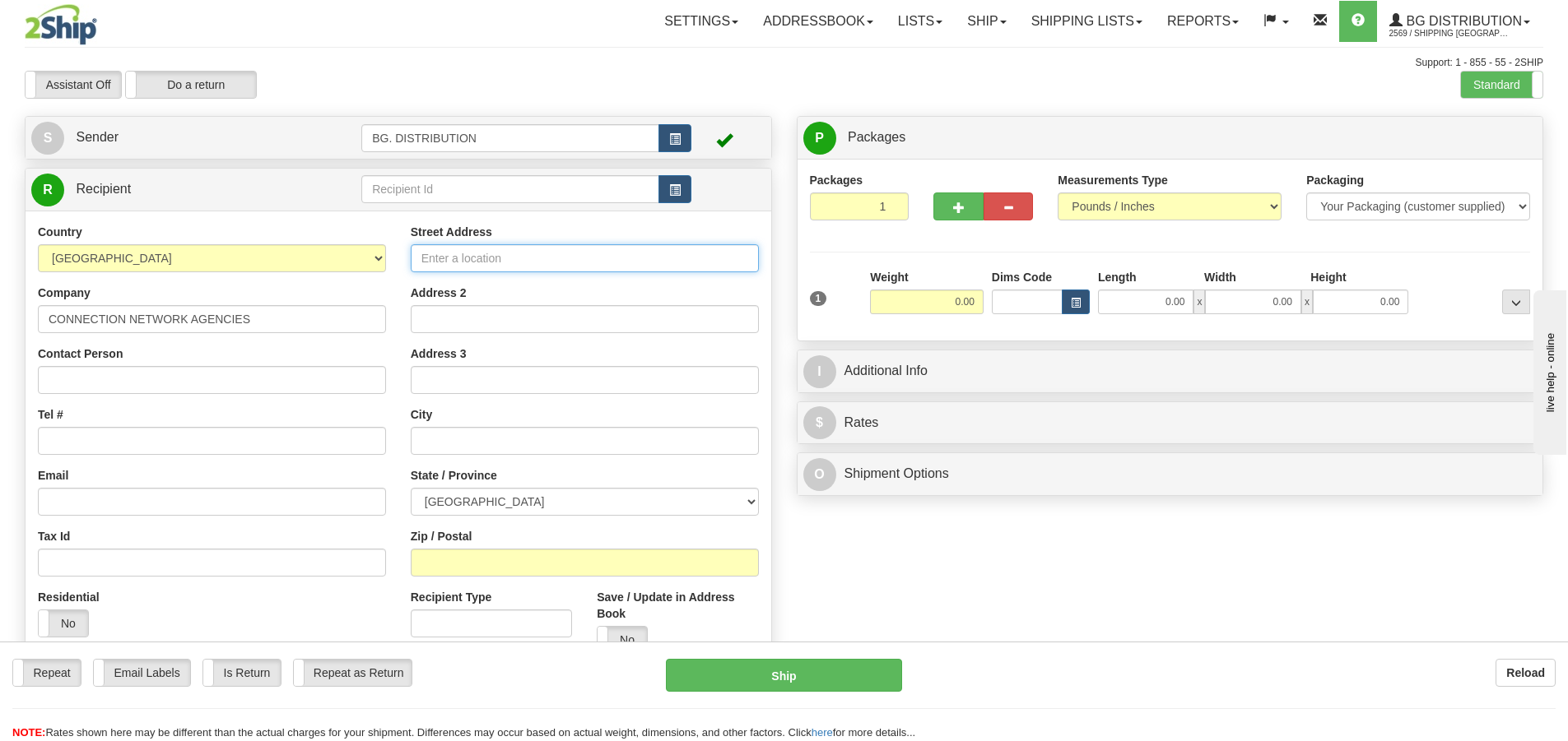
click at [588, 263] on input "Street Address" at bounding box center [584, 258] width 349 height 28
type input "1 HEAD STREET UNIT D"
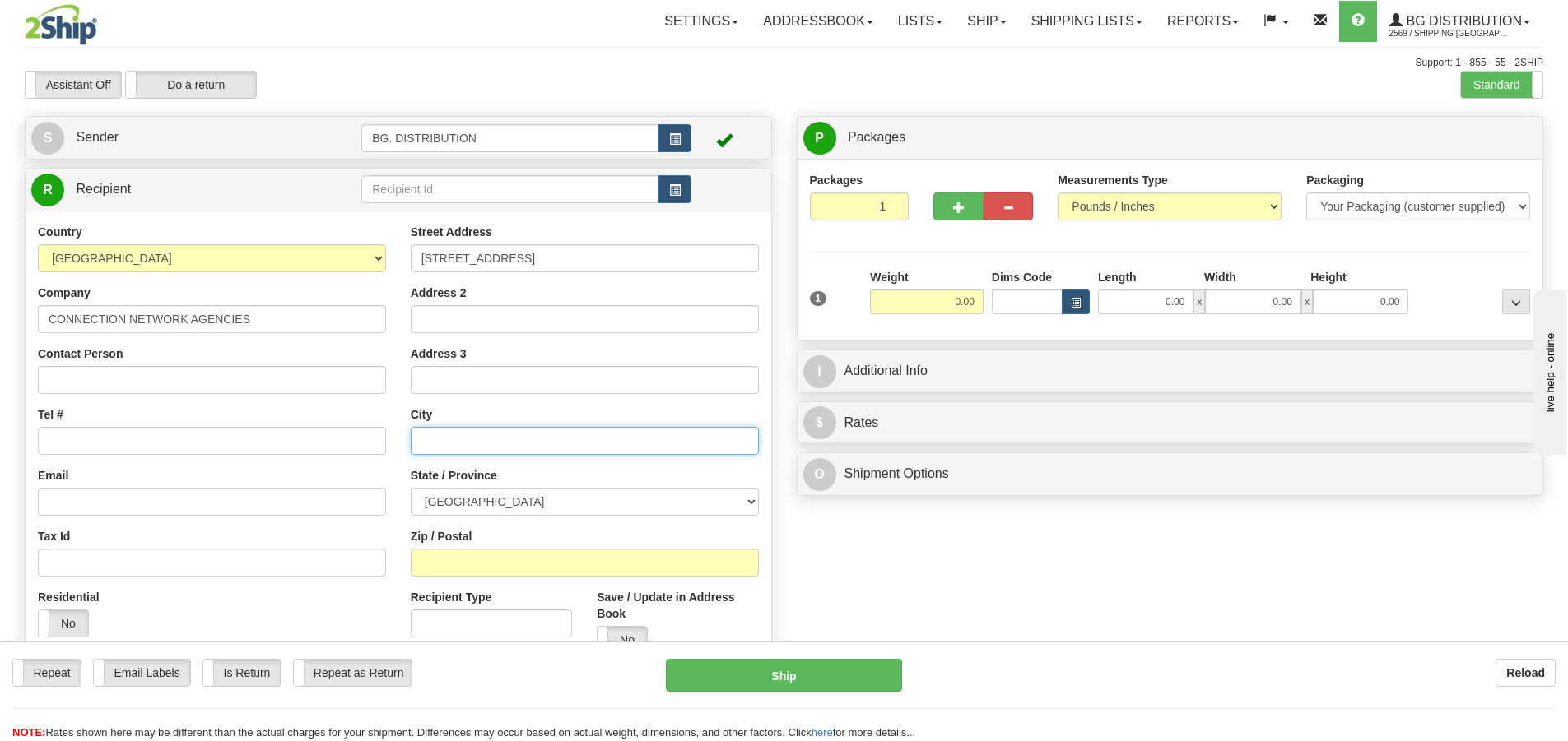
click at [439, 436] on input "text" at bounding box center [584, 441] width 349 height 28
type input "DUNDAS"
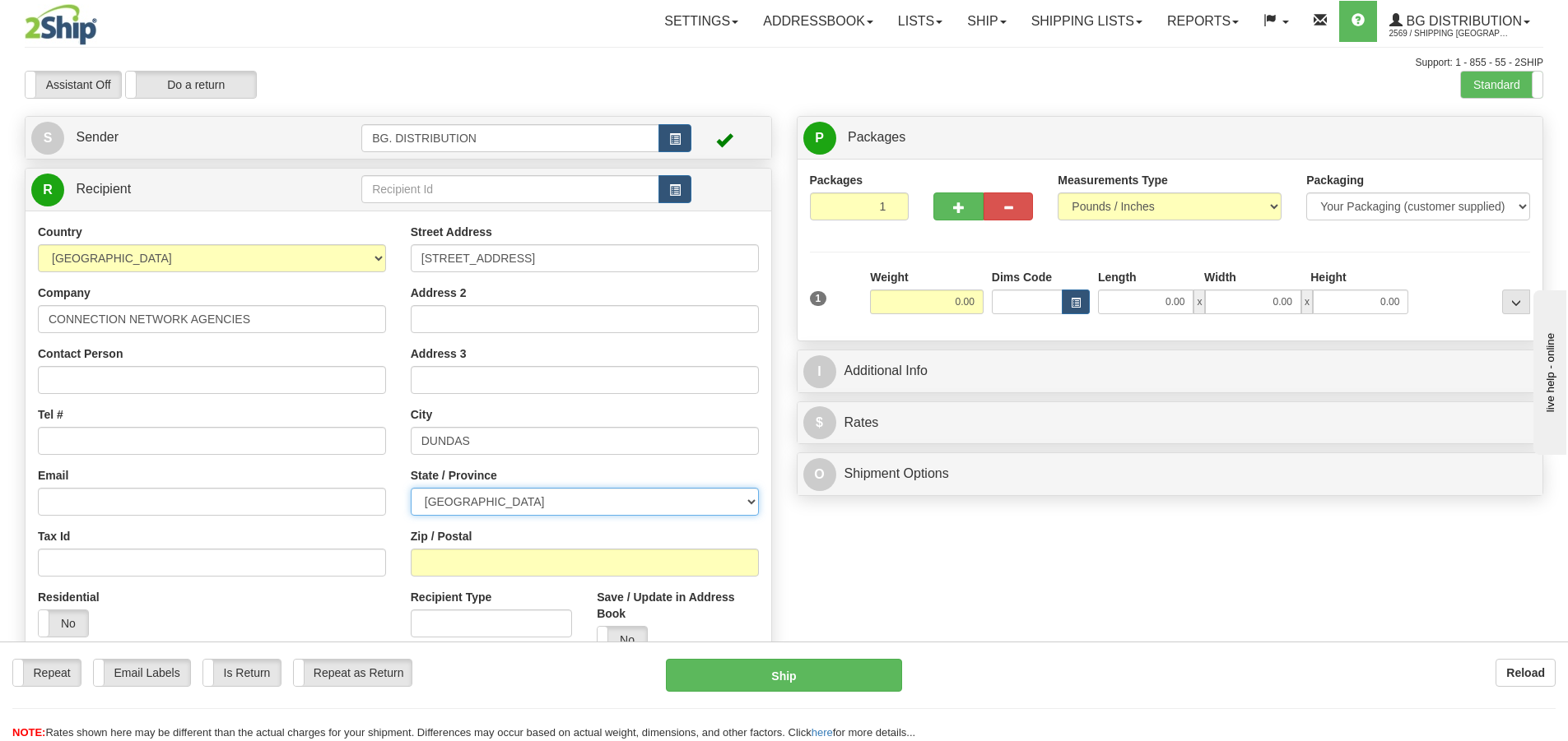
drag, startPoint x: 495, startPoint y: 496, endPoint x: 416, endPoint y: 491, distance: 79.2
click at [416, 491] on select "ALBERTA BRITISH COLUMBIA MANITOBA NEW BRUNSWICK NEWFOUNDLAND NOVA SCOTIA NUNAVU…" at bounding box center [584, 502] width 349 height 28
click at [473, 494] on select "ALBERTA BRITISH COLUMBIA MANITOBA NEW BRUNSWICK NEWFOUNDLAND NOVA SCOTIA NUNAVU…" at bounding box center [584, 502] width 349 height 28
click at [477, 502] on select "ALBERTA BRITISH COLUMBIA MANITOBA NEW BRUNSWICK NEWFOUNDLAND NOVA SCOTIA NUNAVU…" at bounding box center [584, 502] width 349 height 28
select select "ON"
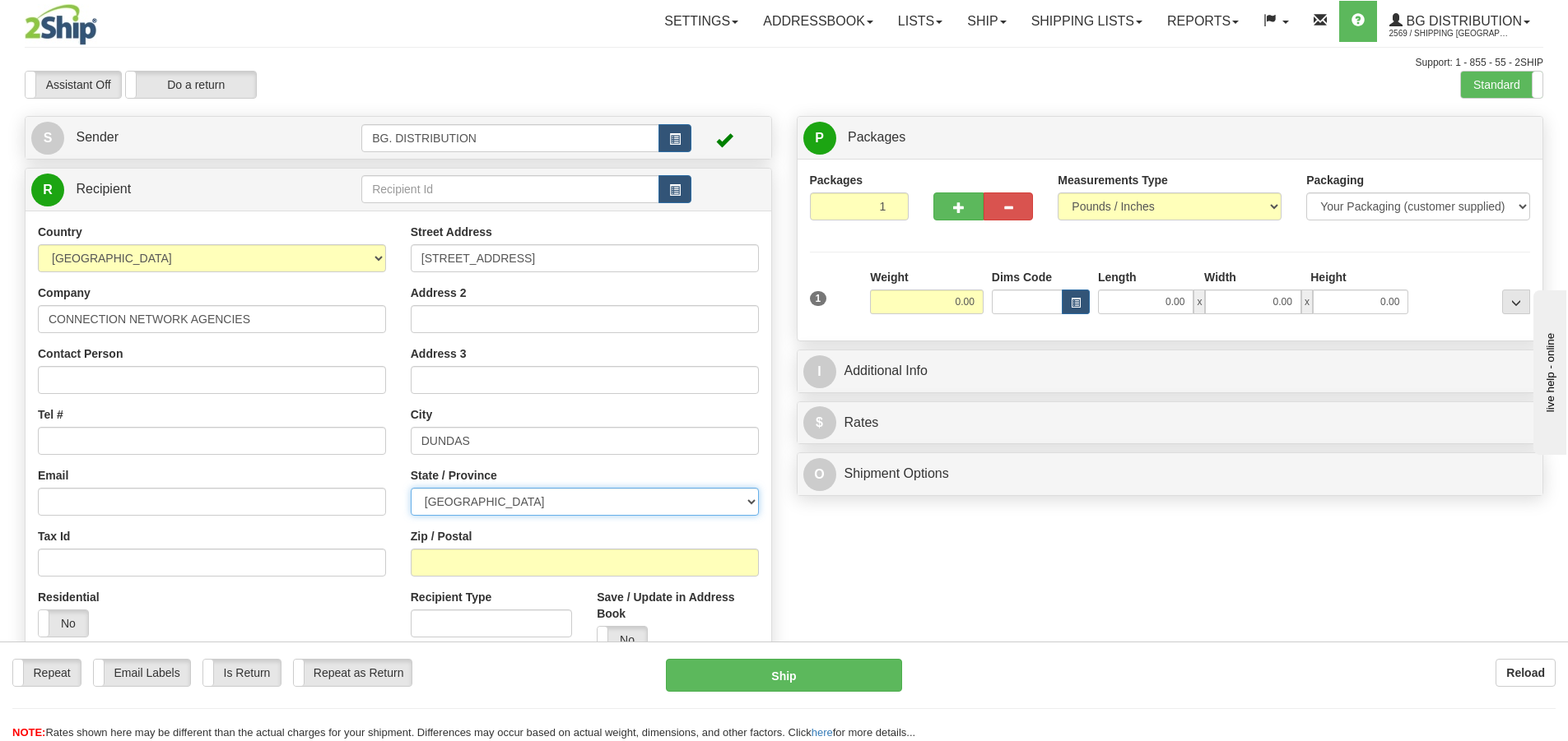
click at [410, 488] on select "ALBERTA BRITISH COLUMBIA MANITOBA NEW BRUNSWICK NEWFOUNDLAND NOVA SCOTIA NUNAVU…" at bounding box center [584, 502] width 349 height 28
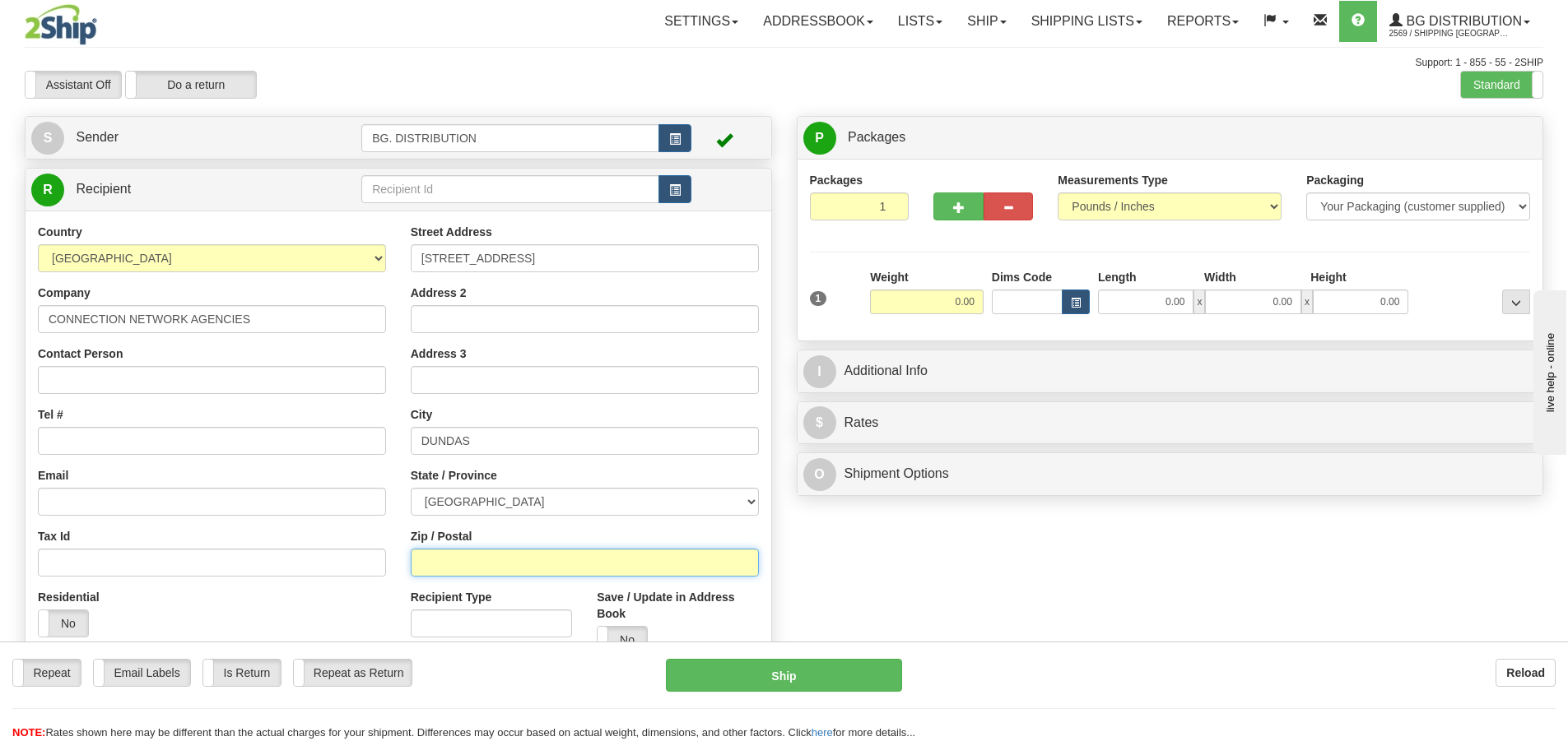
click at [508, 564] on input "Zip / Postal" at bounding box center [584, 563] width 349 height 28
type input "L9H 3H5"
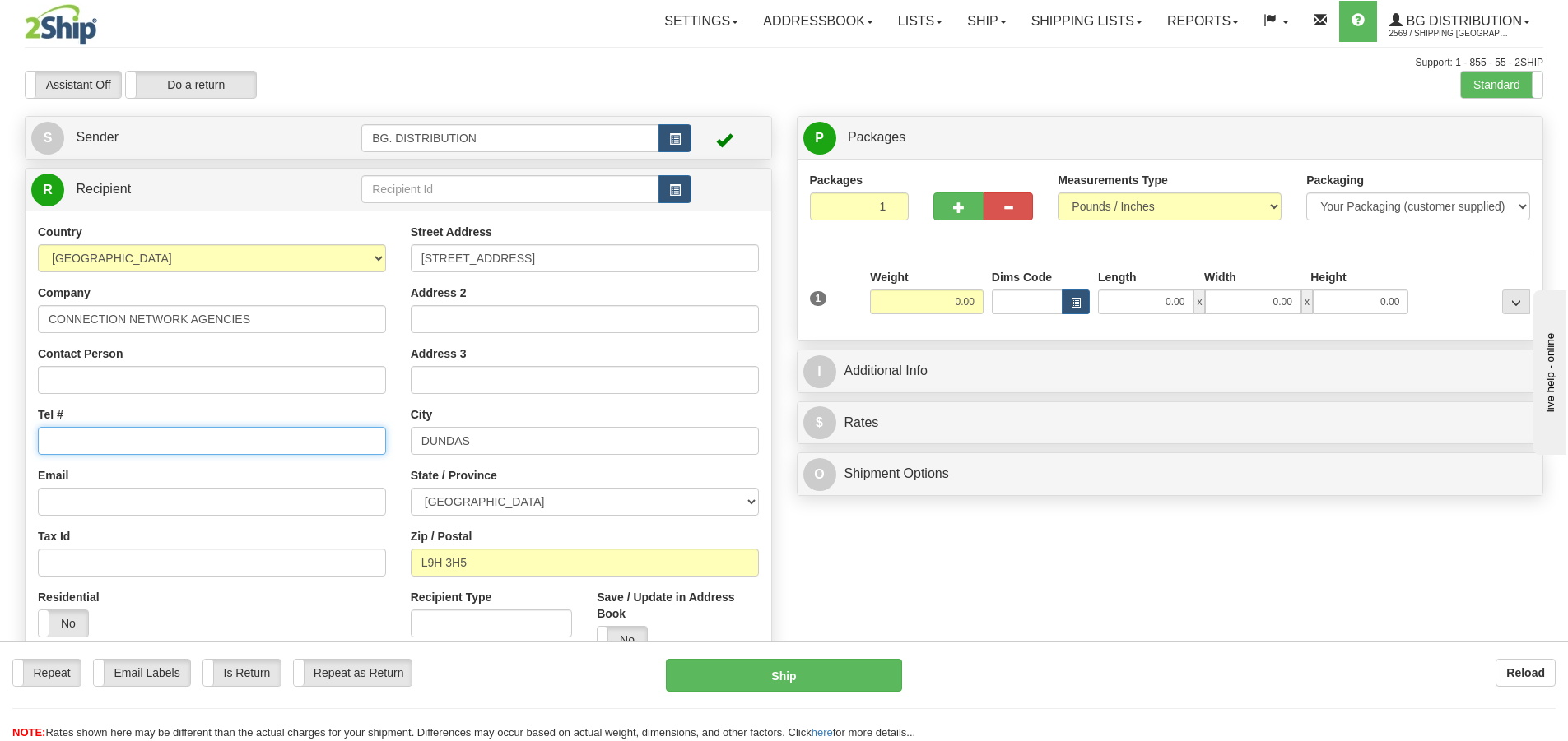
click at [249, 439] on input "Tel #" at bounding box center [212, 441] width 349 height 28
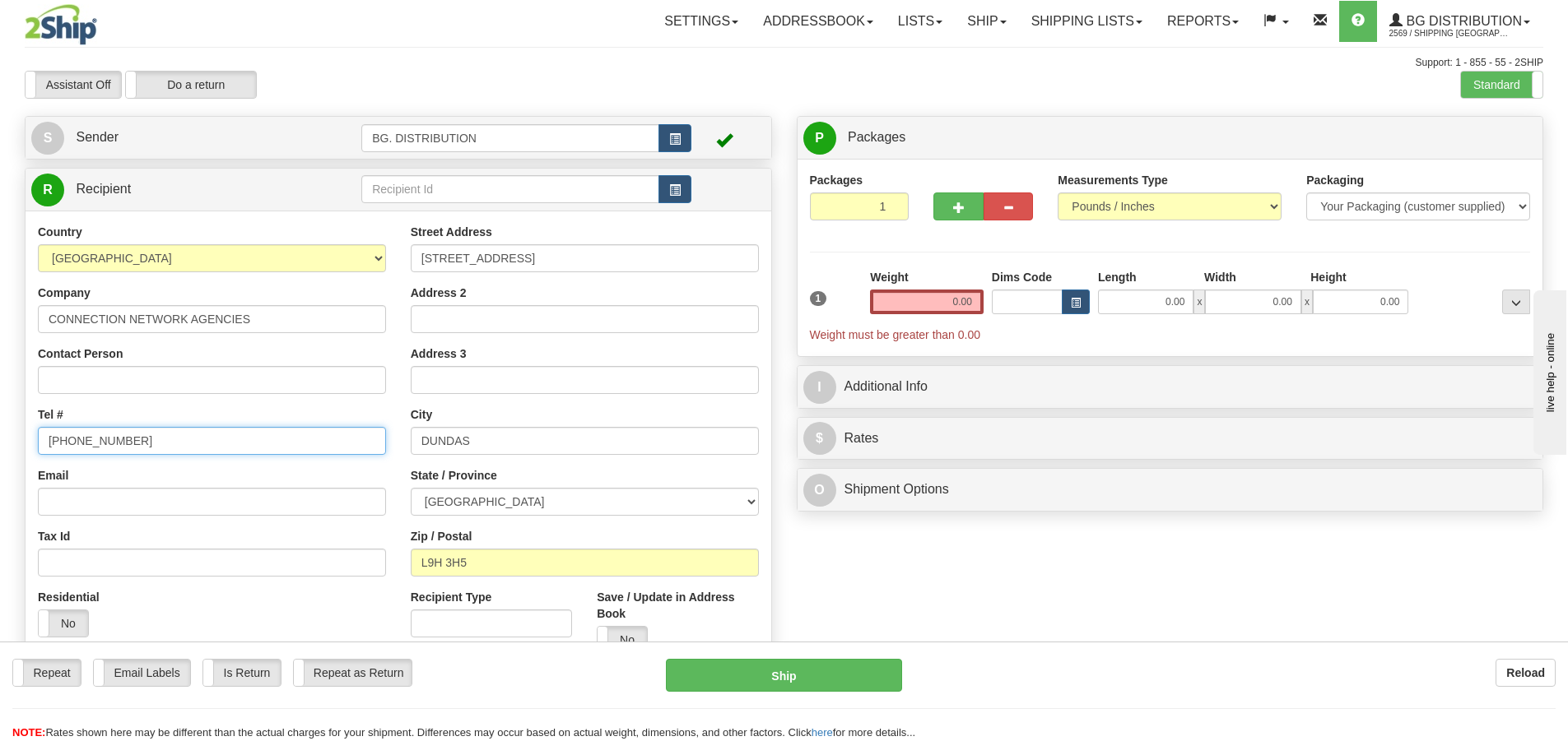
type input "1855-823-3002"
click at [948, 302] on input "0.00" at bounding box center [926, 301] width 114 height 25
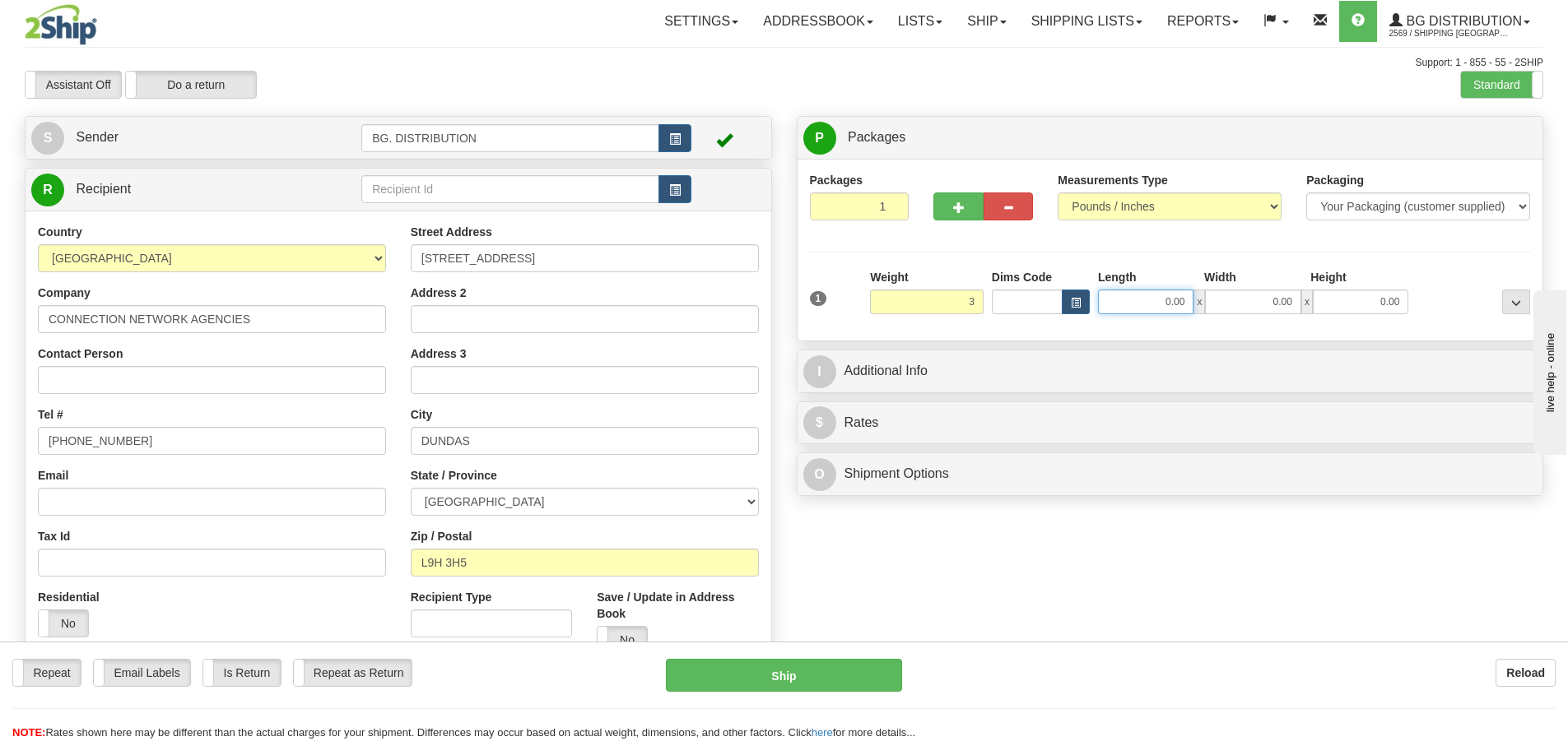
type input "3.00"
click at [1158, 300] on input "0.00" at bounding box center [1145, 301] width 95 height 25
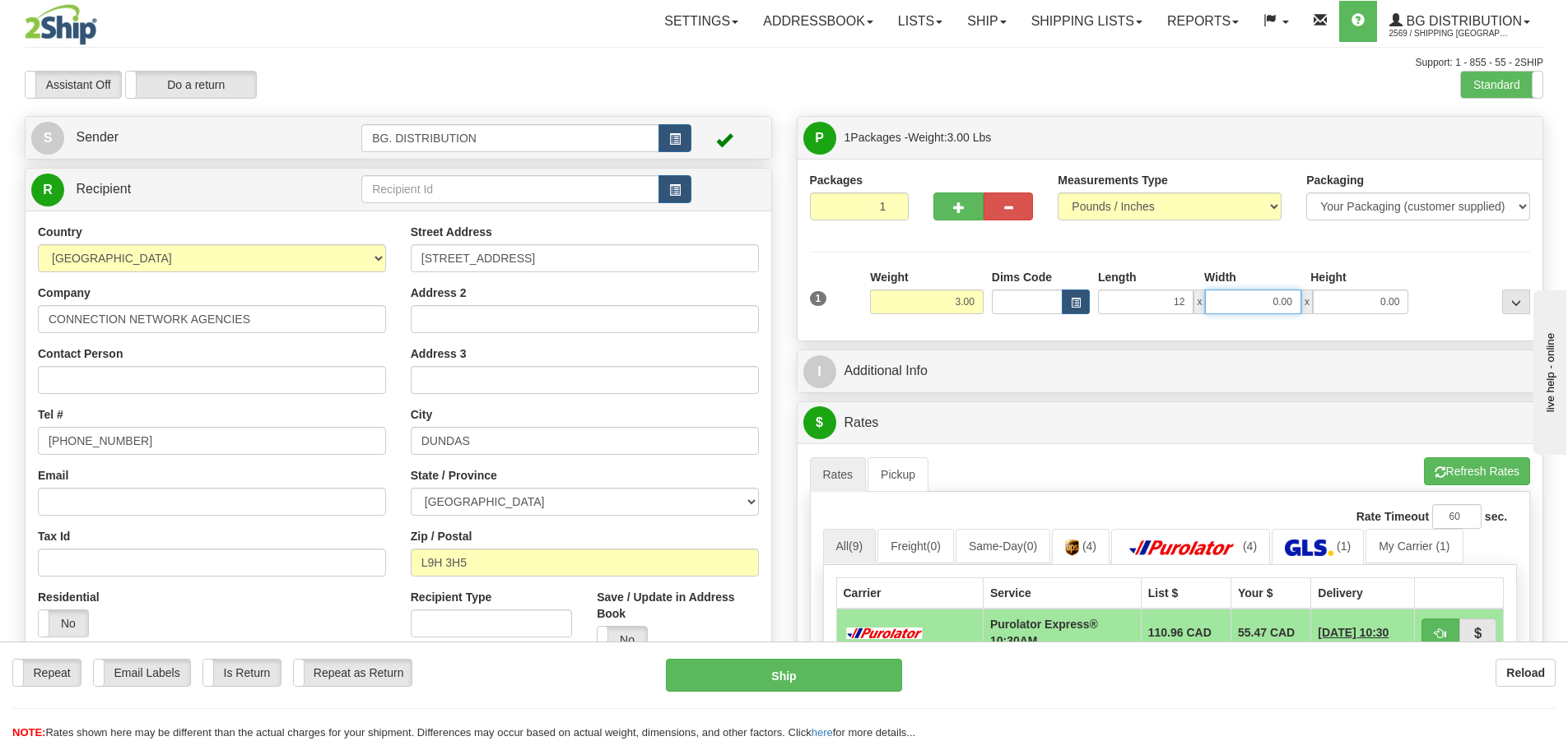
type input "12.00"
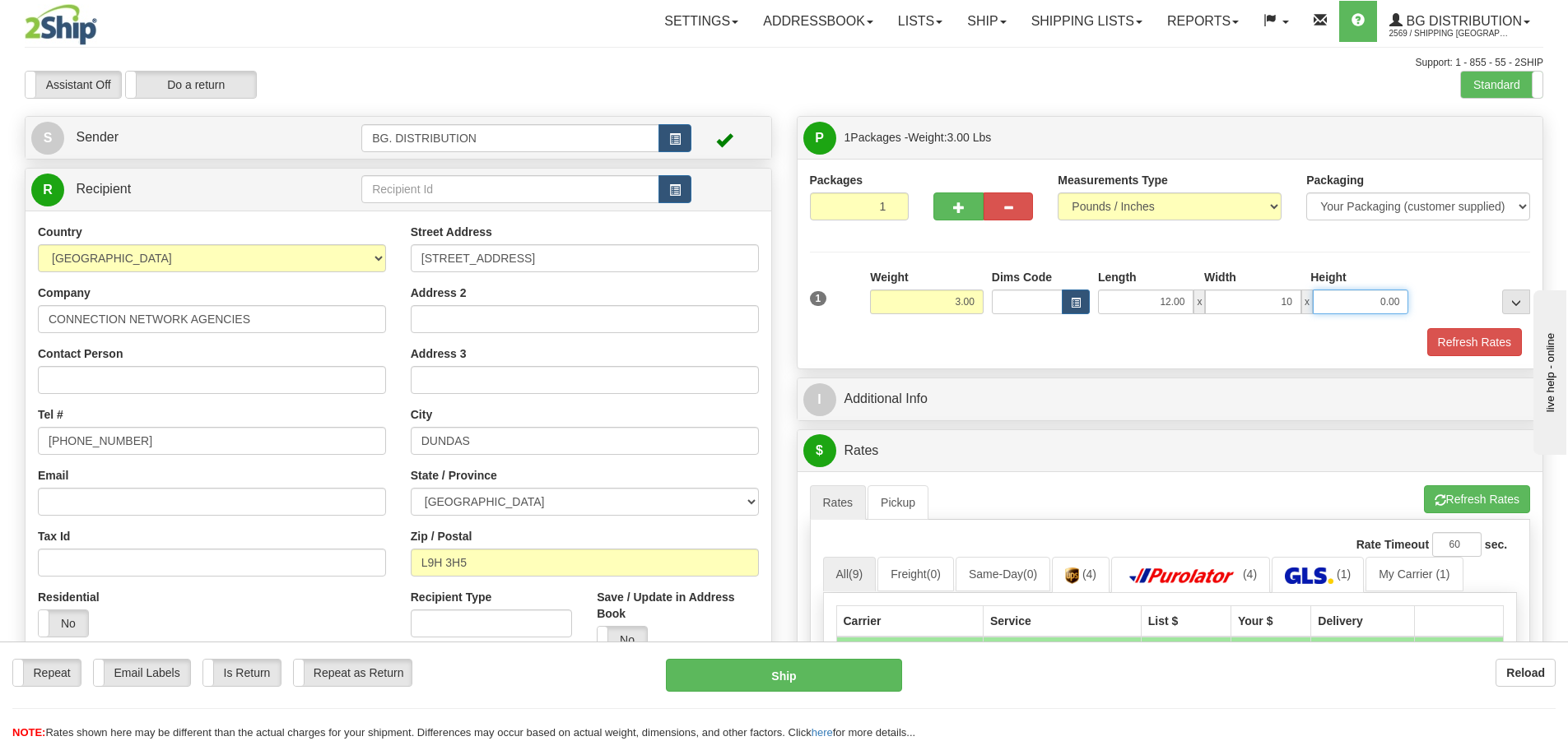
type input "10.00"
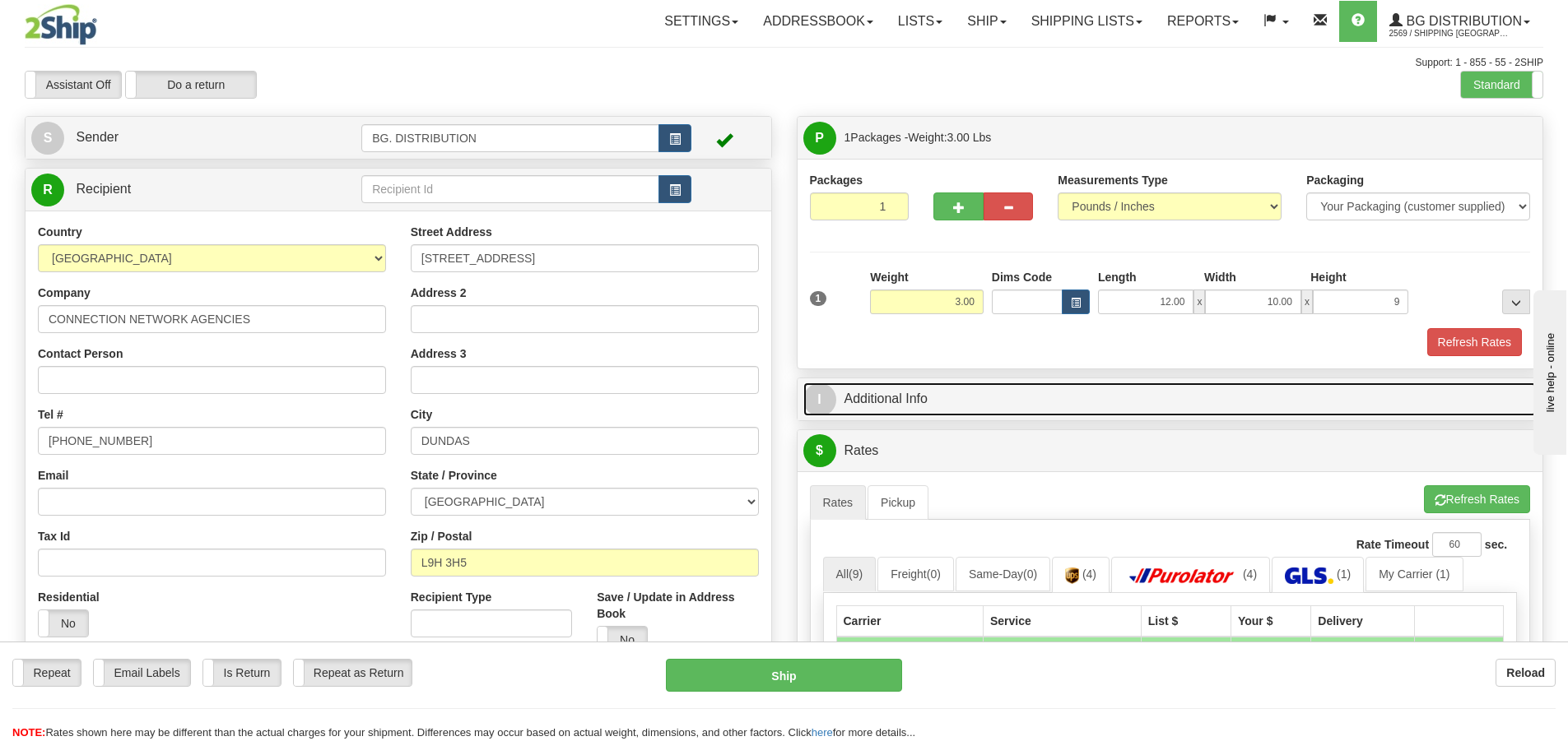
type input "9.00"
click at [833, 407] on span "I" at bounding box center [820, 400] width 33 height 33
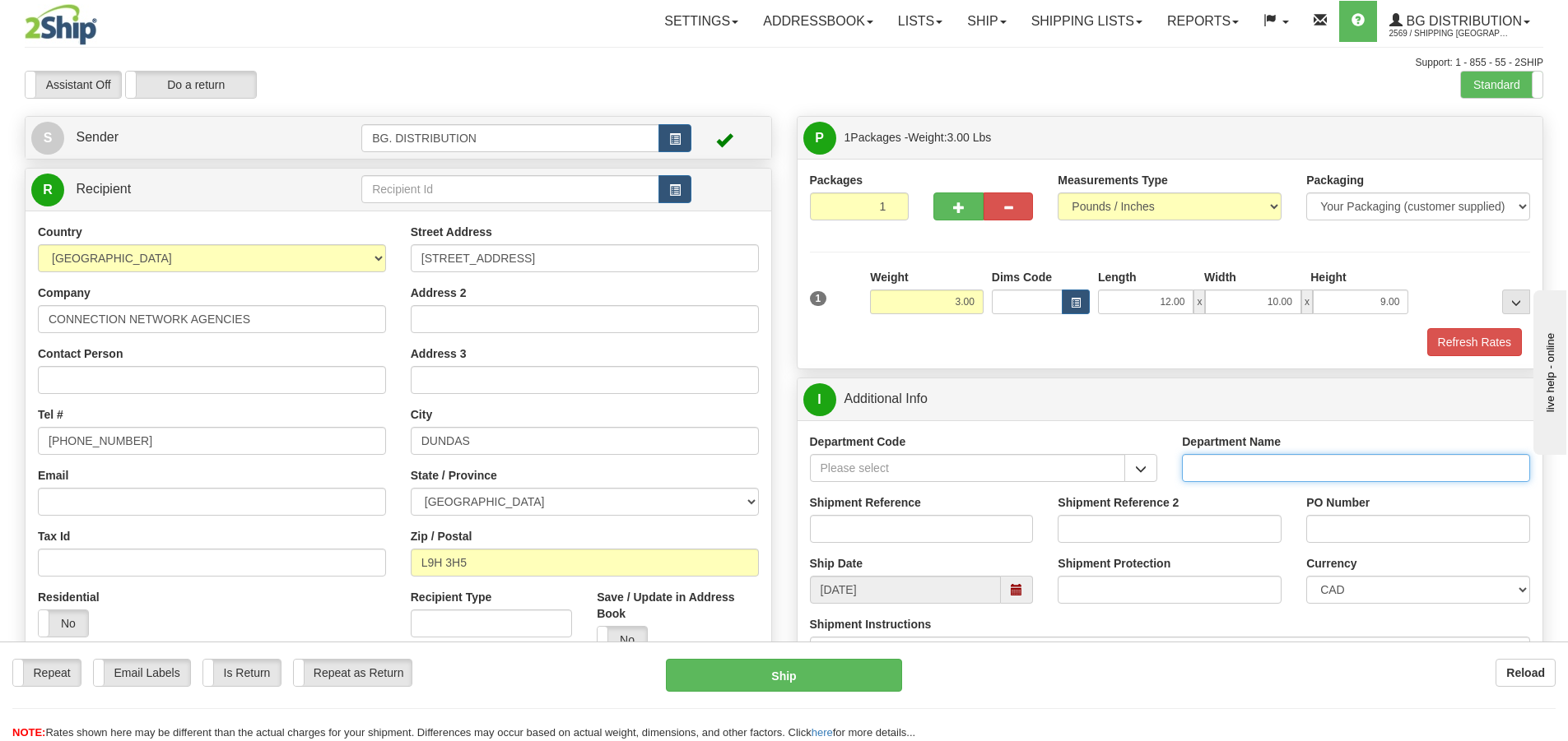
click at [1229, 464] on input "Department Name" at bounding box center [1355, 468] width 349 height 28
type input "."
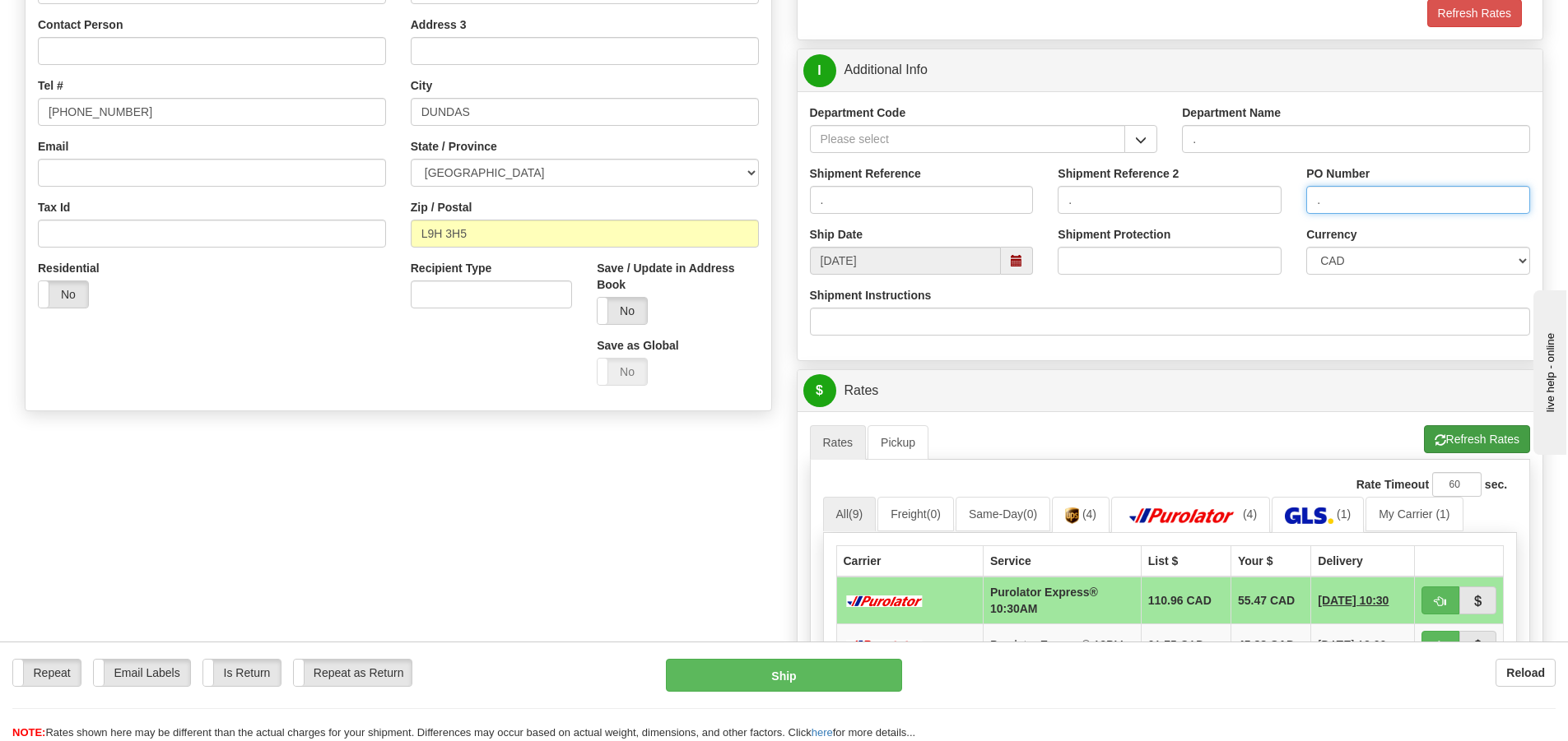
type input "."
click at [1482, 438] on button "Refresh Rates" at bounding box center [1476, 439] width 106 height 28
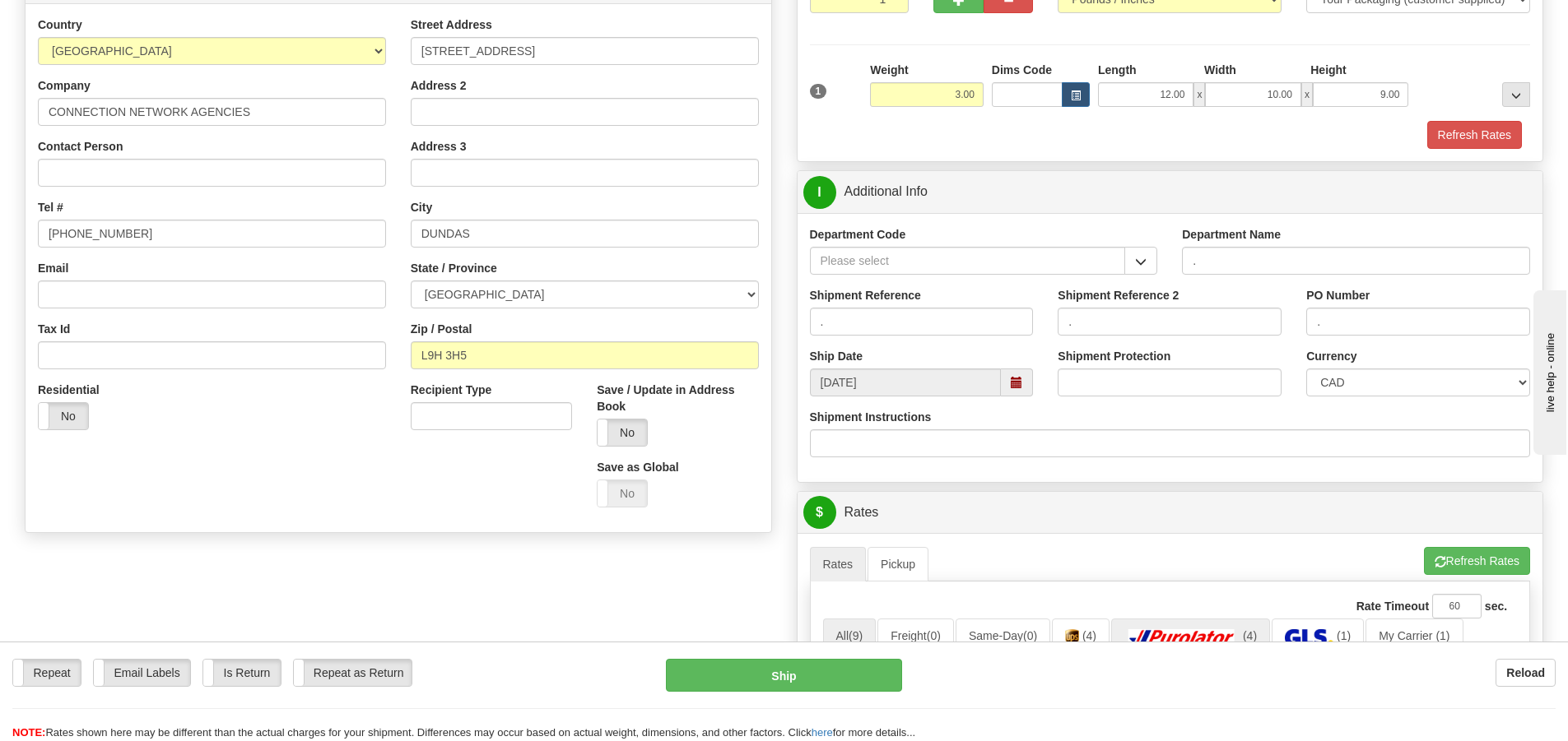
scroll to position [164, 0]
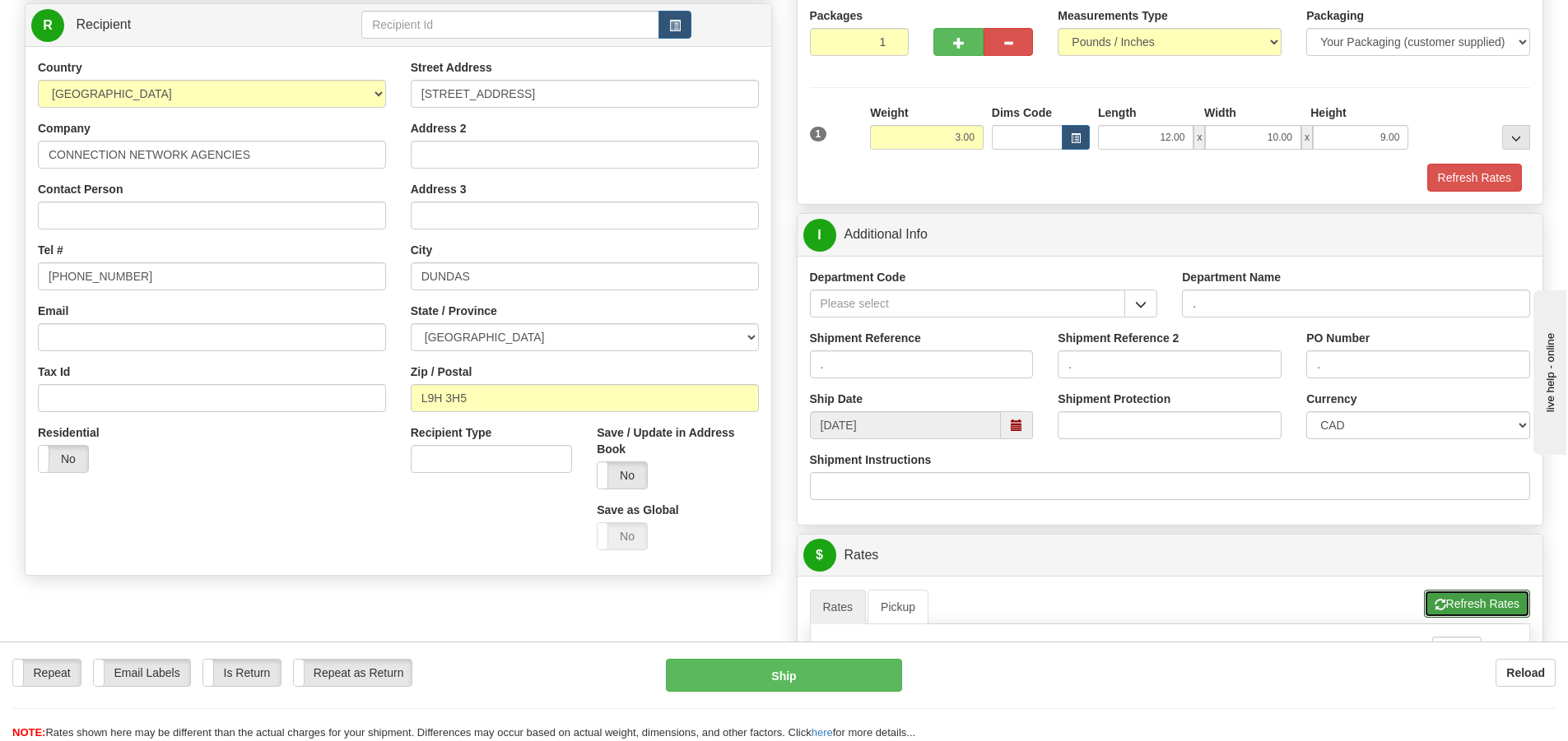
click at [1472, 603] on button "Refresh Rates" at bounding box center [1476, 603] width 106 height 28
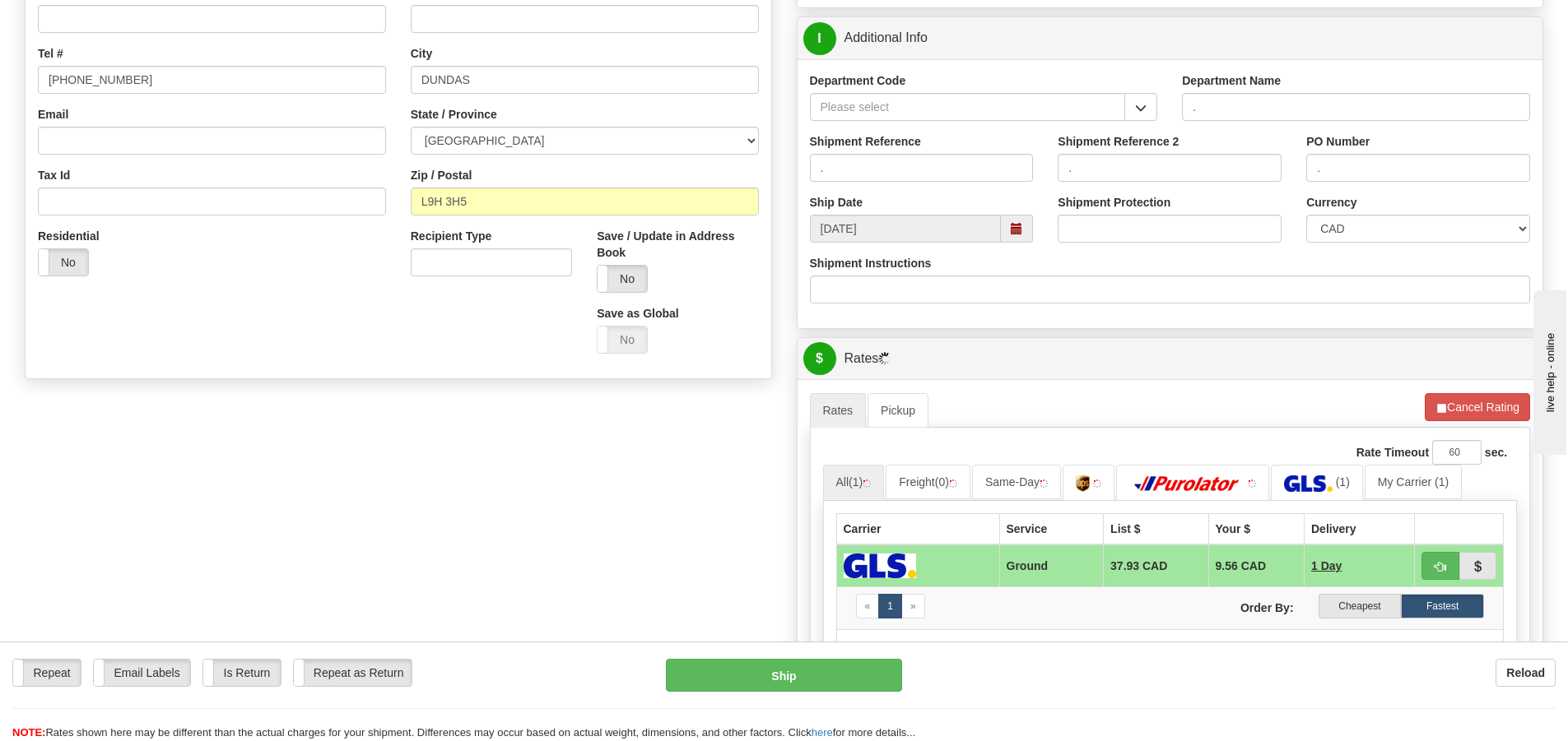
scroll to position [576, 0]
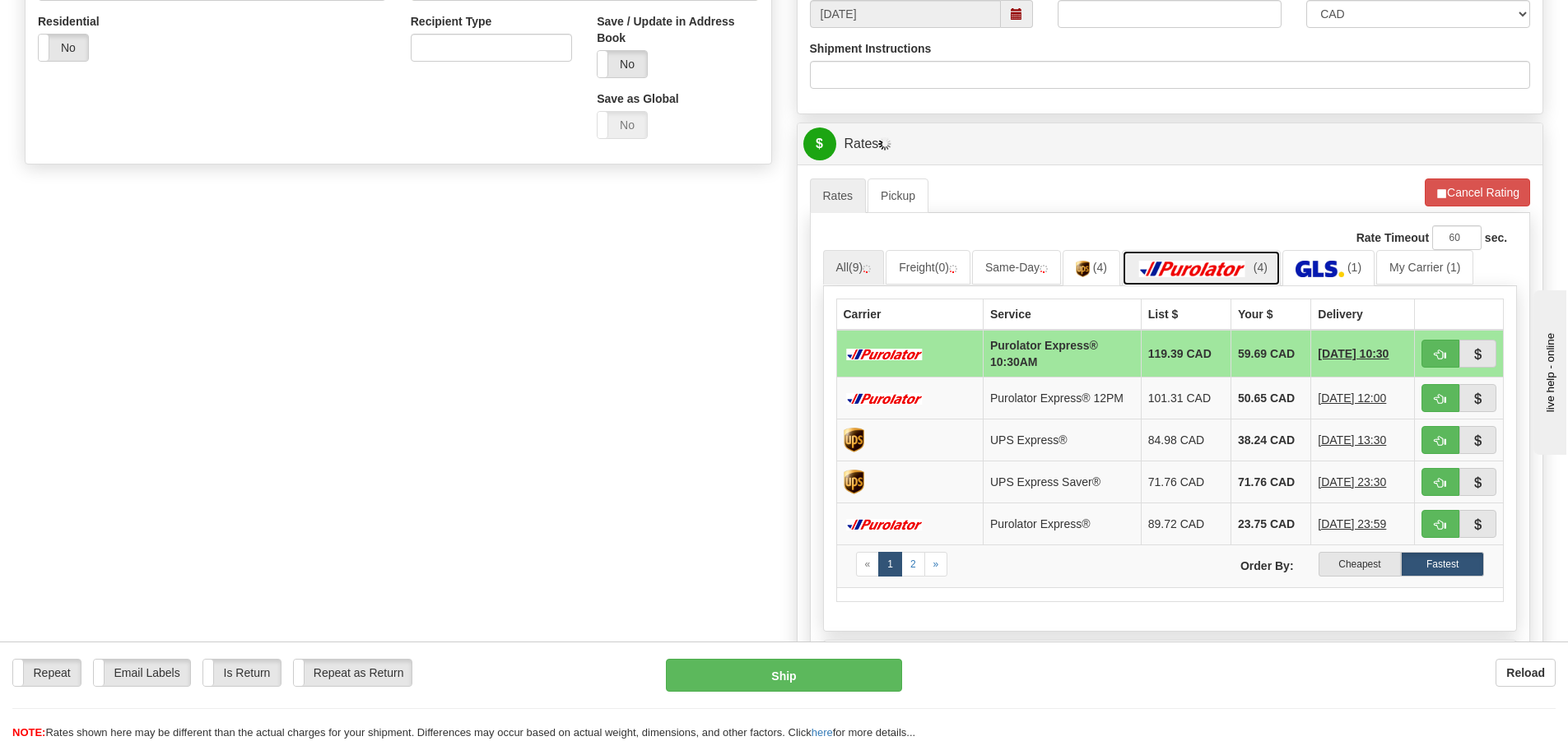
click at [1197, 270] on img at bounding box center [1193, 269] width 116 height 17
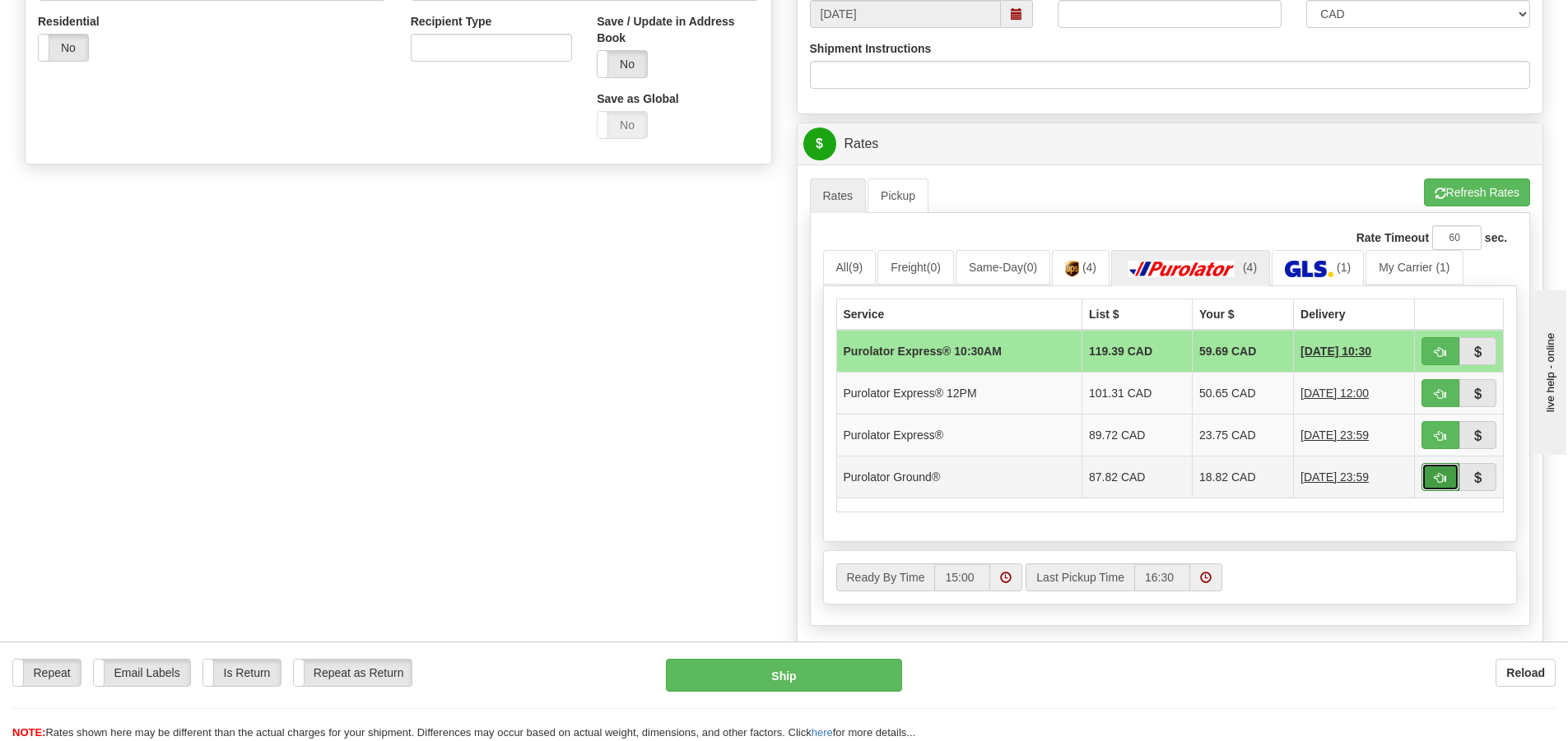
click at [1432, 476] on button "button" at bounding box center [1439, 477] width 38 height 28
type input "260"
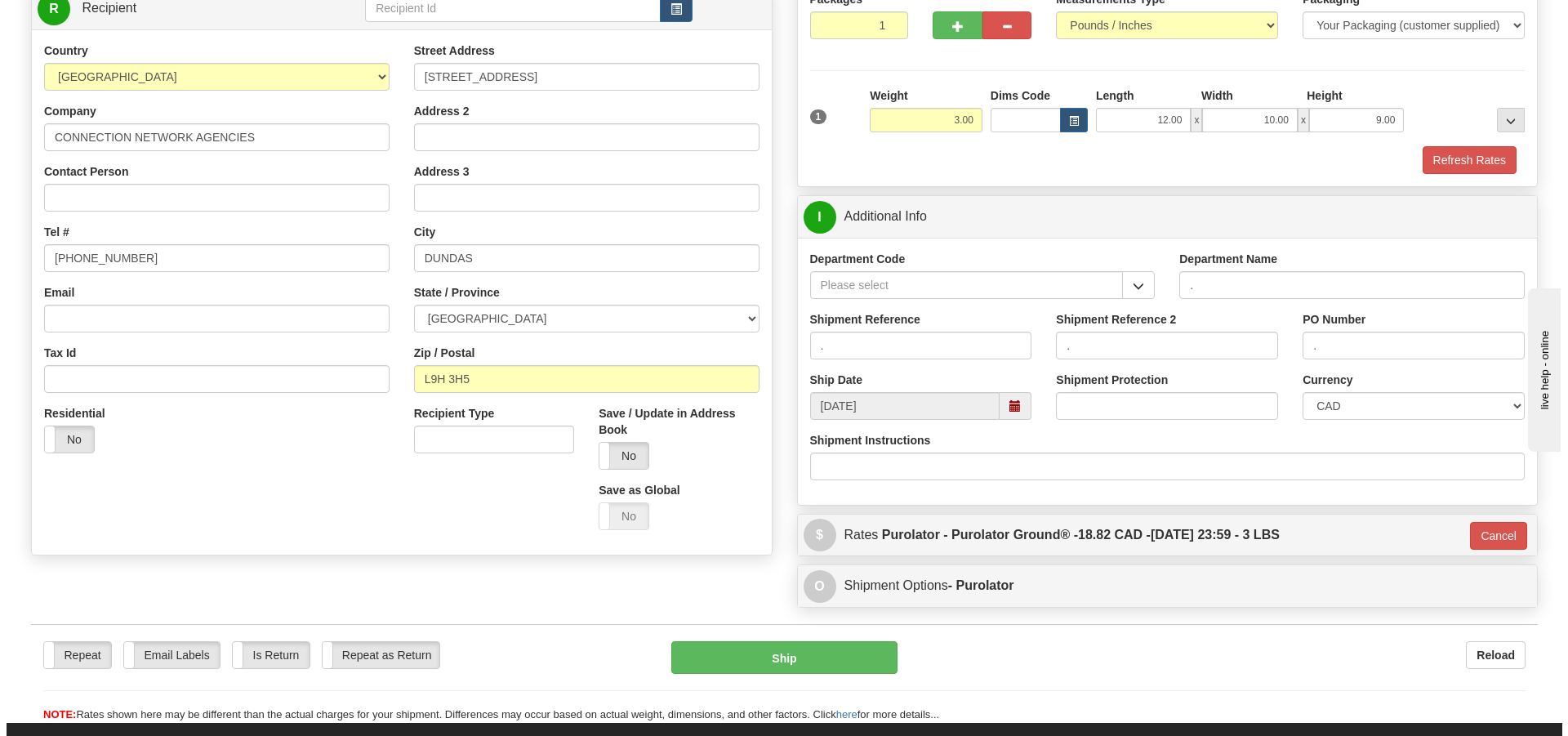
scroll to position [98, 0]
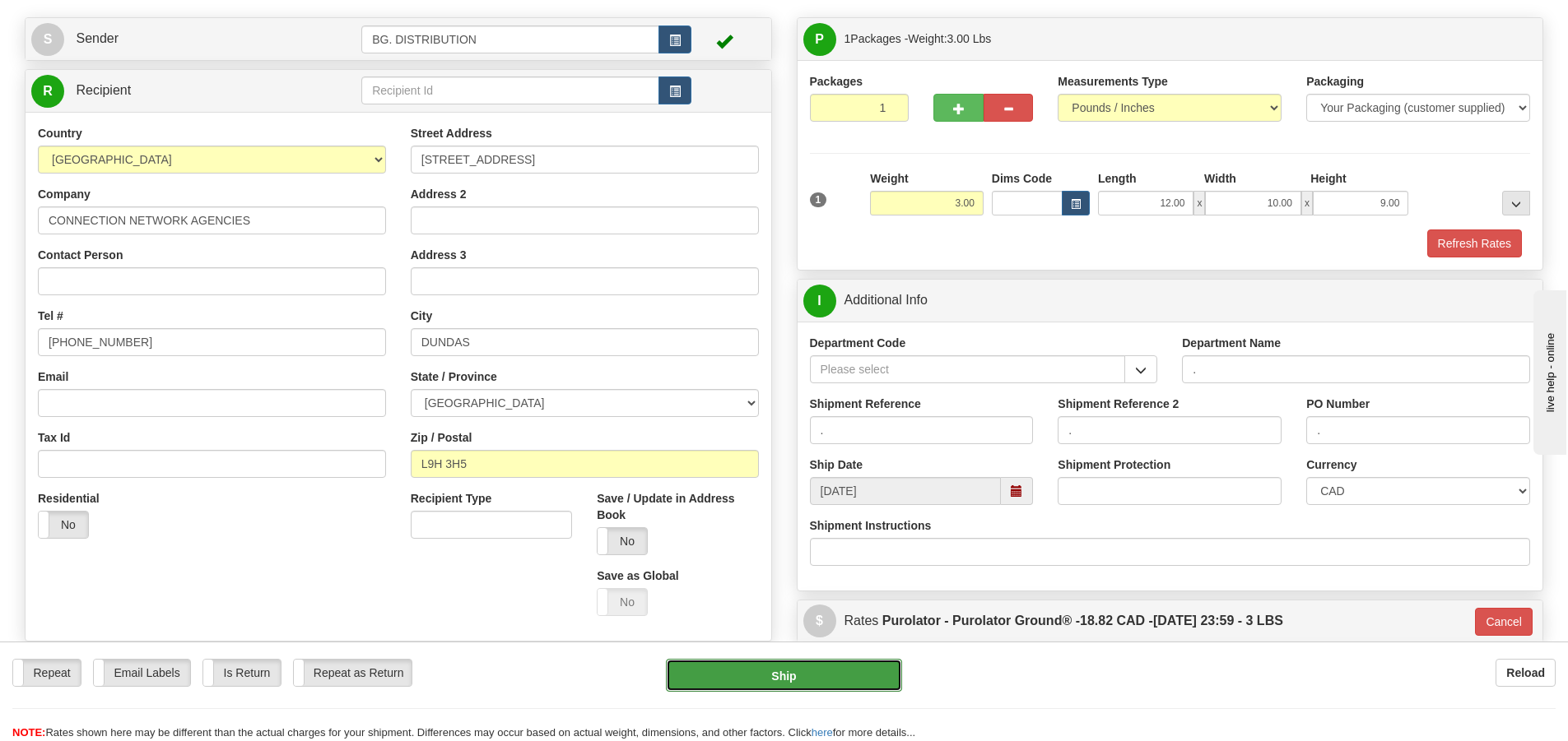
click at [791, 669] on button "Ship" at bounding box center [783, 675] width 236 height 33
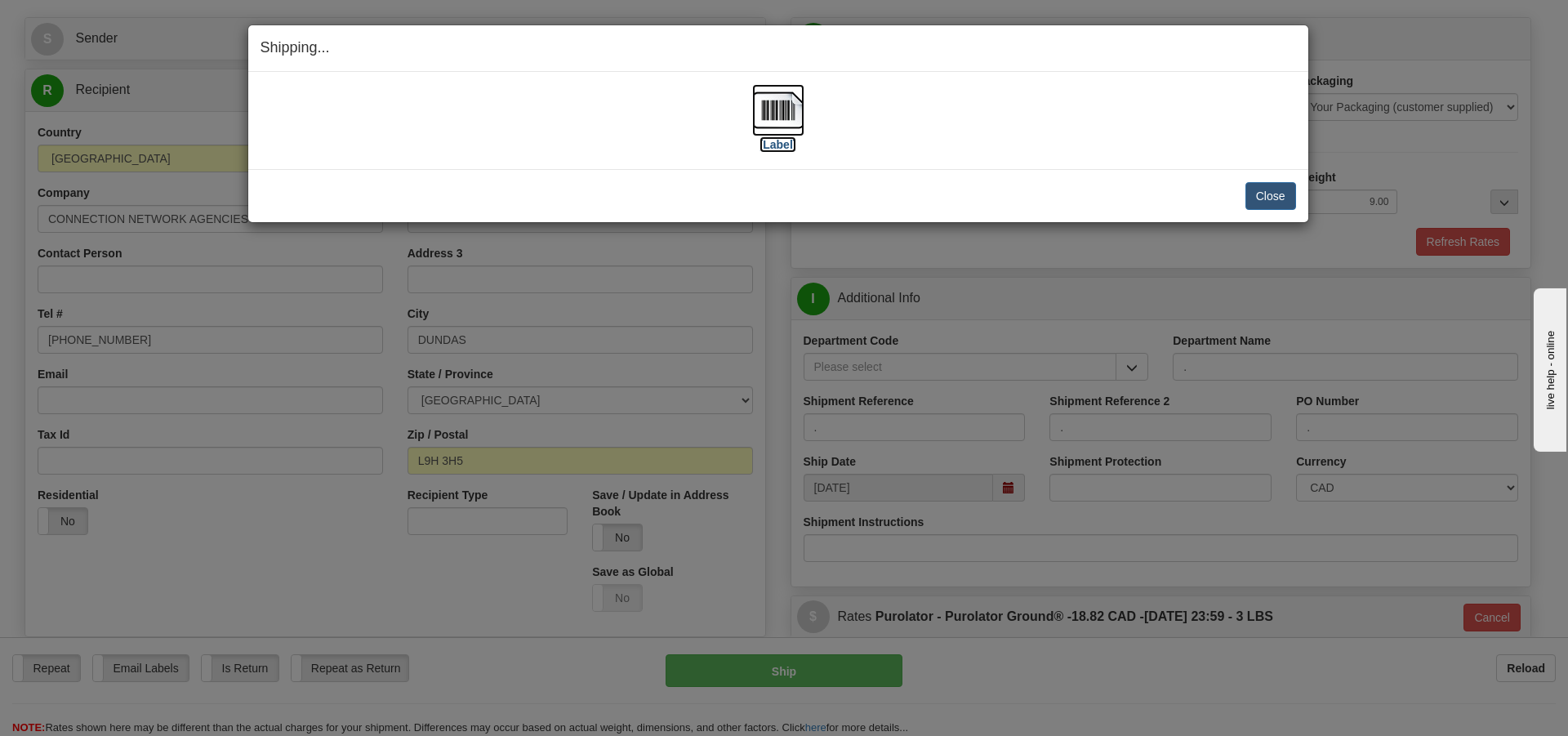
click at [778, 140] on label "[Label]" at bounding box center [778, 145] width 38 height 17
drag, startPoint x: 1284, startPoint y: 203, endPoint x: 1180, endPoint y: 442, distance: 260.6
click at [1276, 206] on button "Close" at bounding box center [1270, 196] width 50 height 28
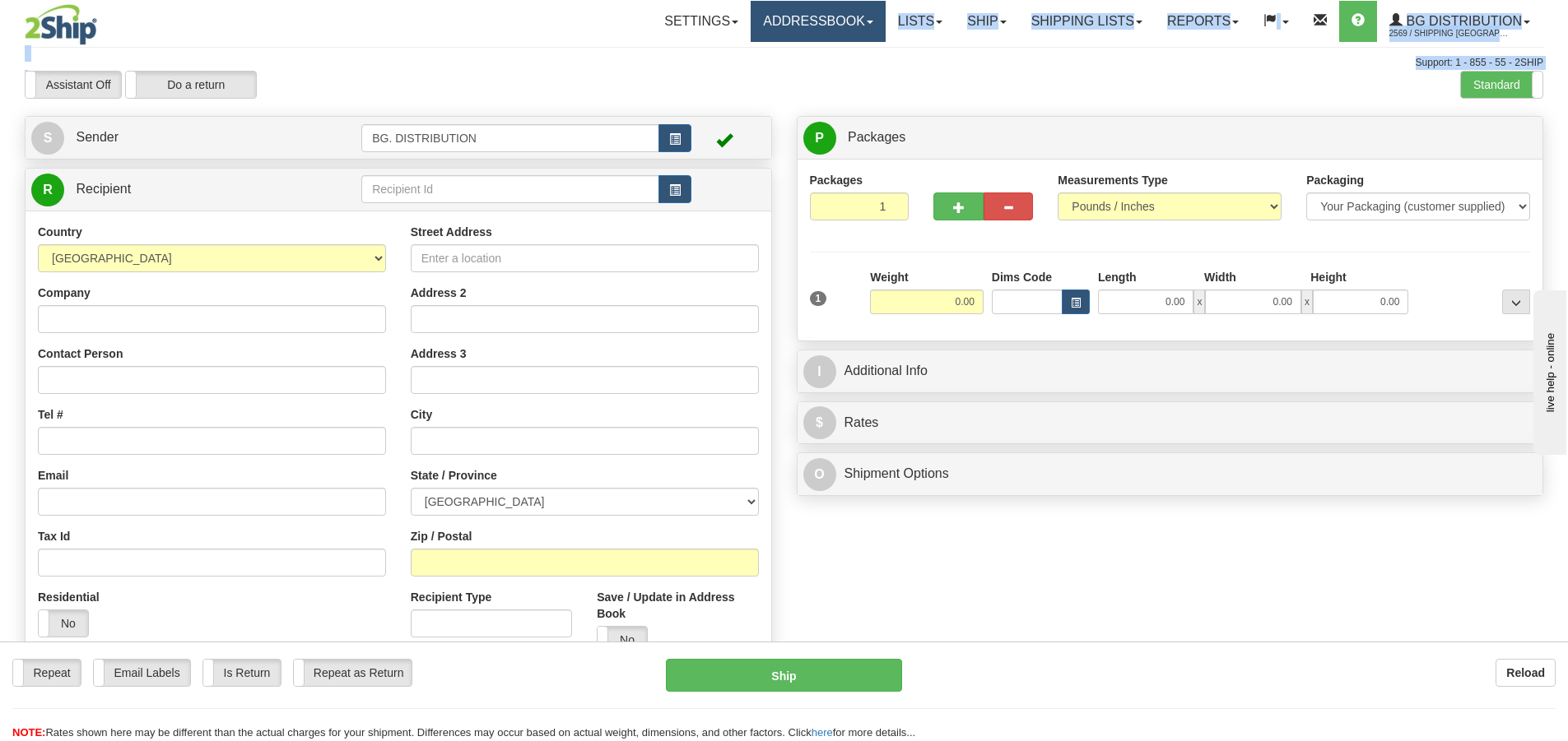
drag, startPoint x: 448, startPoint y: 70, endPoint x: 867, endPoint y: 41, distance: 420.0
click at [867, 41] on div "Toggle navigation Settings Shipping Preferences Fields Preferences New" at bounding box center [784, 416] width 1568 height 832
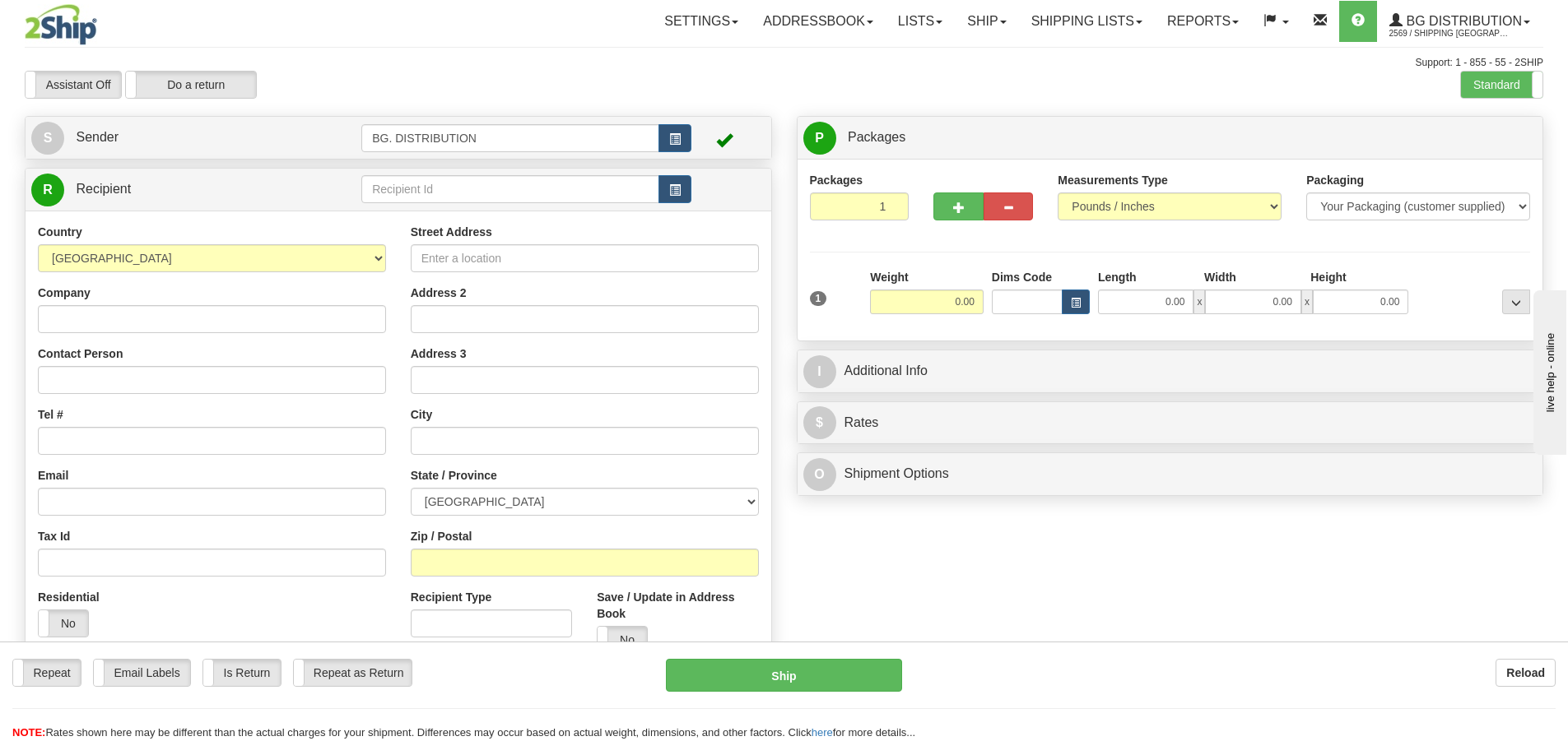
click at [805, 72] on div "Assistant On Assistant Off Do a return Do a return Previous Next Standard Advan…" at bounding box center [783, 85] width 1543 height 28
click at [964, 293] on input "0.00" at bounding box center [926, 301] width 114 height 25
type input "0.00"
click at [1049, 91] on div "Assistant On Assistant Off Do a return Do a return Previous Next Standard Advan…" at bounding box center [783, 85] width 1543 height 28
click at [423, 191] on input "text" at bounding box center [510, 189] width 298 height 28
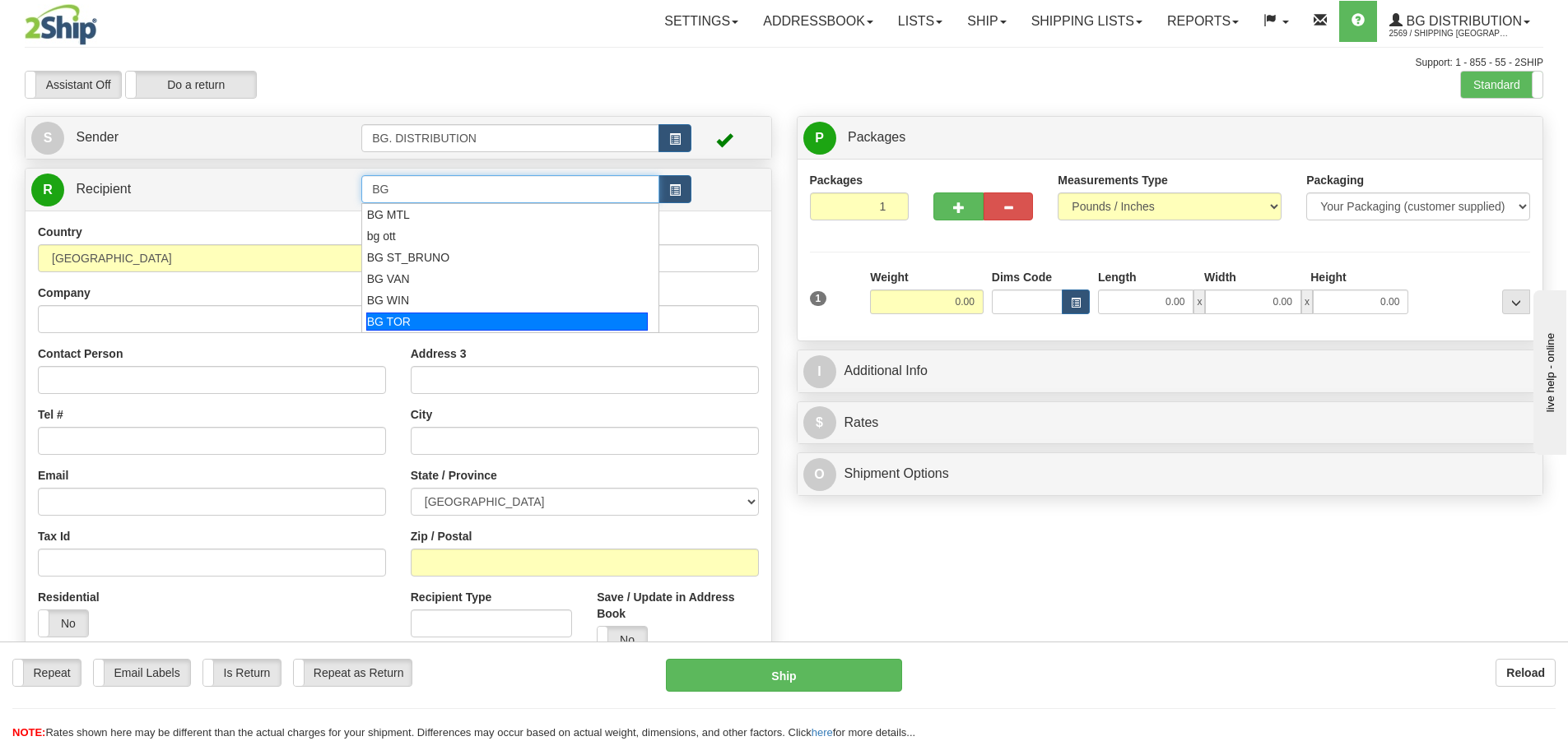
click at [431, 319] on div "BG TOR" at bounding box center [507, 322] width 282 height 18
type input "BG TOR"
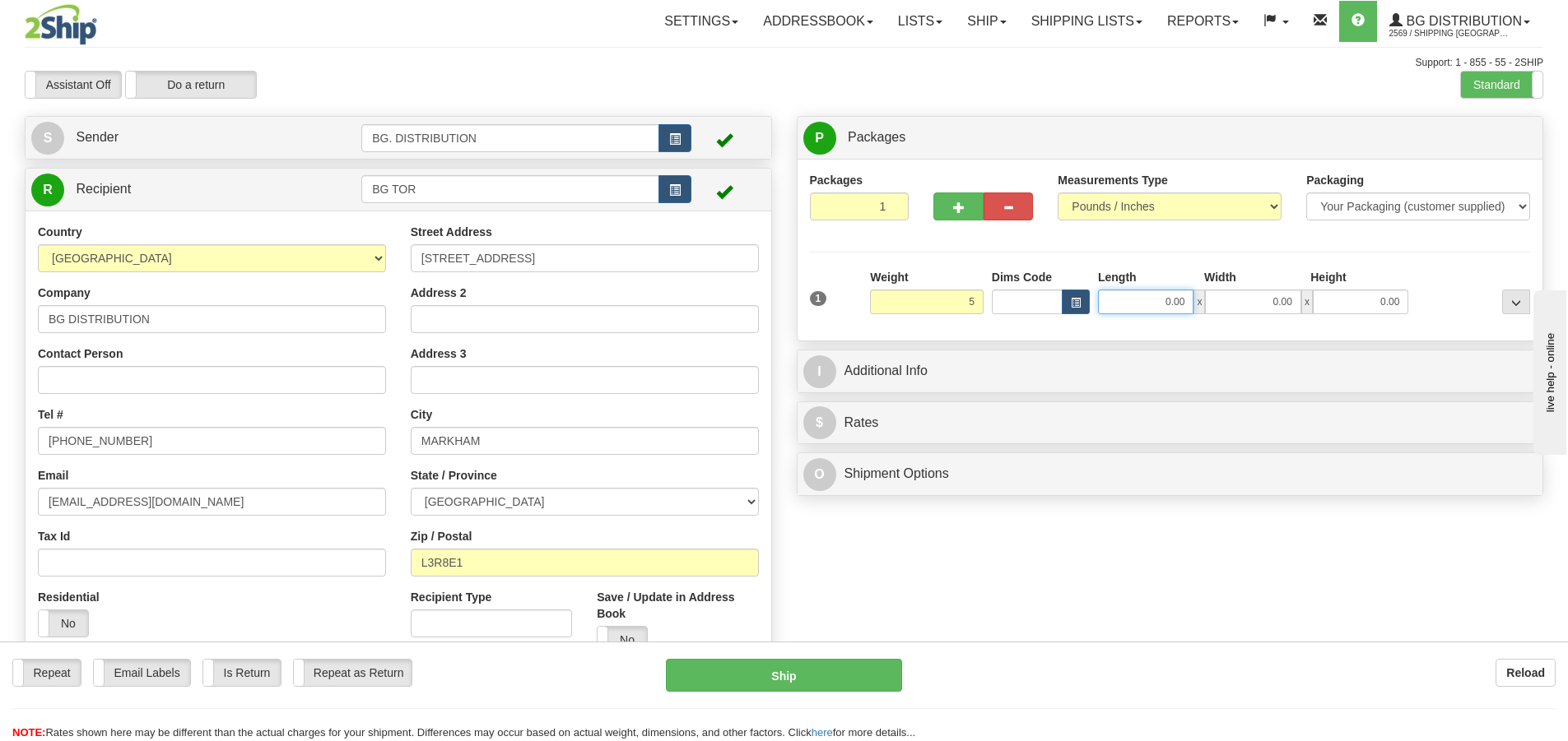
type input "5.00"
click at [1145, 308] on input "0.00" at bounding box center [1145, 301] width 95 height 25
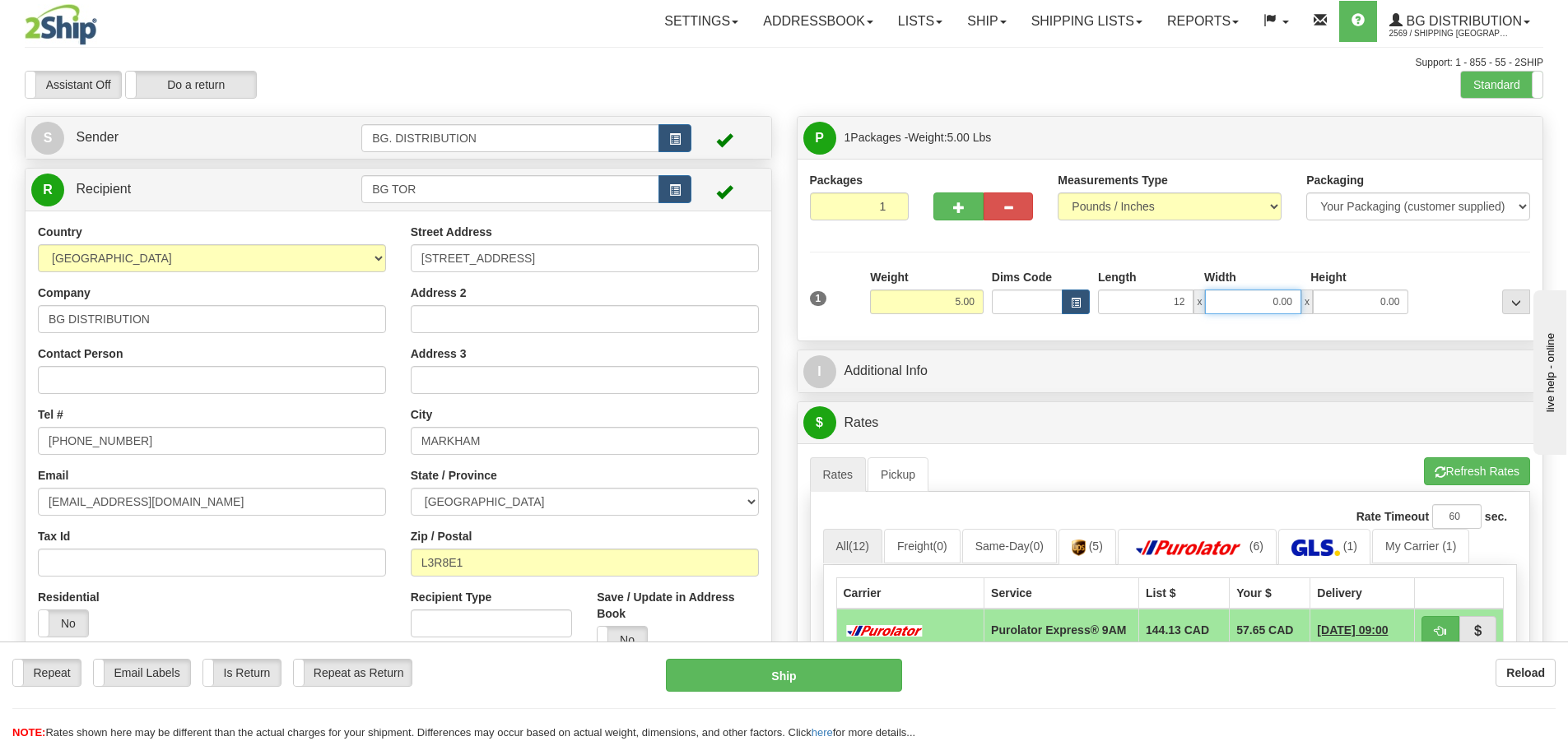
type input "12.00"
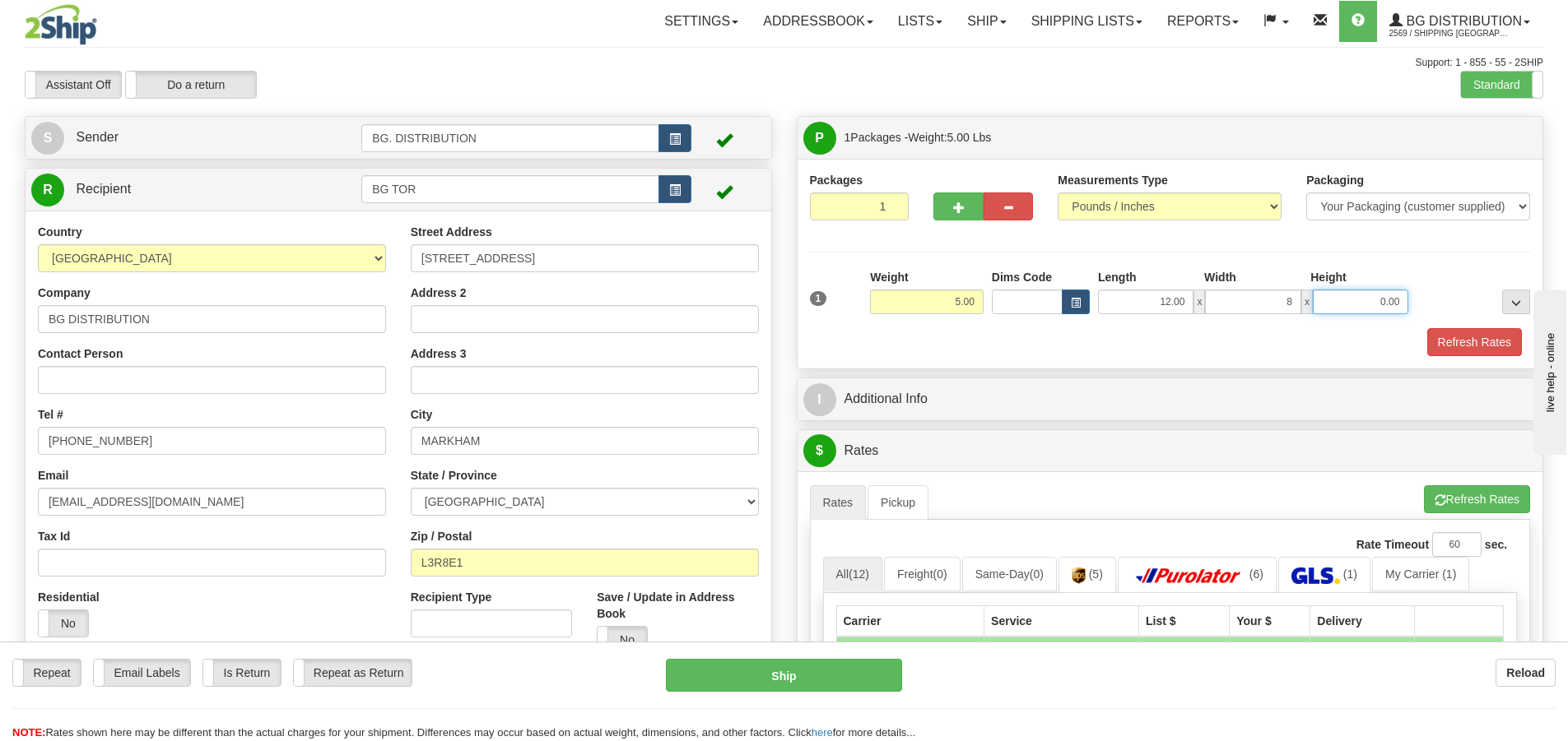
type input "8.00"
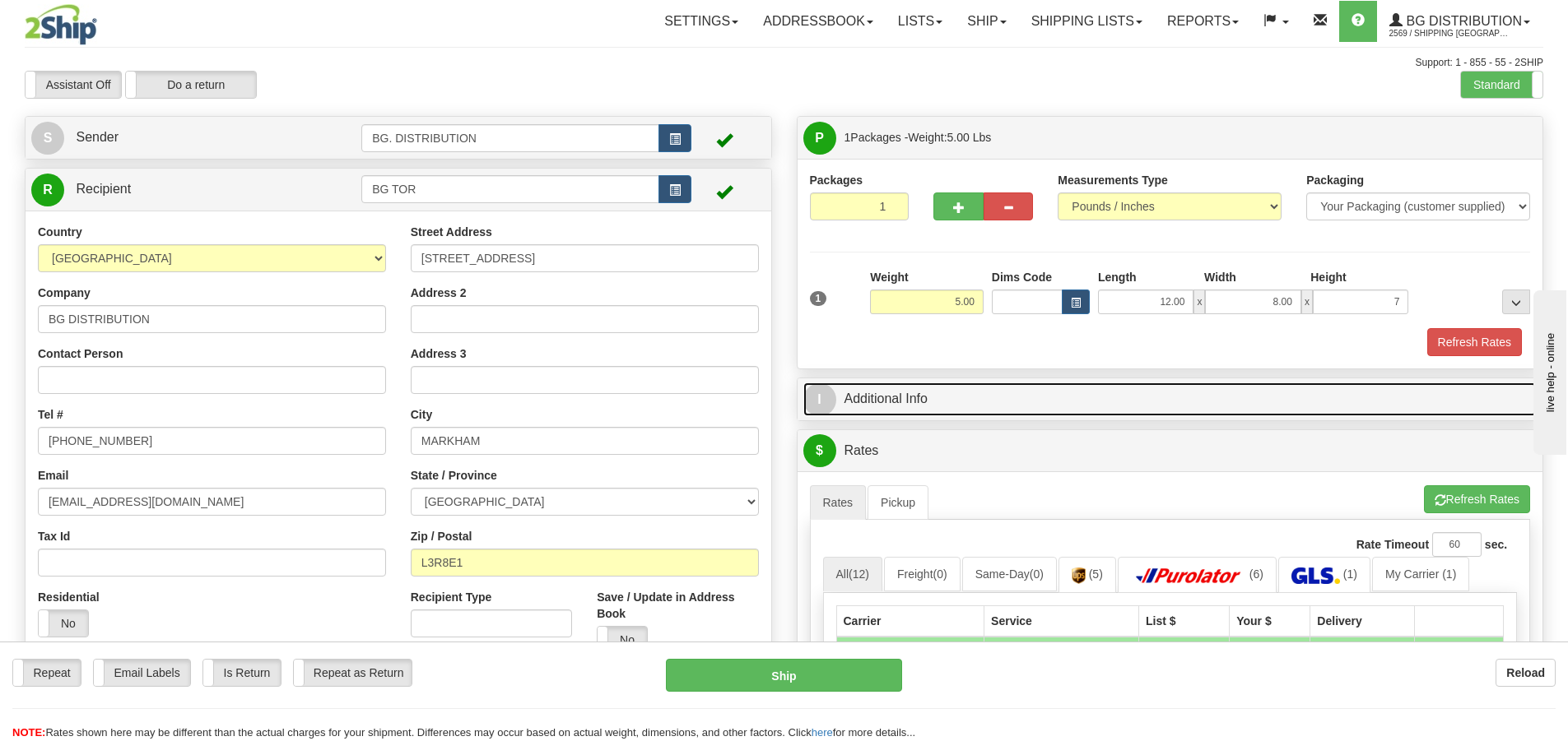
type input "7.00"
click at [828, 405] on span "I" at bounding box center [820, 400] width 33 height 33
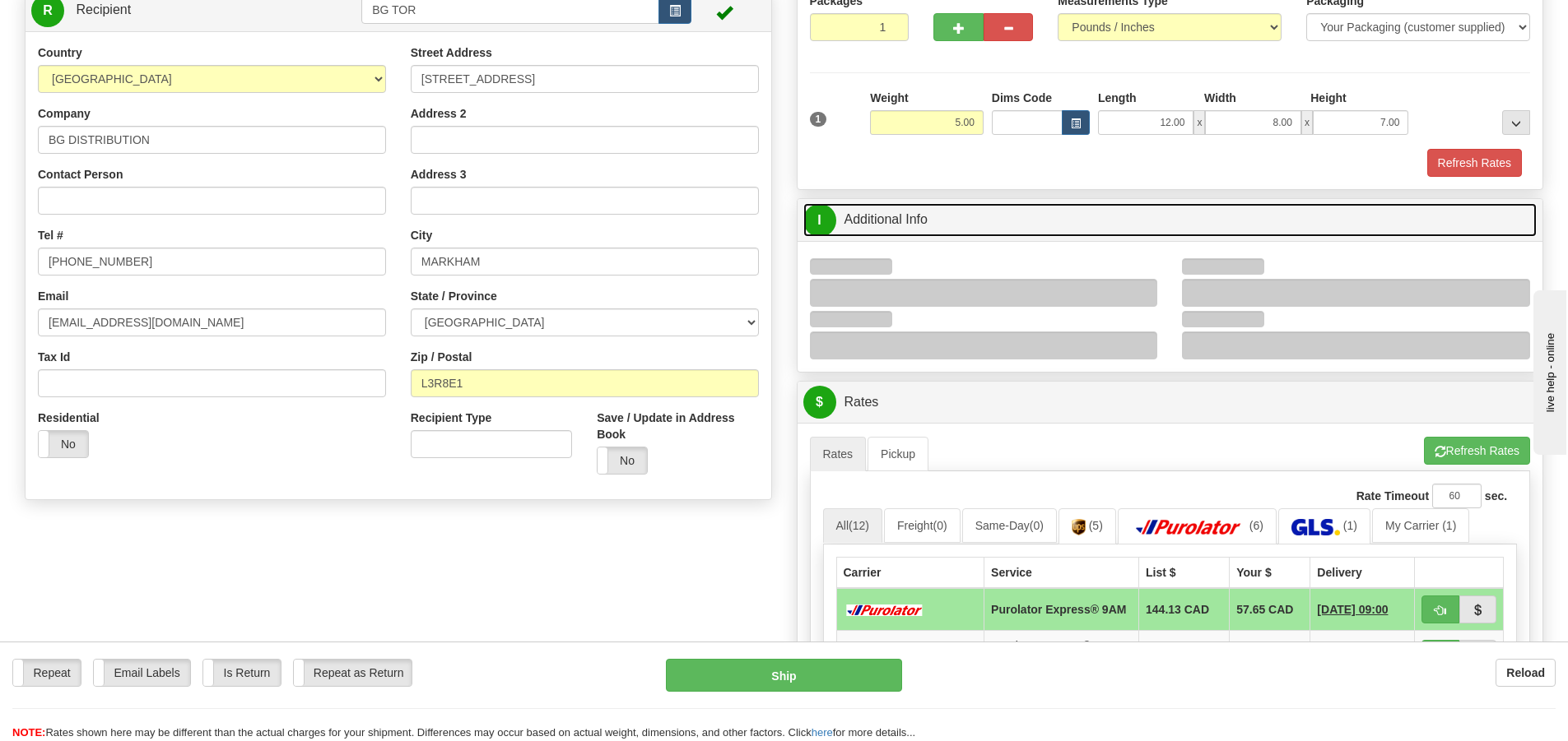
scroll to position [247, 0]
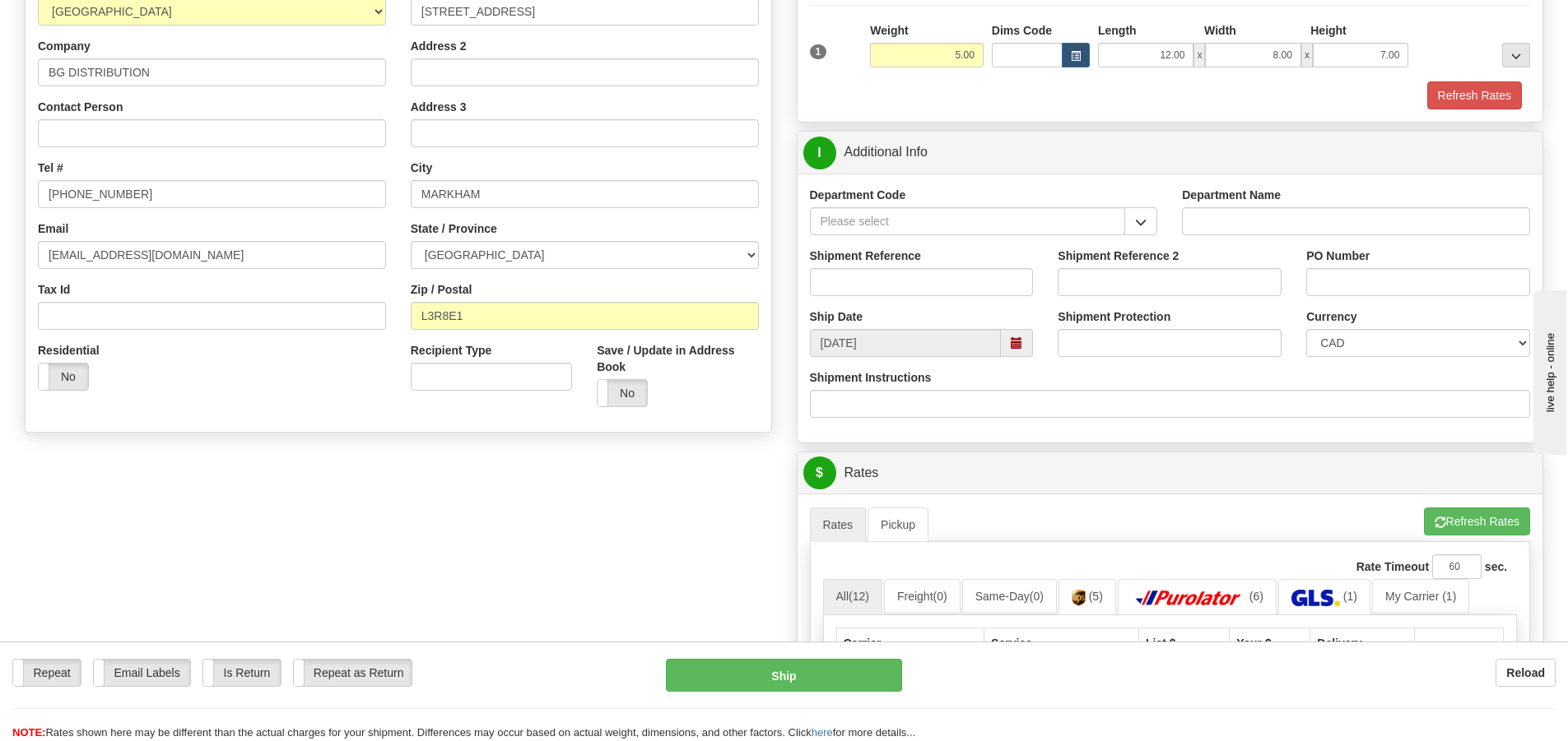
click at [1208, 236] on div "Department Name" at bounding box center [1355, 217] width 373 height 61
click at [1214, 229] on input "Department Name" at bounding box center [1355, 221] width 349 height 28
type input "."
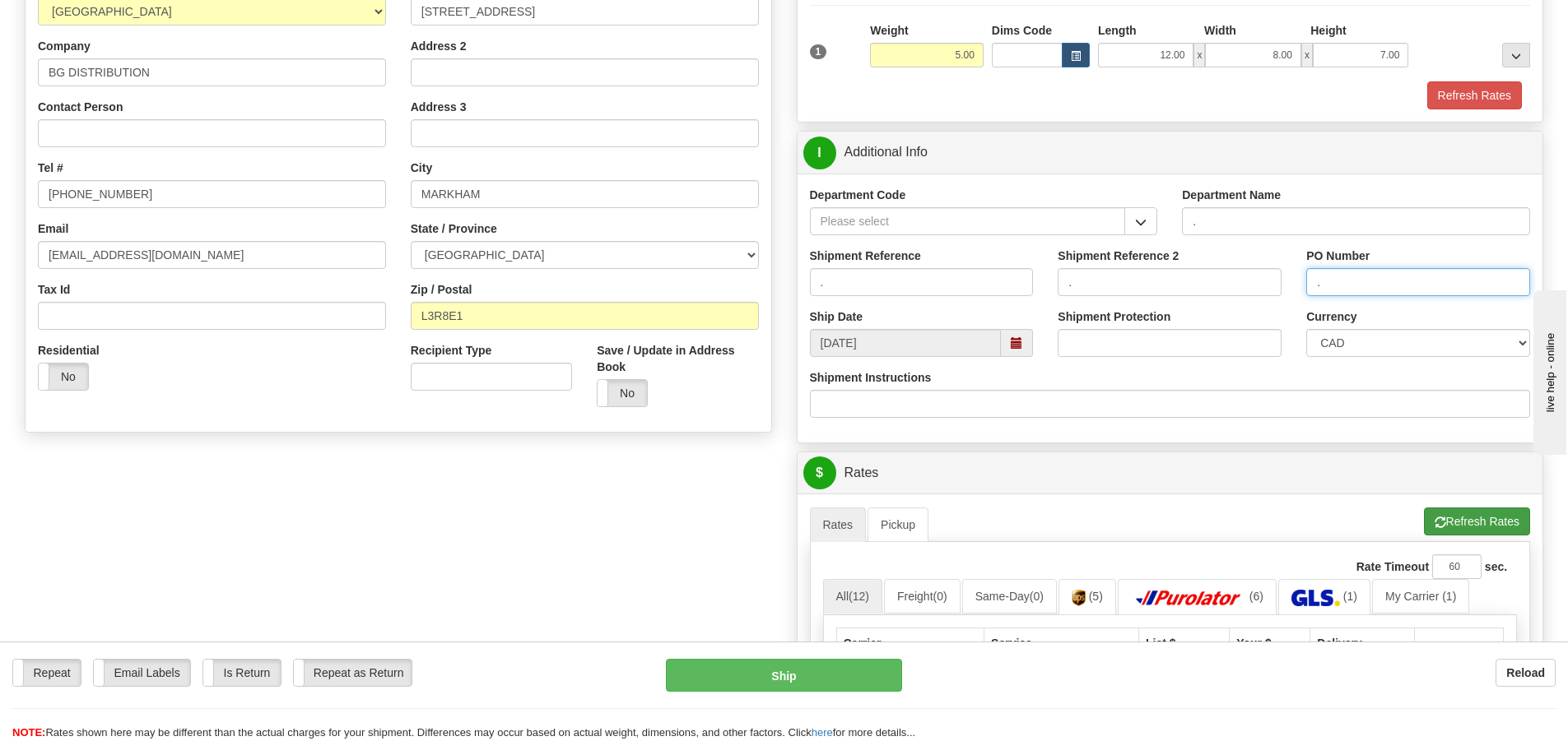
type input "."
click at [1455, 513] on button "Refresh Rates" at bounding box center [1476, 521] width 106 height 28
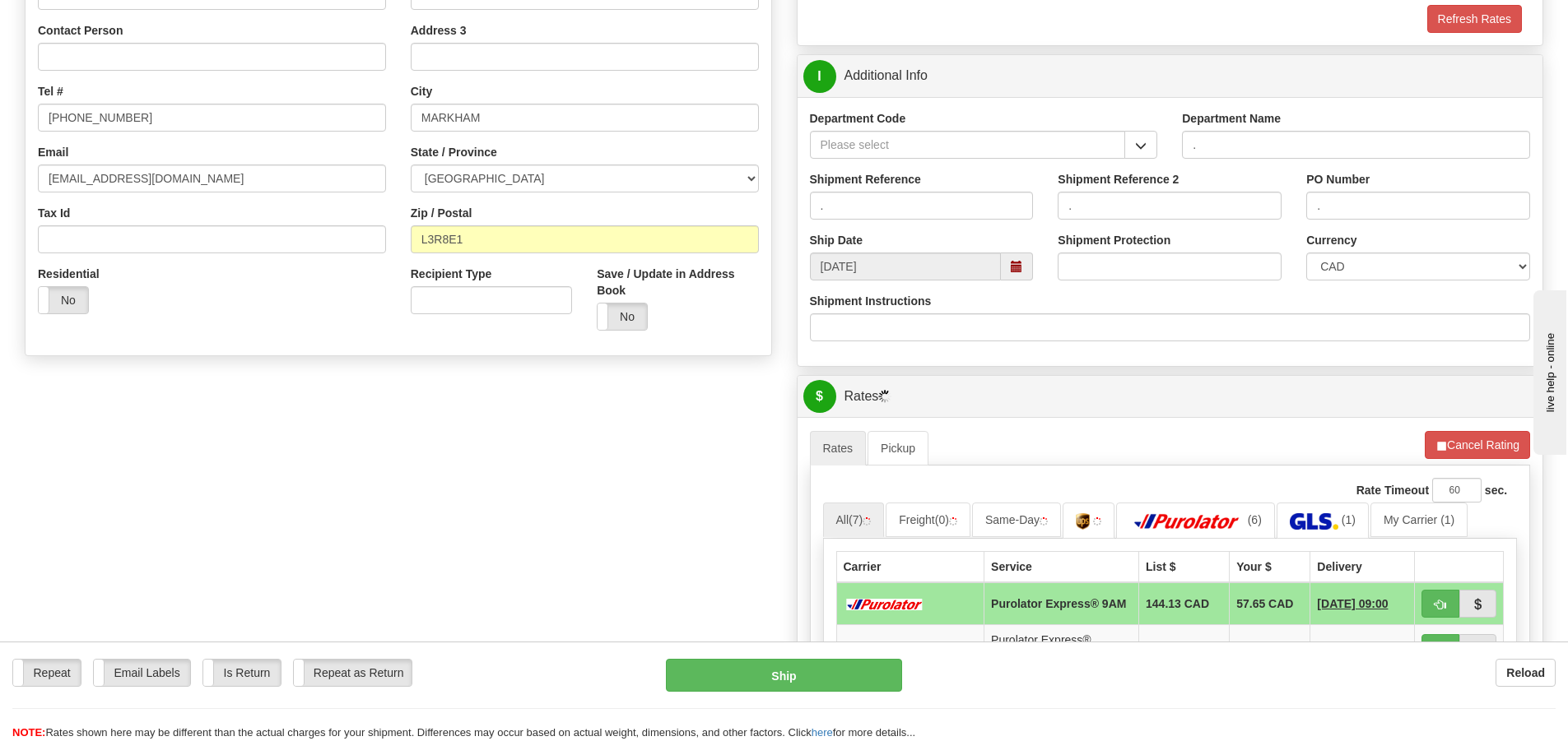
scroll to position [493, 0]
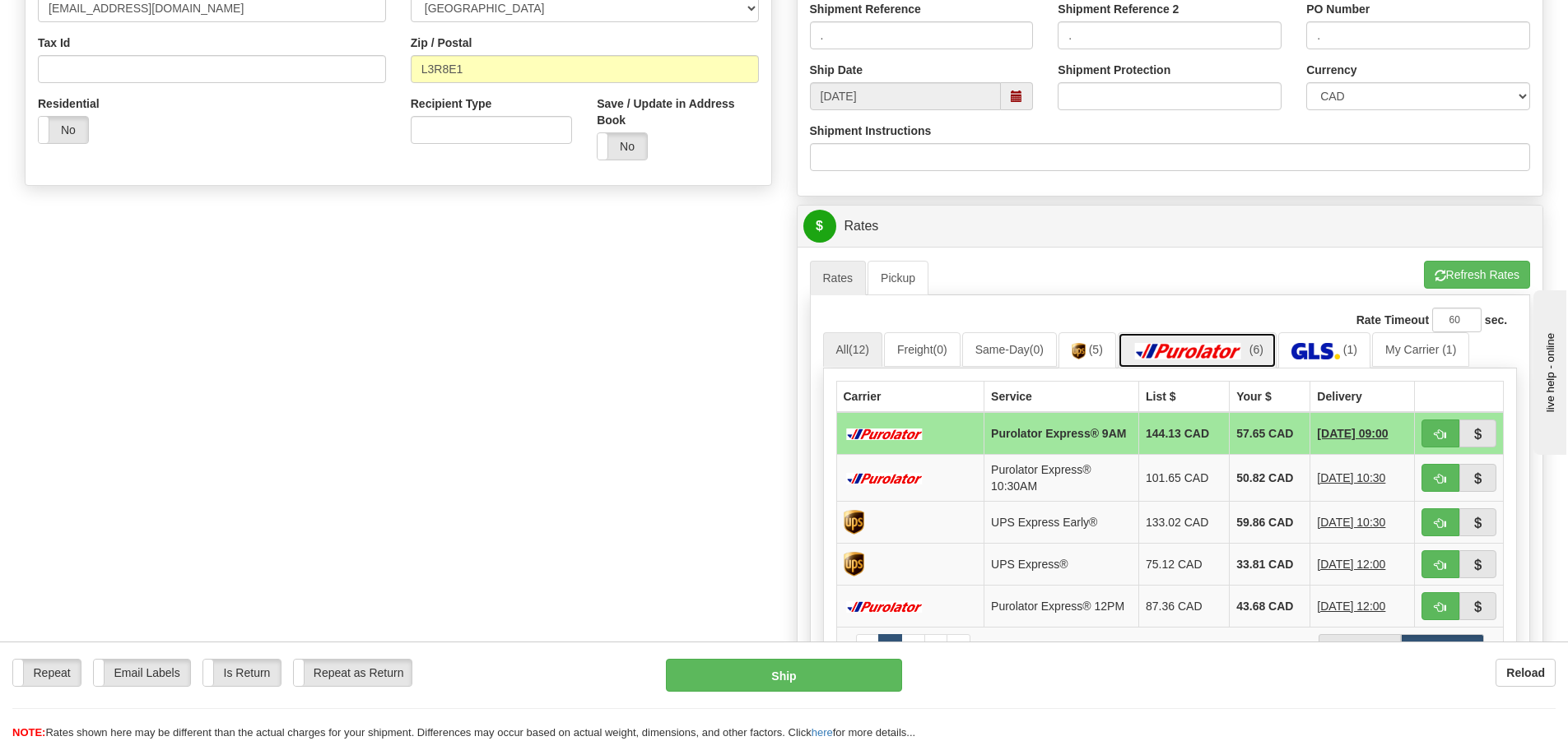
click at [1201, 354] on img at bounding box center [1188, 351] width 116 height 17
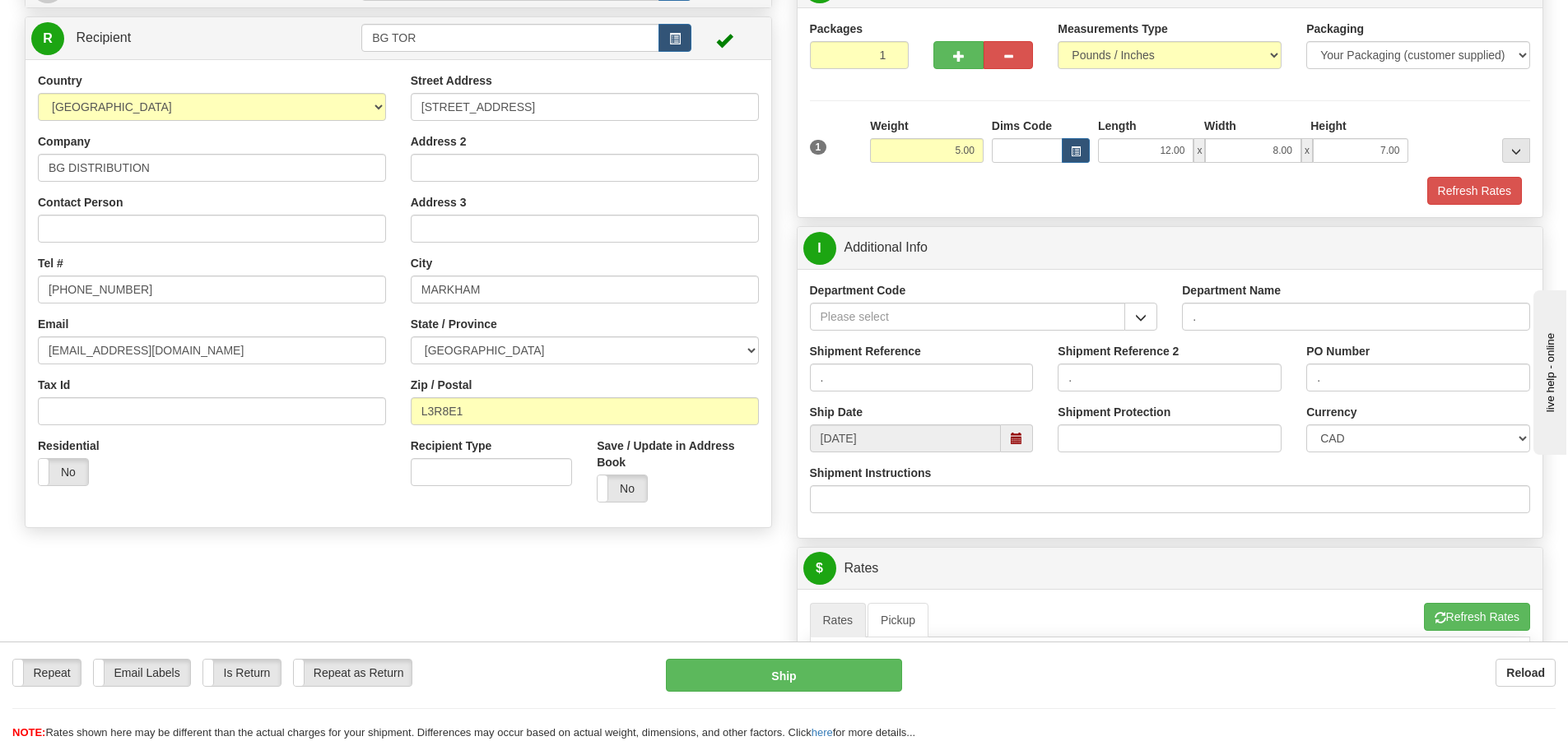
scroll to position [247, 0]
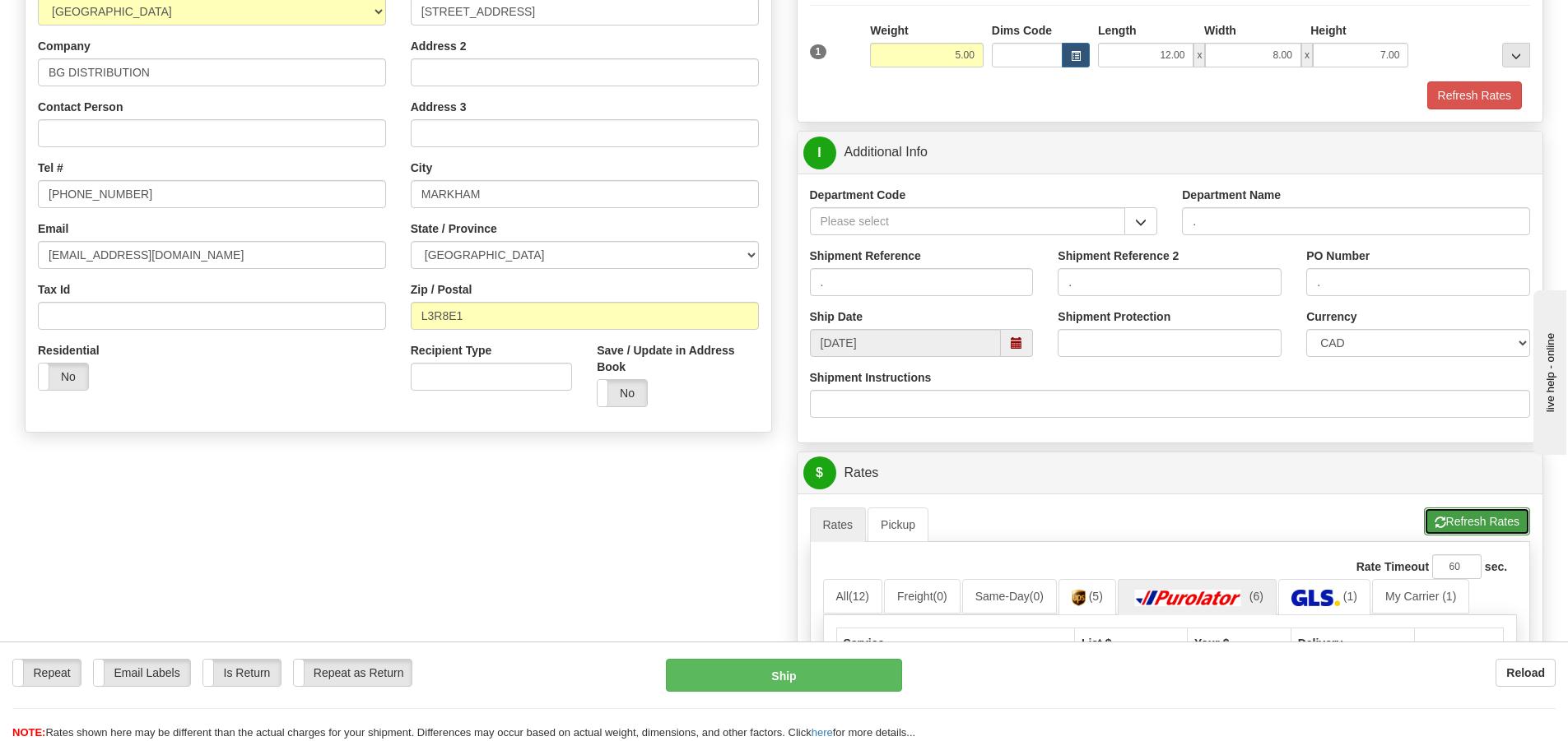
click at [1458, 525] on button "Refresh Rates" at bounding box center [1476, 521] width 106 height 28
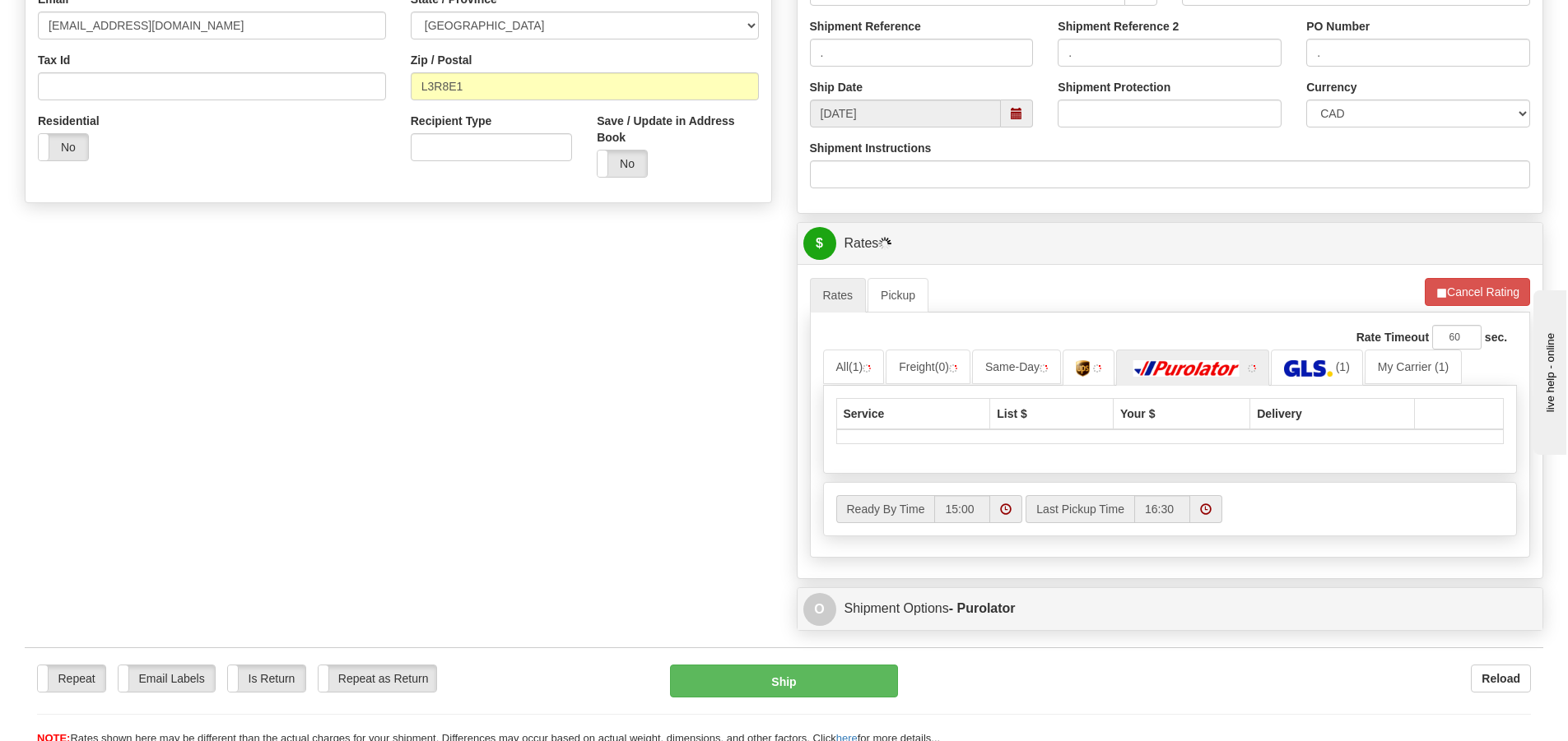
scroll to position [493, 0]
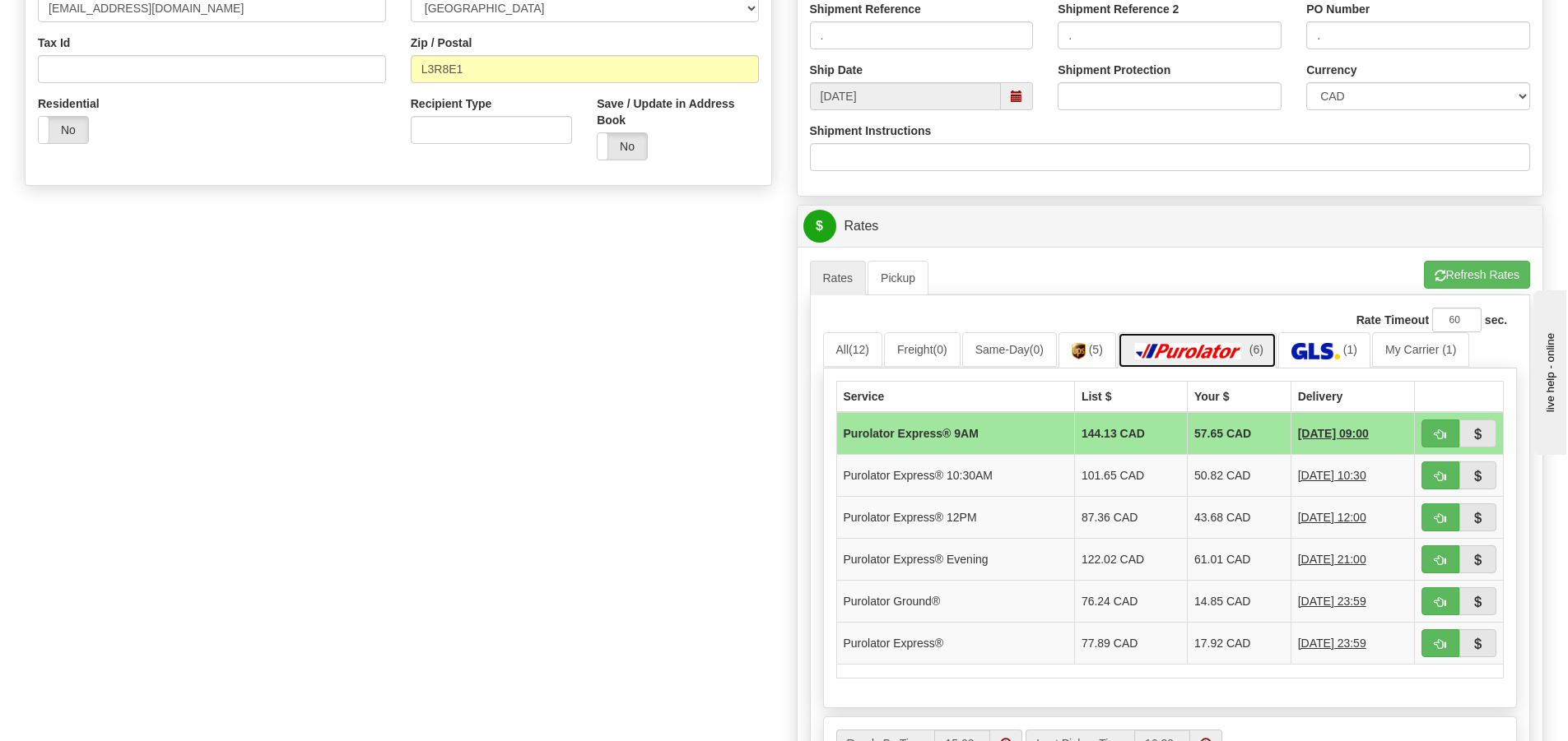
click at [1207, 346] on img at bounding box center [1188, 351] width 116 height 17
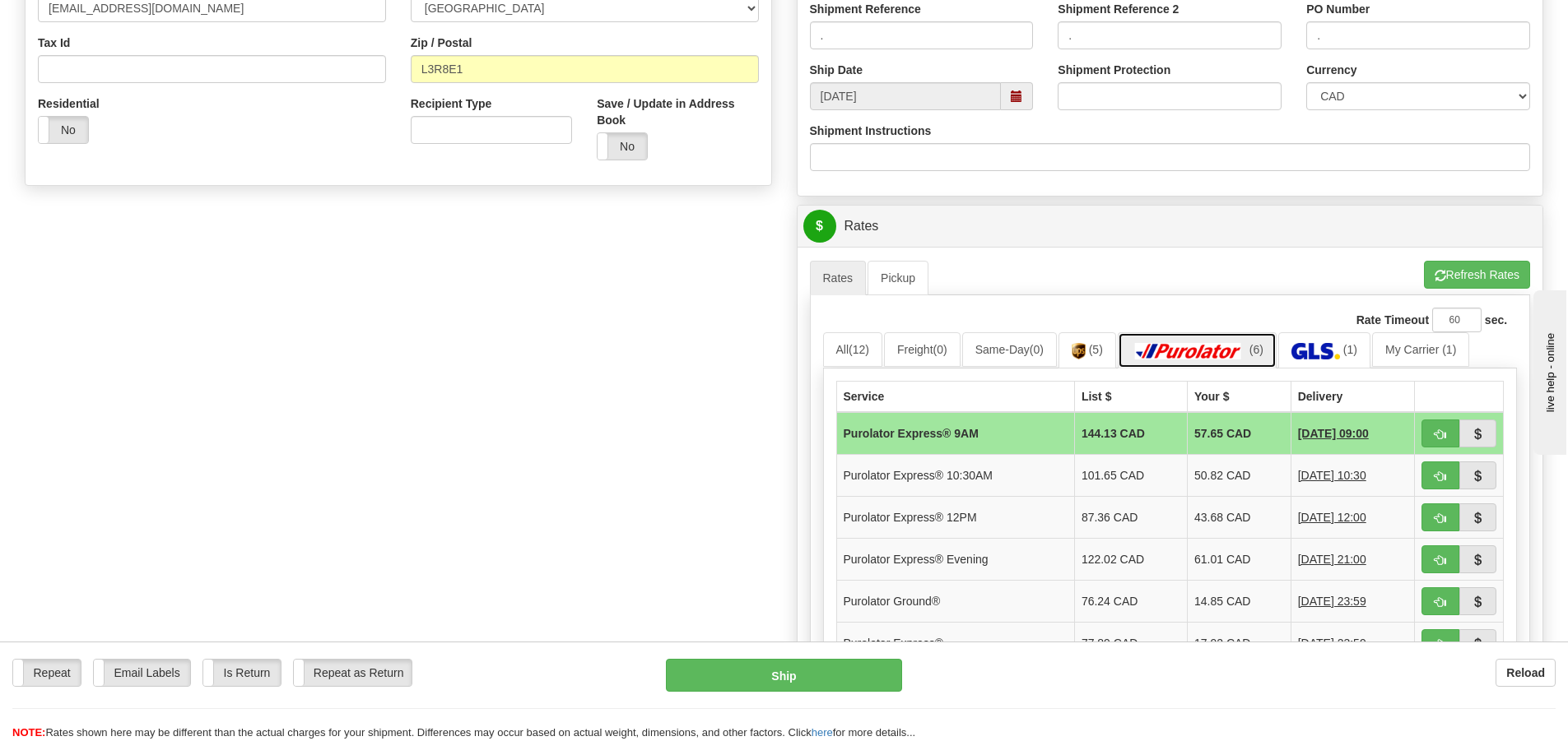
click at [1205, 346] on img at bounding box center [1188, 351] width 116 height 17
click at [1340, 348] on img at bounding box center [1316, 351] width 49 height 17
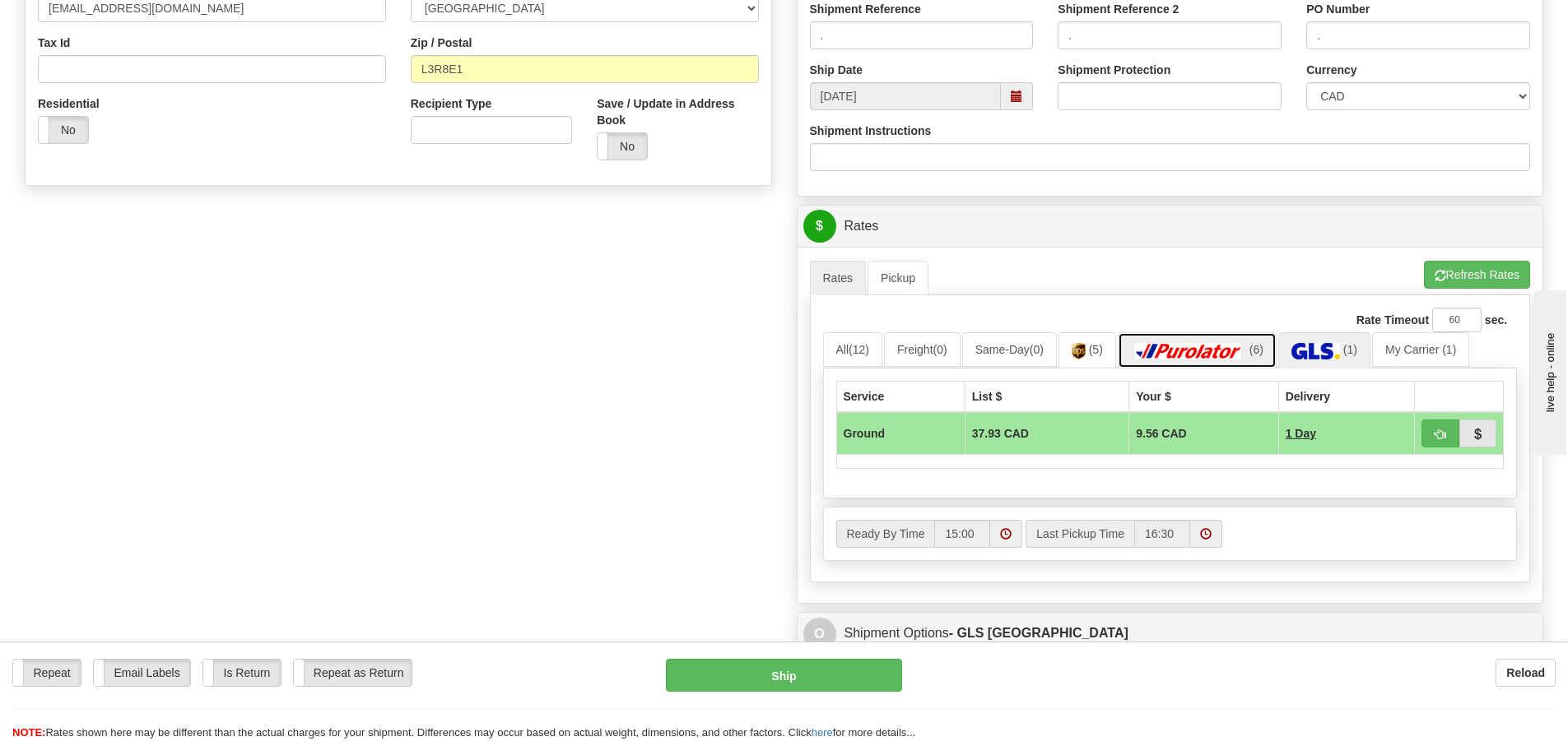
click at [1230, 344] on img at bounding box center [1188, 351] width 116 height 17
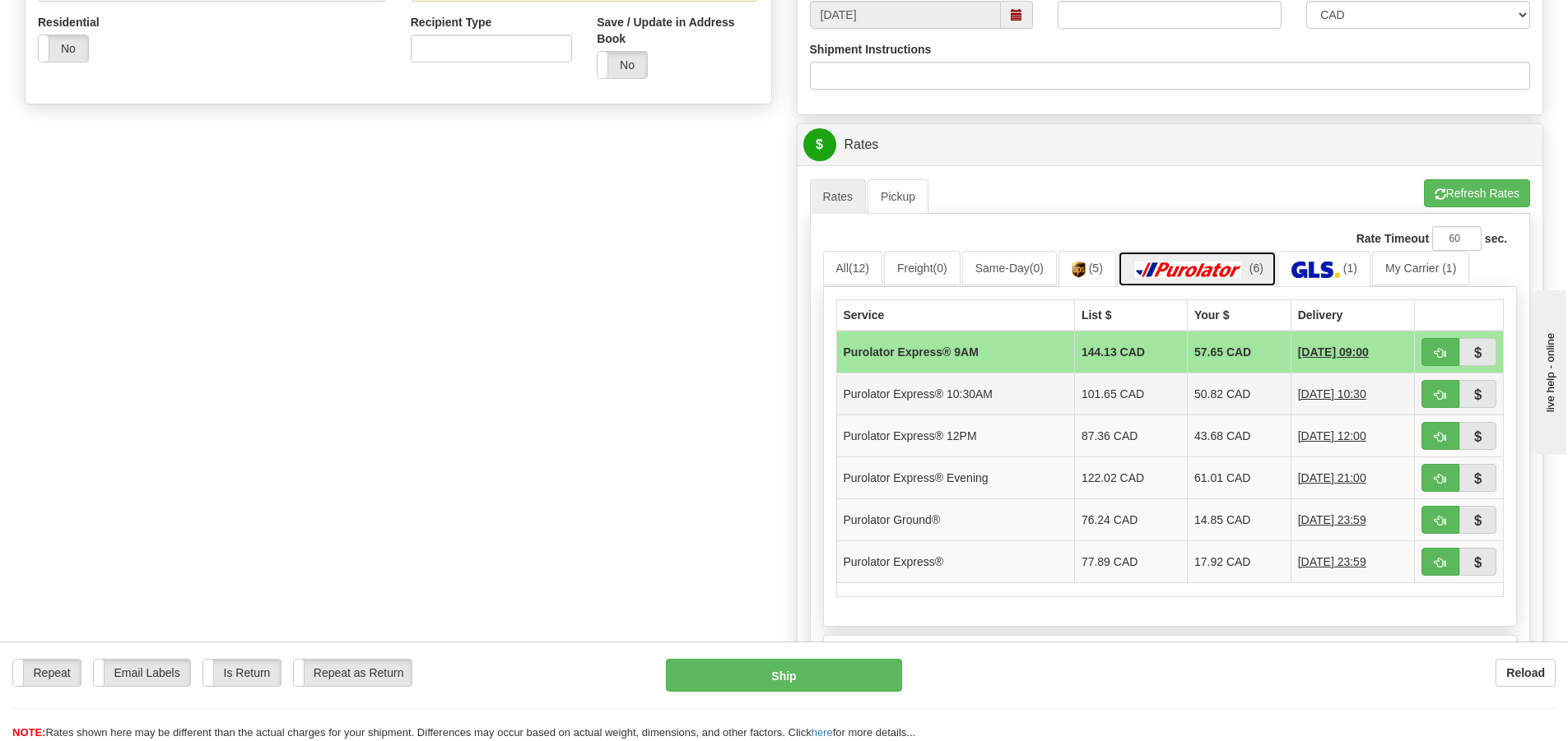
scroll to position [740, 0]
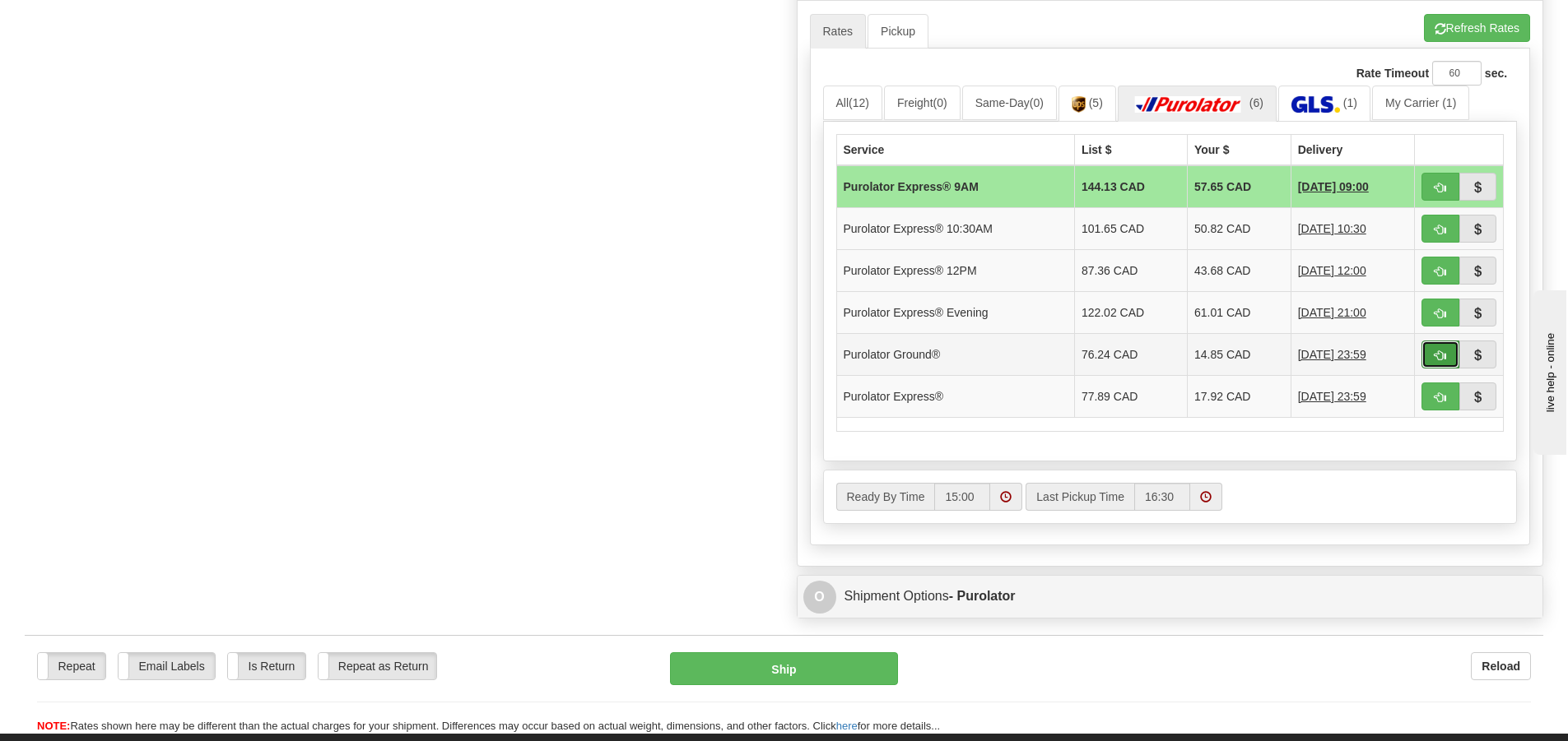
click at [1433, 357] on button "button" at bounding box center [1439, 355] width 38 height 28
type input "260"
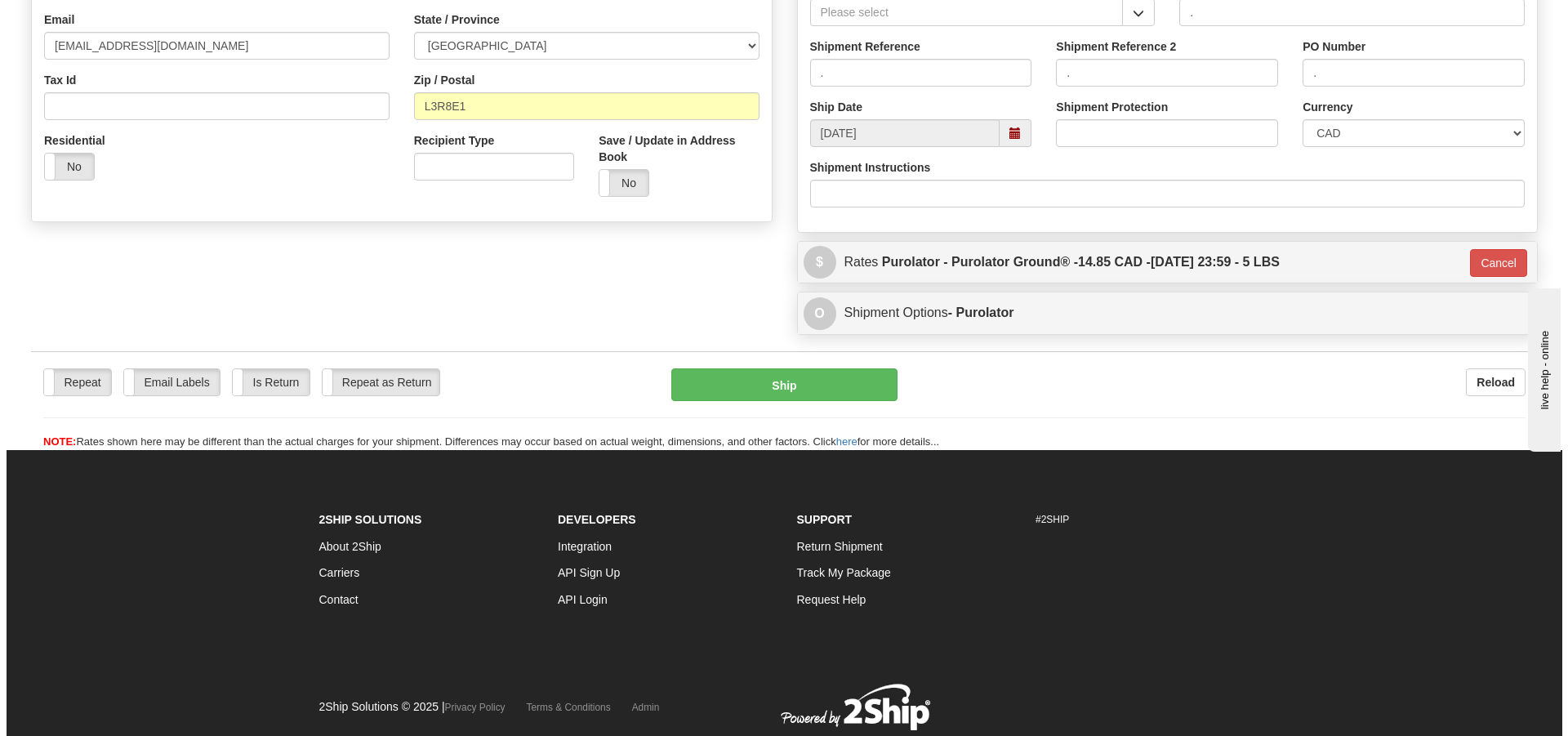
scroll to position [424, 0]
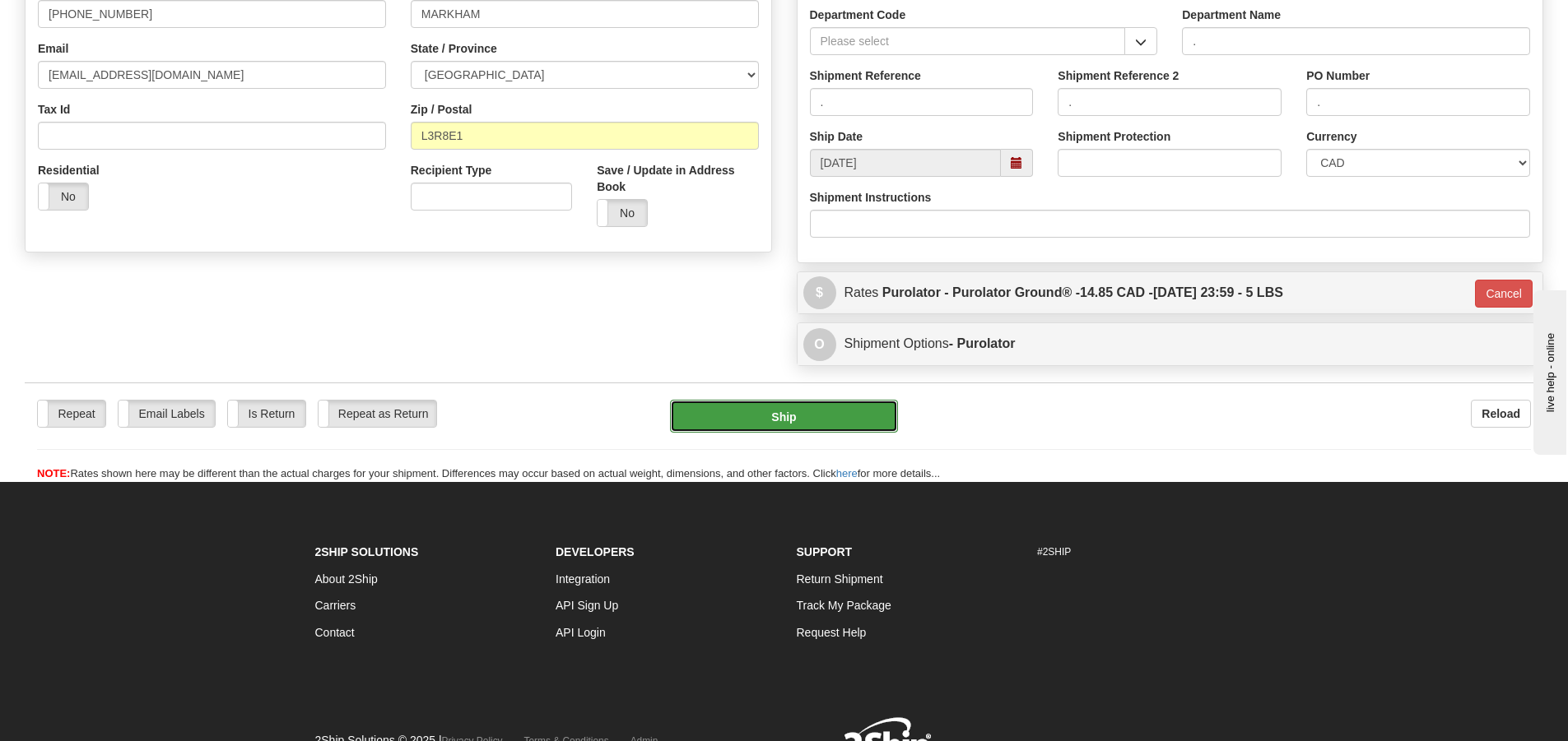
click at [766, 415] on button "Ship" at bounding box center [784, 417] width 228 height 33
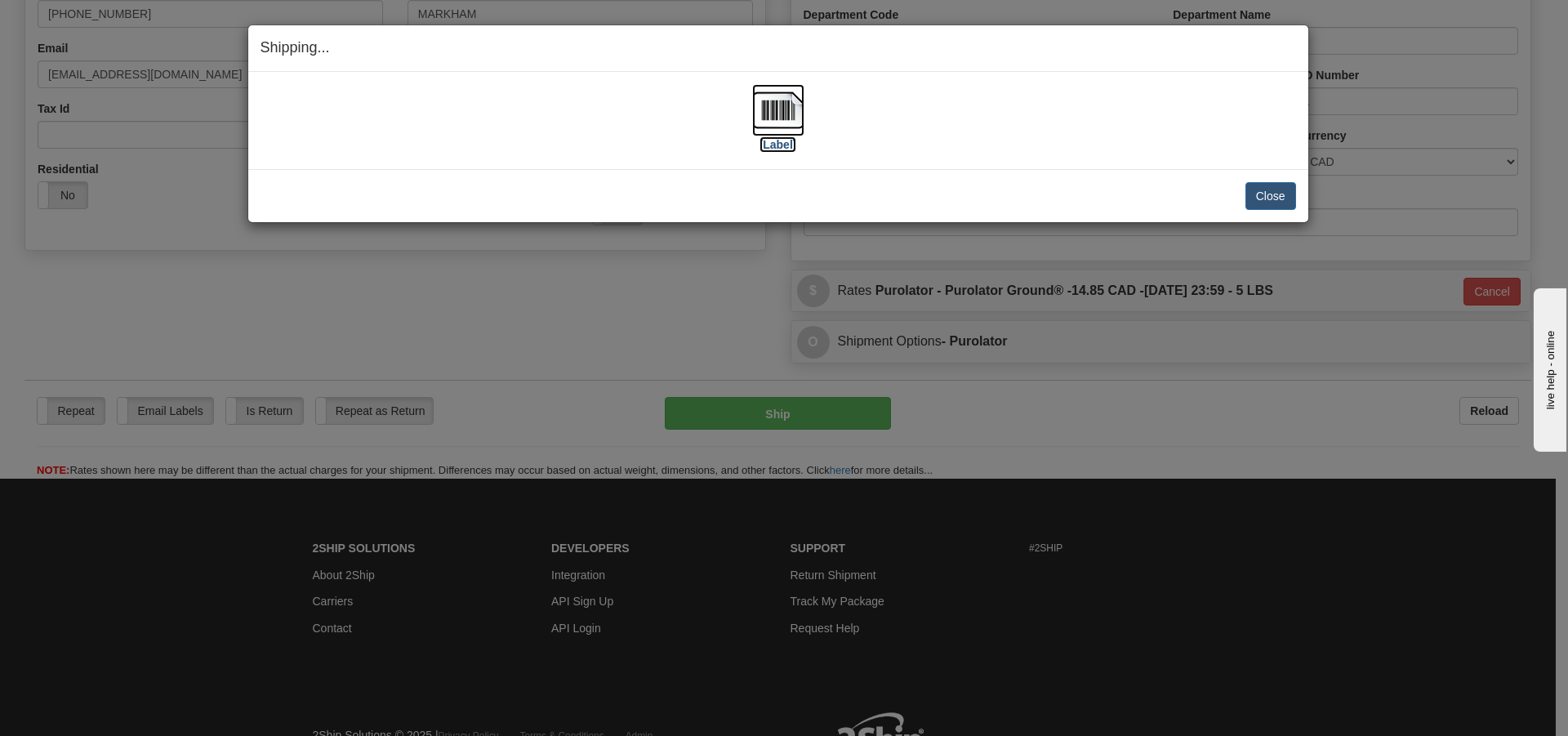
click at [770, 144] on label "[Label]" at bounding box center [778, 145] width 38 height 17
click at [1282, 197] on button "Close" at bounding box center [1270, 196] width 50 height 28
